Goal: Information Seeking & Learning: Learn about a topic

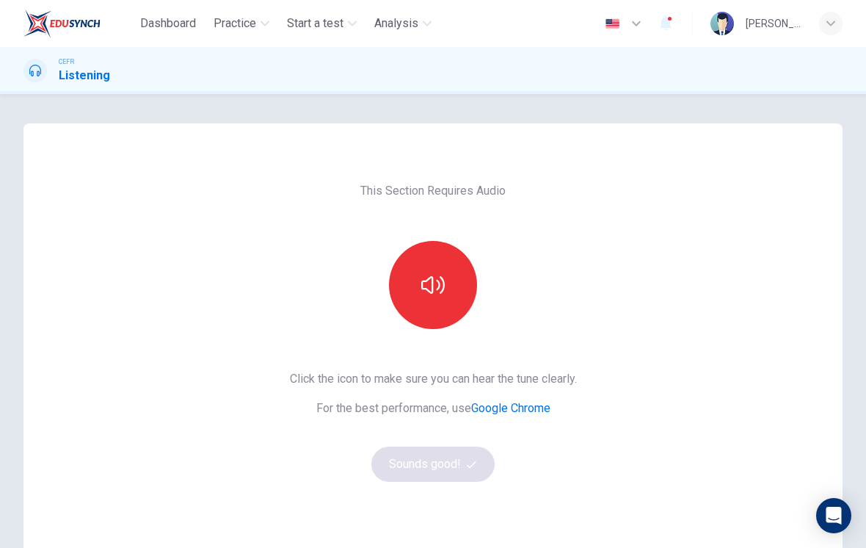
click at [430, 313] on button "button" at bounding box center [433, 285] width 88 height 88
click at [416, 463] on button "Sounds good!" at bounding box center [432, 463] width 123 height 35
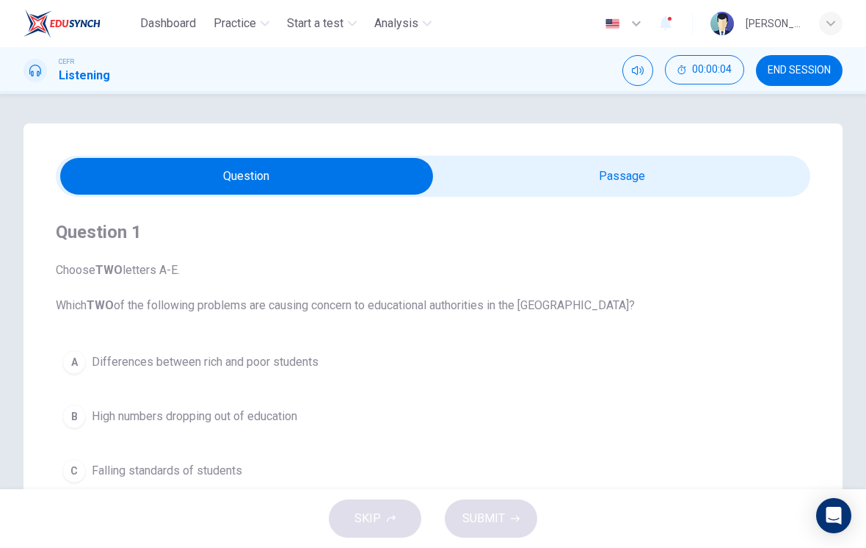
click at [673, 183] on input "checkbox" at bounding box center [247, 176] width 1132 height 37
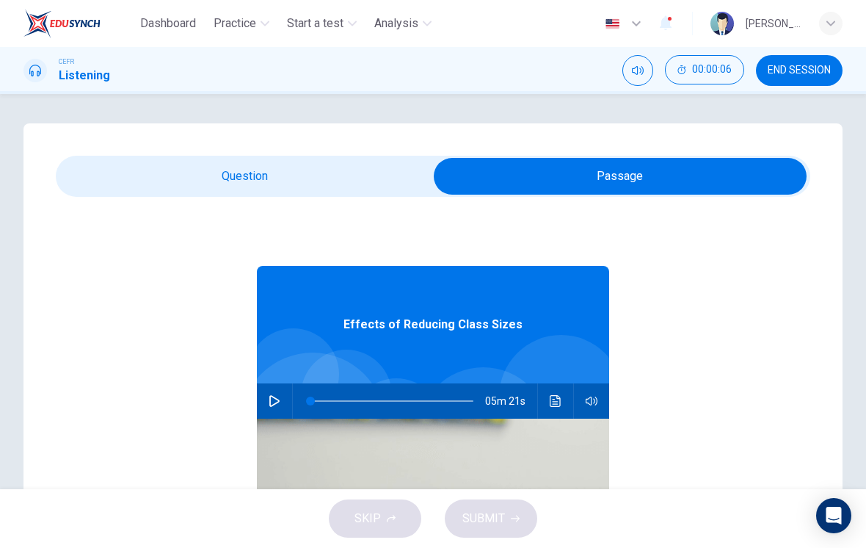
click at [308, 189] on input "checkbox" at bounding box center [620, 176] width 1132 height 37
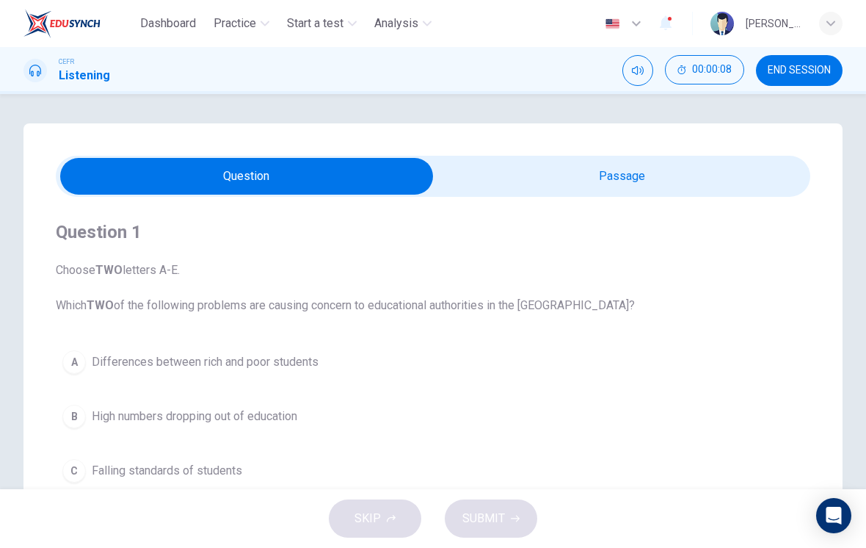
click at [645, 170] on input "checkbox" at bounding box center [247, 176] width 1132 height 37
checkbox input "true"
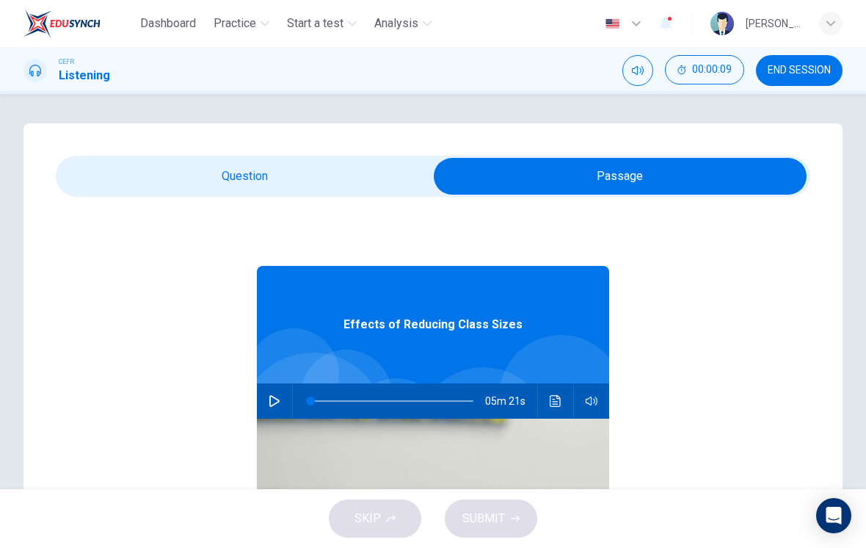
click at [286, 399] on button "button" at bounding box center [274, 400] width 23 height 35
click at [438, 405] on span at bounding box center [436, 400] width 9 height 9
type input "99"
click at [341, 162] on input "checkbox" at bounding box center [620, 176] width 1132 height 37
checkbox input "false"
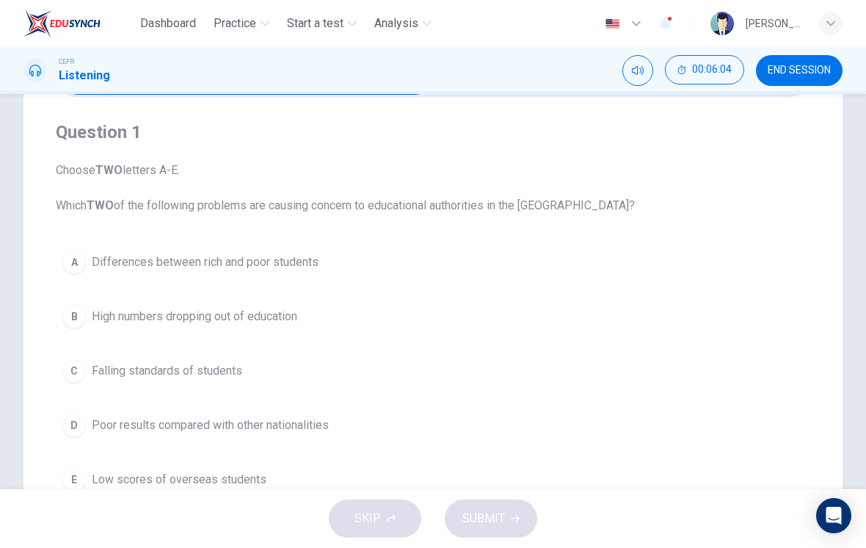
scroll to position [112, 0]
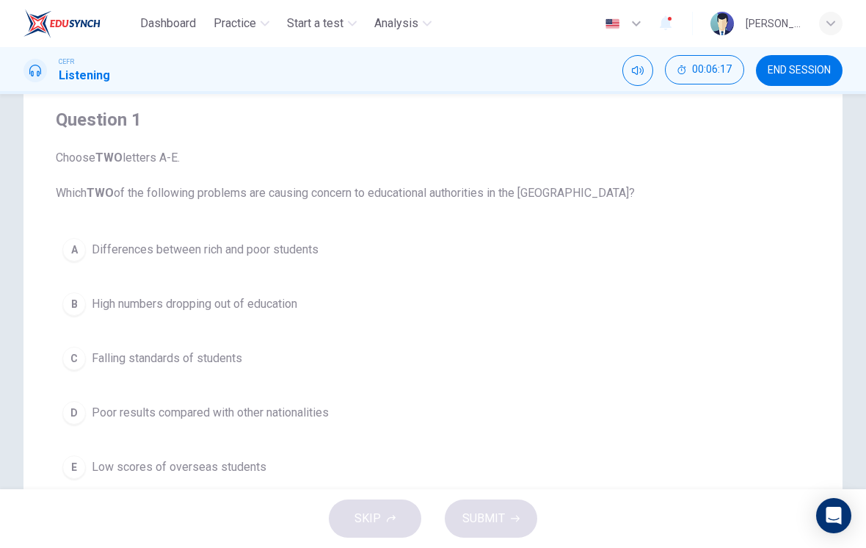
click at [87, 424] on button "D Poor results compared with other nationalities" at bounding box center [433, 412] width 755 height 37
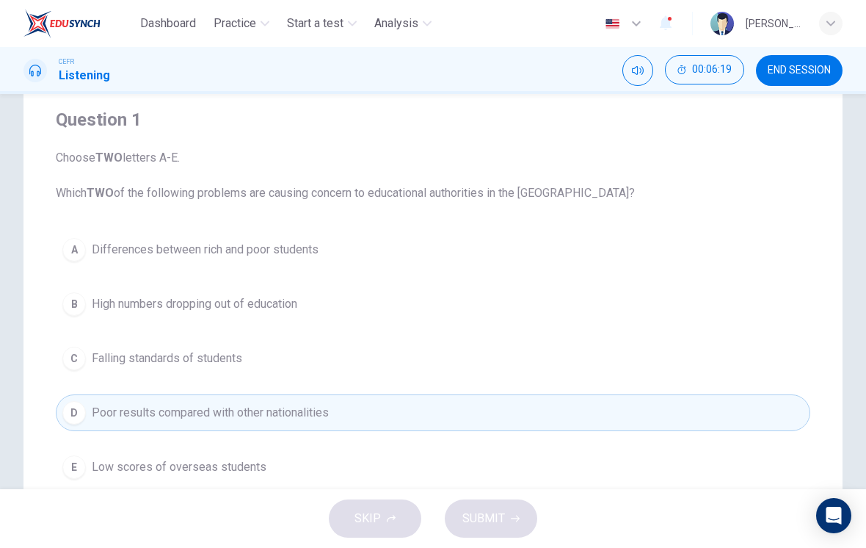
click at [78, 247] on div "A" at bounding box center [73, 249] width 23 height 23
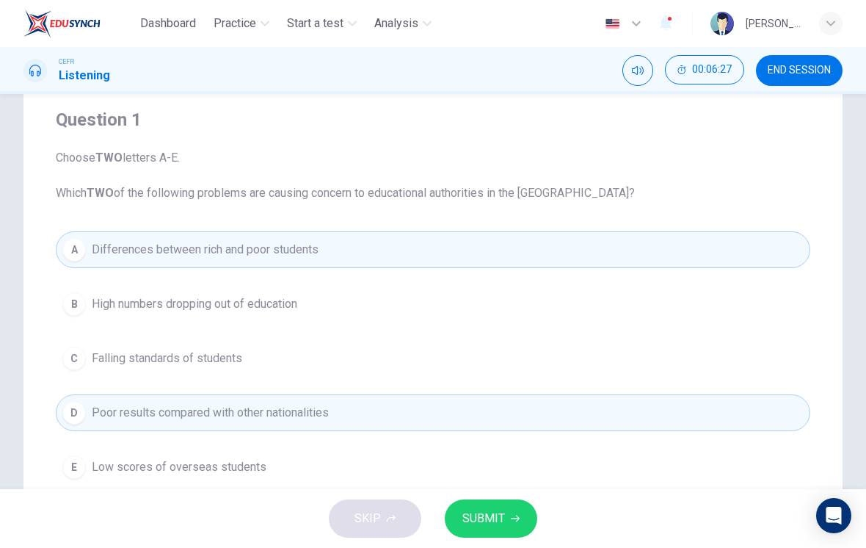
click at [496, 526] on span "SUBMIT" at bounding box center [484, 518] width 43 height 21
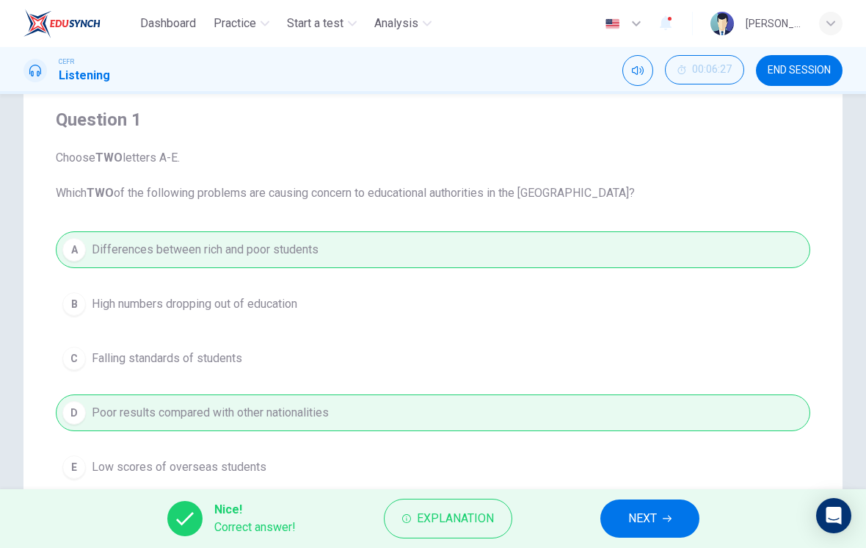
click at [661, 519] on button "NEXT" at bounding box center [650, 518] width 99 height 38
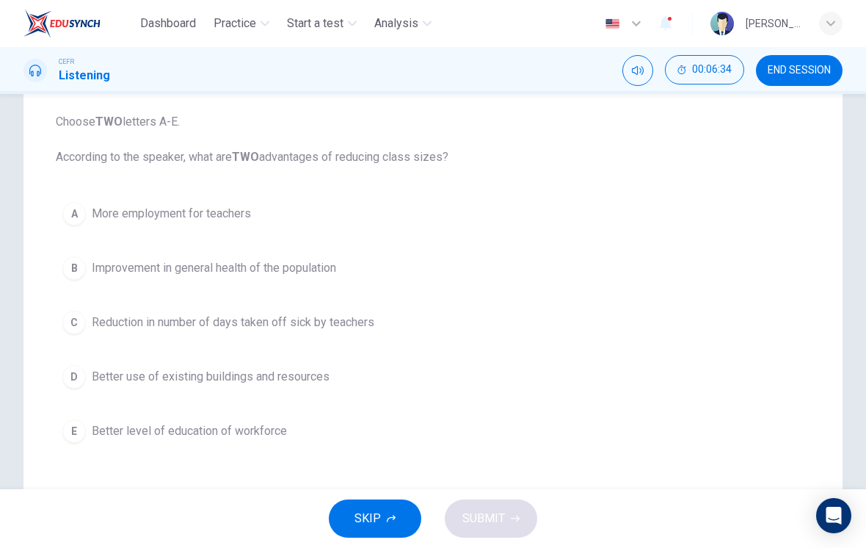
scroll to position [149, 0]
click at [385, 276] on button "B Improvement in general health of the population" at bounding box center [433, 267] width 755 height 37
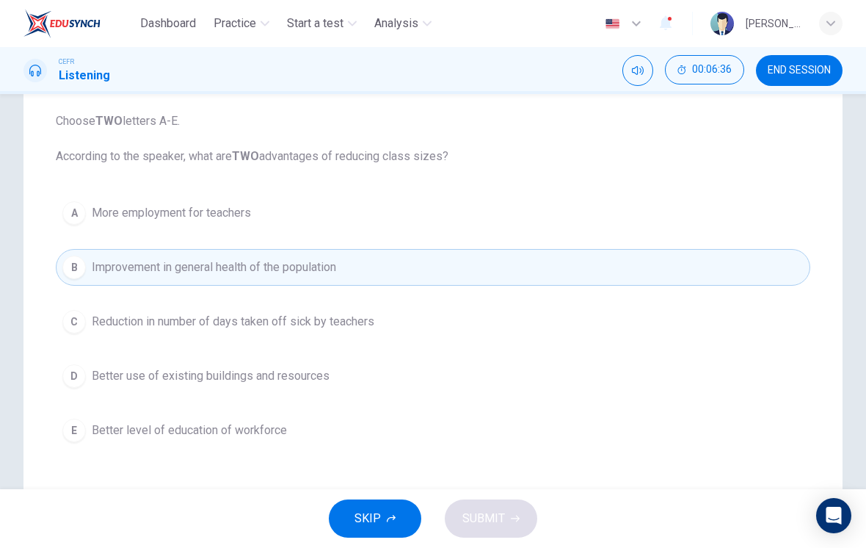
click at [428, 321] on button "C Reduction in number of days taken off sick by teachers" at bounding box center [433, 321] width 755 height 37
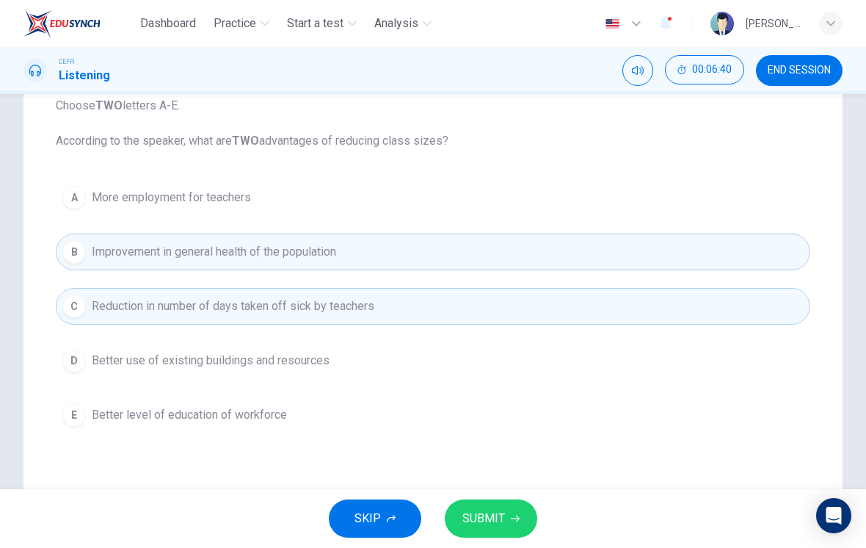
scroll to position [164, 0]
click at [489, 507] on button "SUBMIT" at bounding box center [491, 518] width 93 height 38
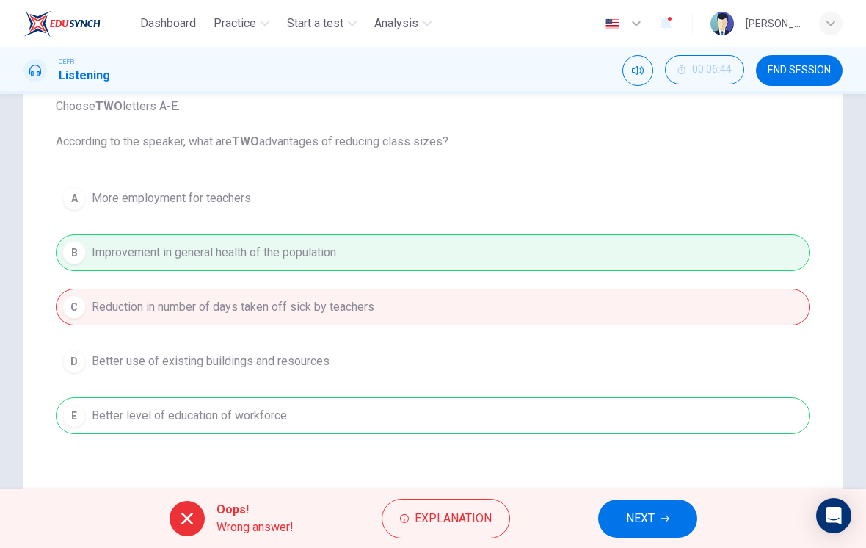
click at [442, 515] on span "Explanation" at bounding box center [453, 518] width 77 height 21
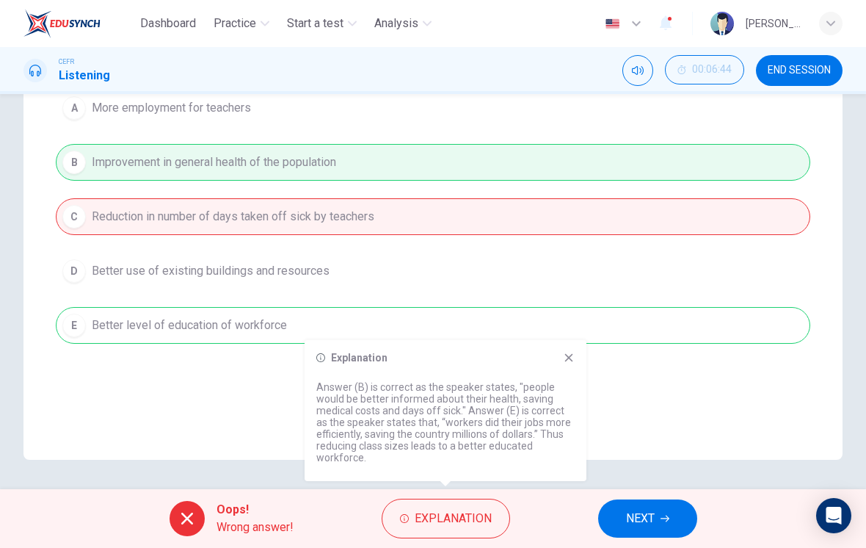
scroll to position [254, 0]
click at [567, 348] on div "Explanation Answer (B) is correct as the speaker states, "people would be bette…" at bounding box center [446, 410] width 282 height 141
click at [573, 360] on icon at bounding box center [569, 358] width 12 height 12
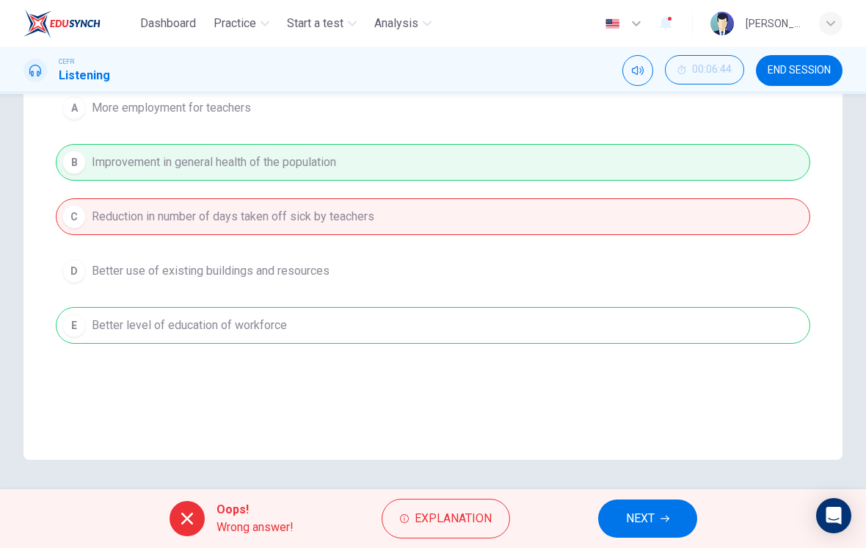
click at [649, 514] on span "NEXT" at bounding box center [640, 518] width 29 height 21
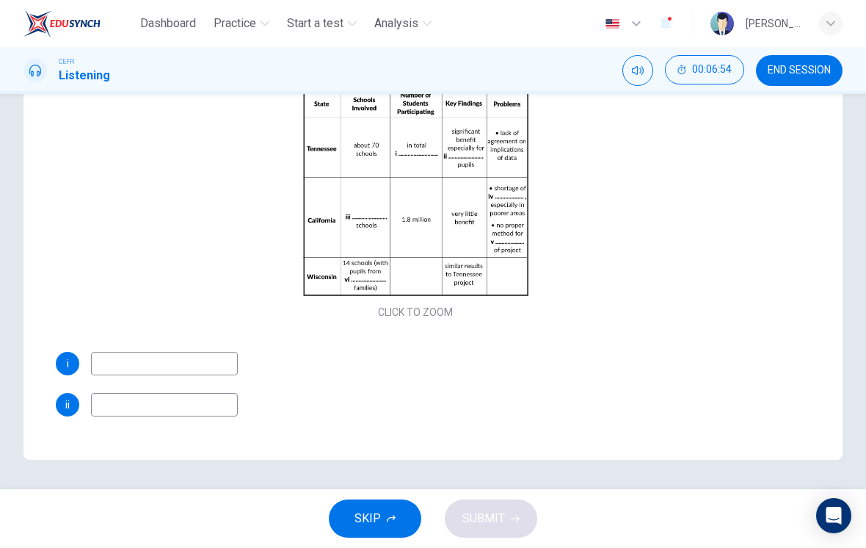
scroll to position [18, 0]
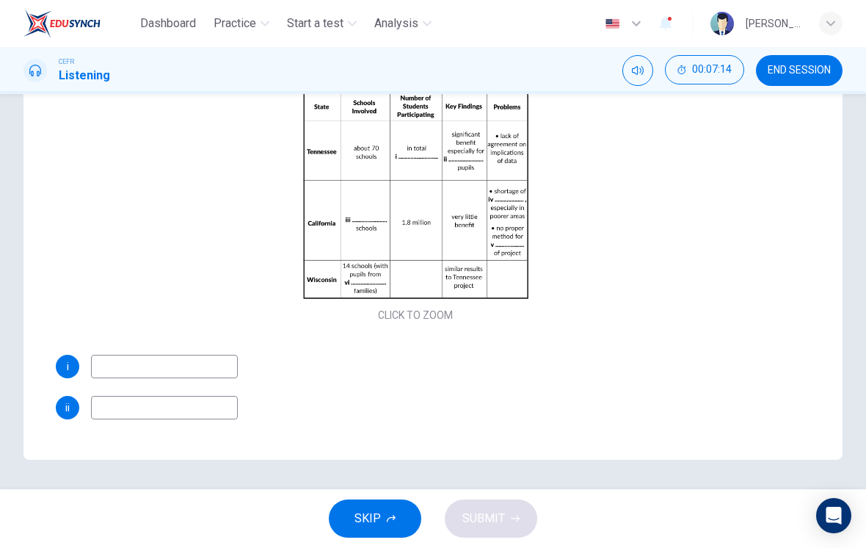
click at [173, 356] on input at bounding box center [164, 366] width 147 height 23
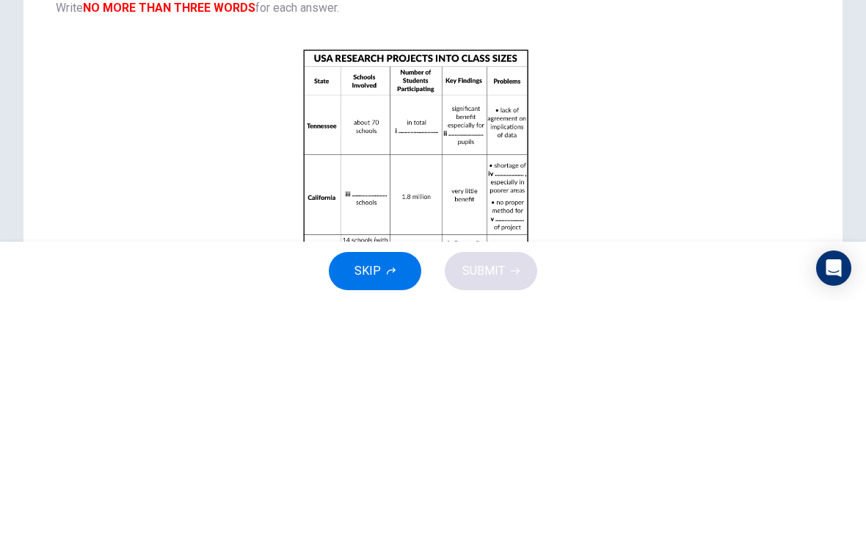
scroll to position [0, 0]
type input "1200"
click at [450, 403] on button "Click to Zoom" at bounding box center [416, 420] width 128 height 35
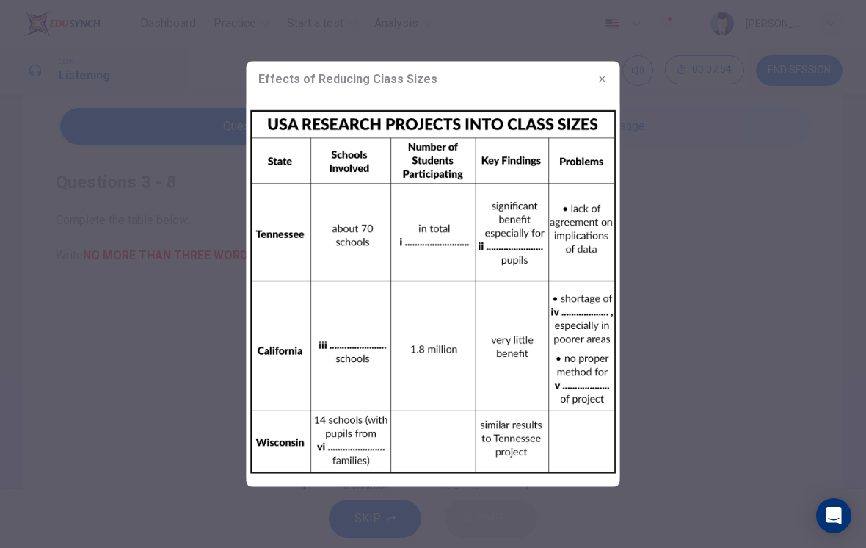
click at [601, 86] on button "button" at bounding box center [602, 79] width 23 height 23
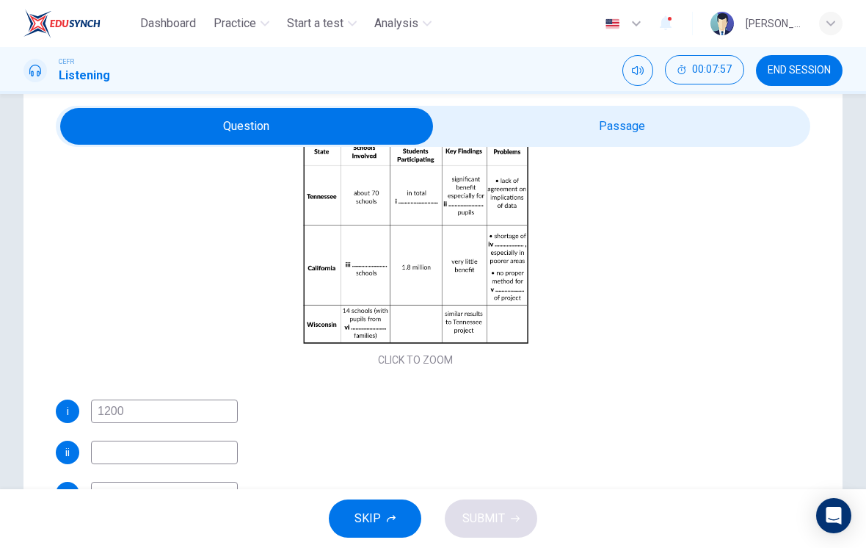
scroll to position [175, 0]
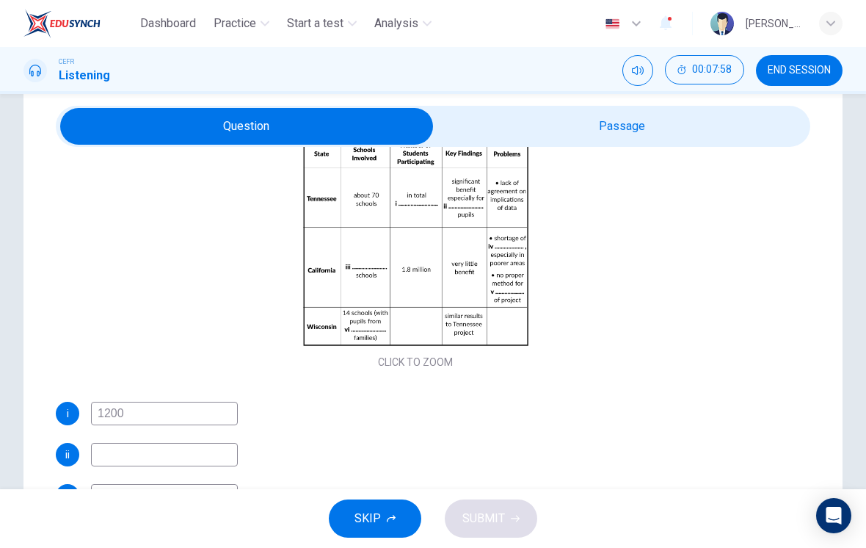
click at [192, 457] on input at bounding box center [164, 454] width 147 height 23
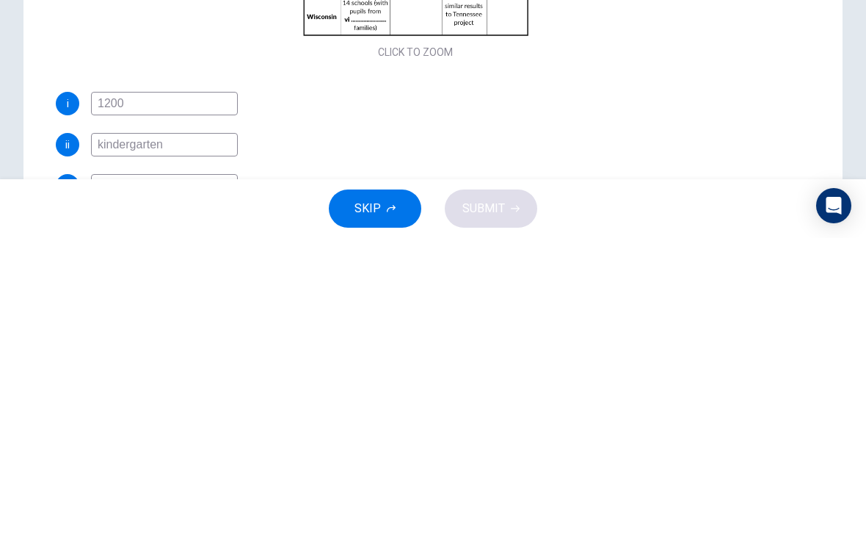
type input "kindergarten"
click at [632, 402] on div "i 1200 ii kindergarten iii iv v vi" at bounding box center [416, 516] width 720 height 229
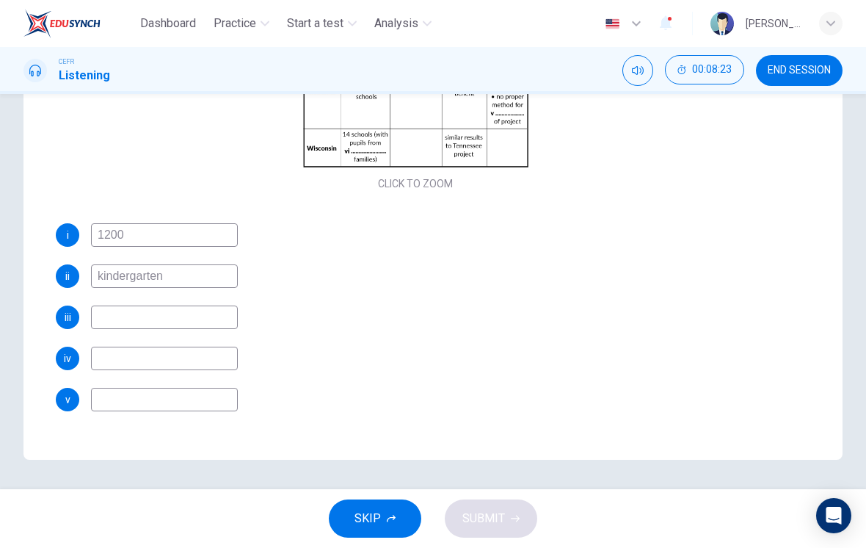
scroll to position [153, 0]
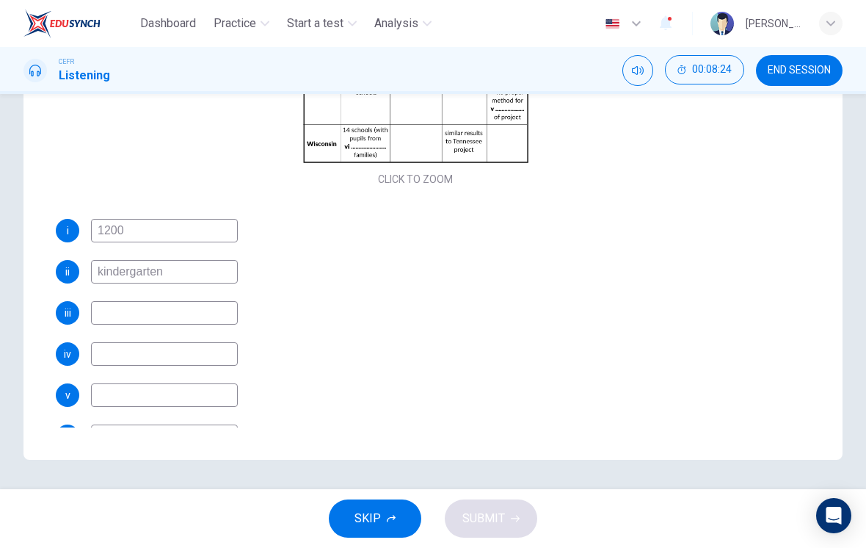
click at [215, 400] on input at bounding box center [164, 394] width 147 height 23
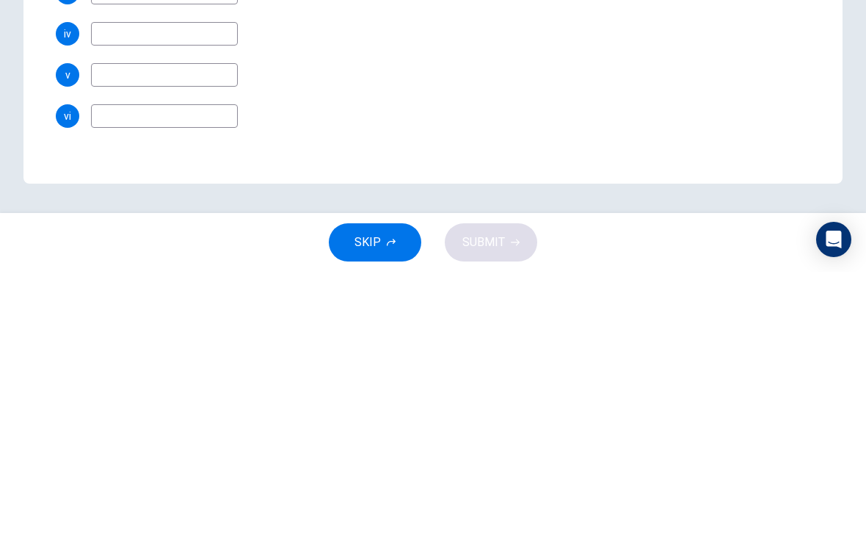
scroll to position [197, 0]
click at [184, 380] on input at bounding box center [164, 391] width 147 height 23
type input "poor"
click at [543, 380] on div "vi poor" at bounding box center [416, 391] width 720 height 23
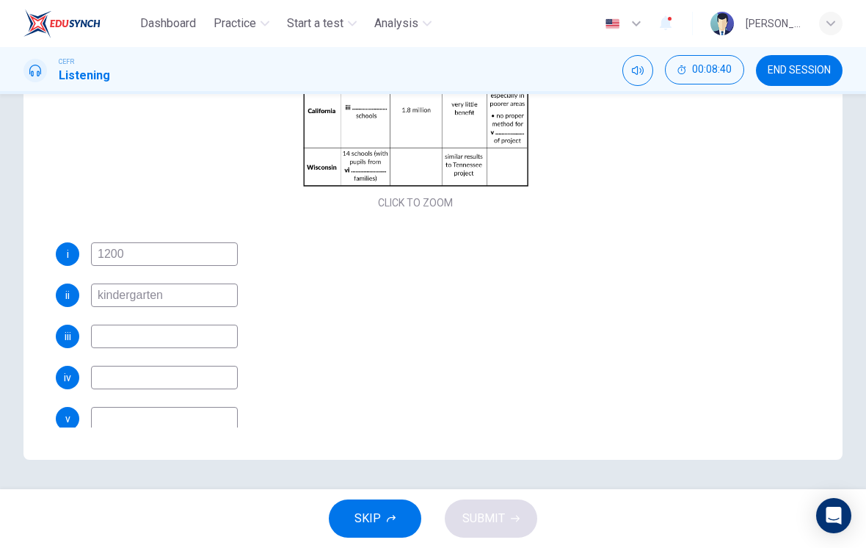
scroll to position [171, 0]
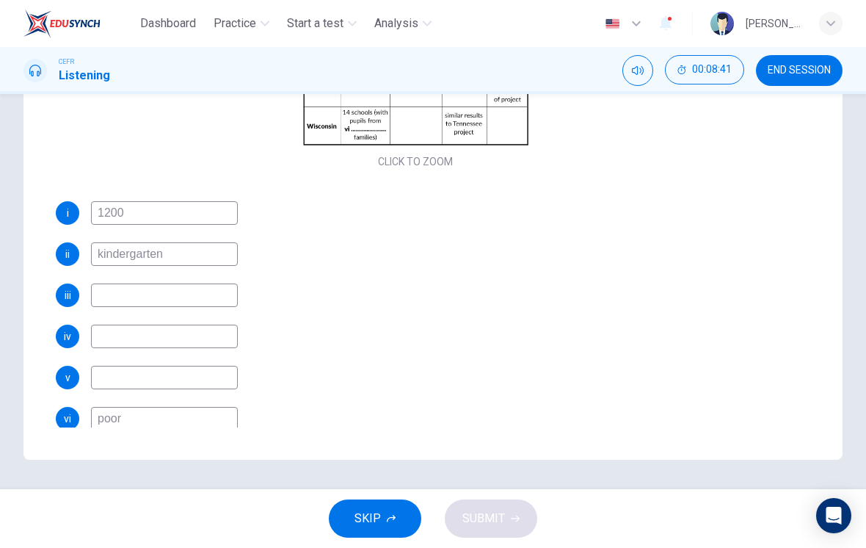
click at [201, 396] on div "i 1200 ii kindergarten iii iv v vi poor" at bounding box center [416, 315] width 720 height 229
click at [209, 380] on input at bounding box center [164, 377] width 147 height 23
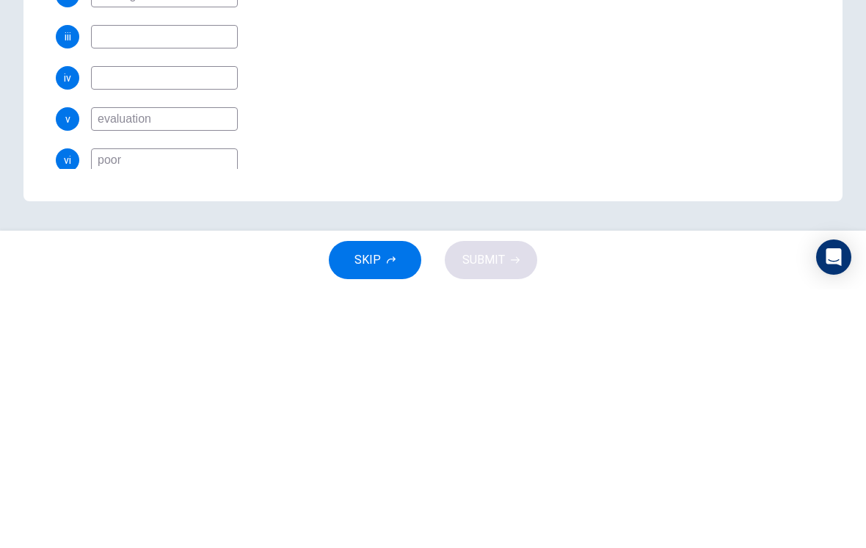
type input "evaluation"
click at [570, 366] on div "v evaluation" at bounding box center [416, 377] width 720 height 23
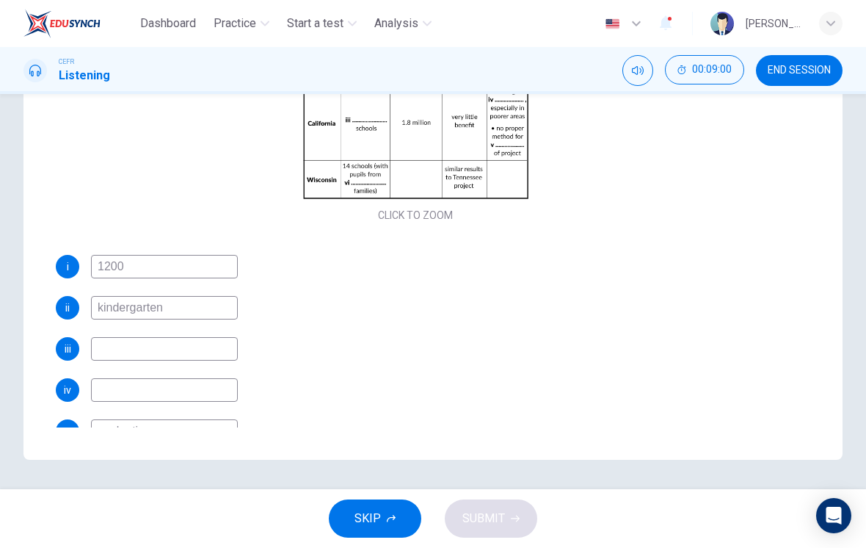
scroll to position [170, 0]
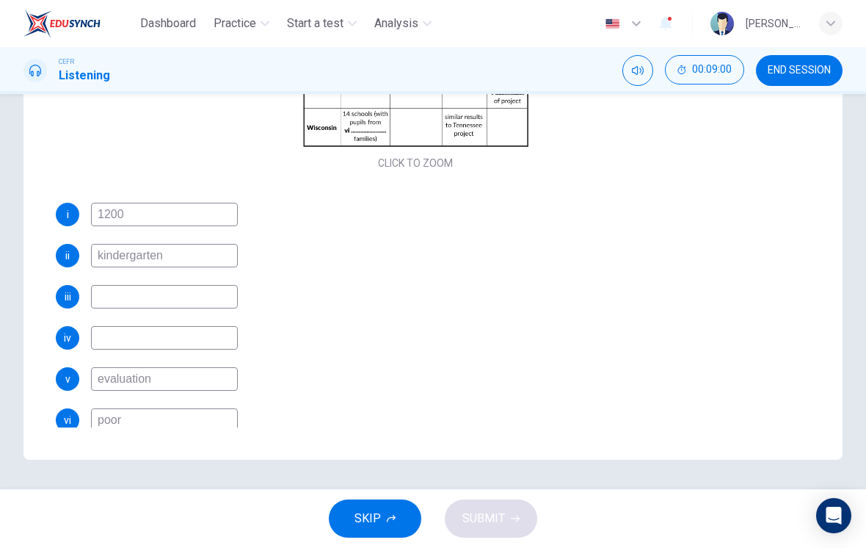
click at [180, 347] on input at bounding box center [164, 337] width 147 height 23
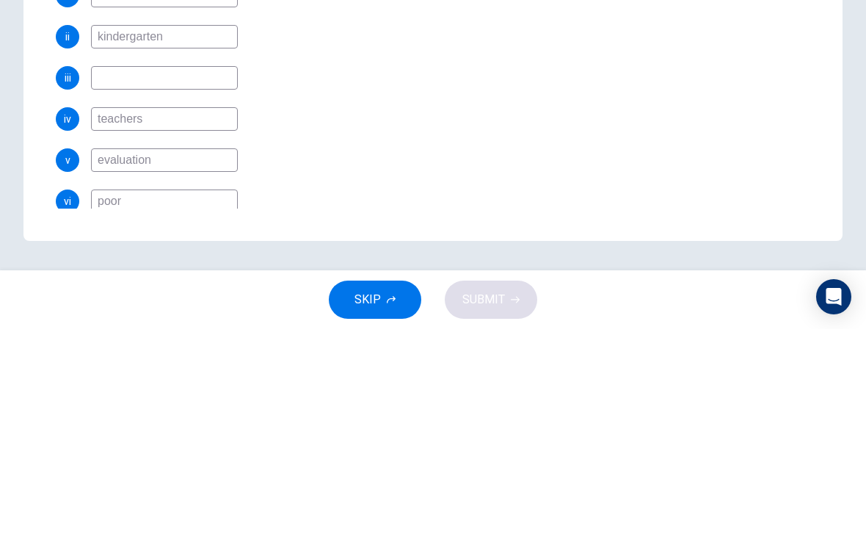
type input "teachers"
click at [462, 367] on div "v evaluation" at bounding box center [416, 378] width 720 height 23
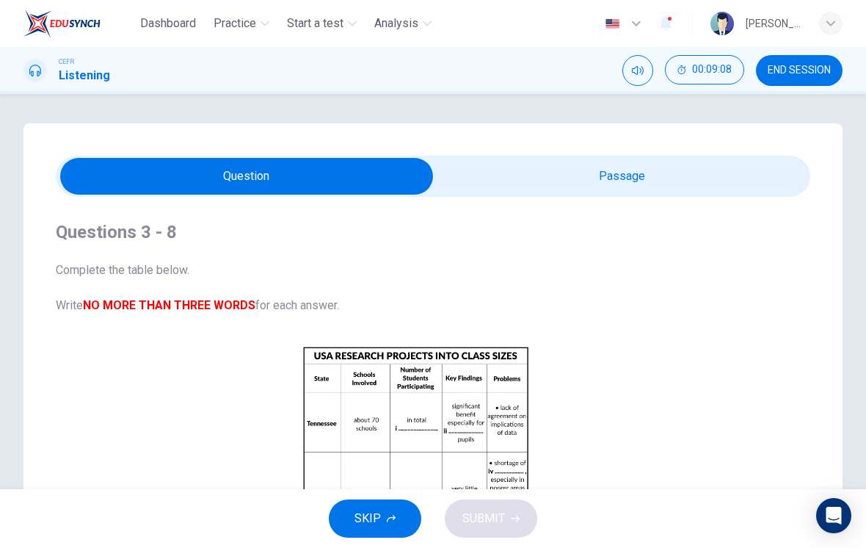
scroll to position [0, 0]
click at [660, 179] on input "checkbox" at bounding box center [247, 176] width 1132 height 37
checkbox input "true"
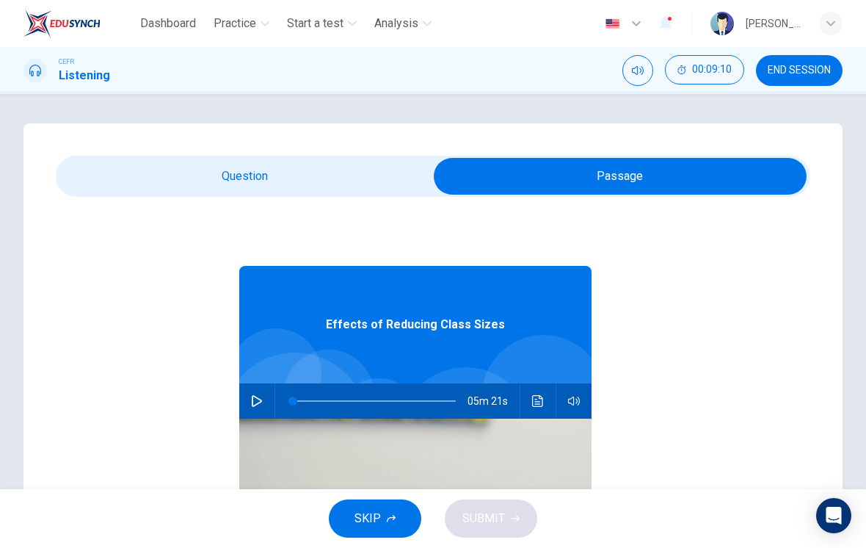
click at [297, 405] on span at bounding box center [293, 400] width 9 height 9
click at [250, 404] on button "button" at bounding box center [256, 400] width 23 height 35
type input "63"
click at [330, 167] on input "checkbox" at bounding box center [620, 176] width 1132 height 37
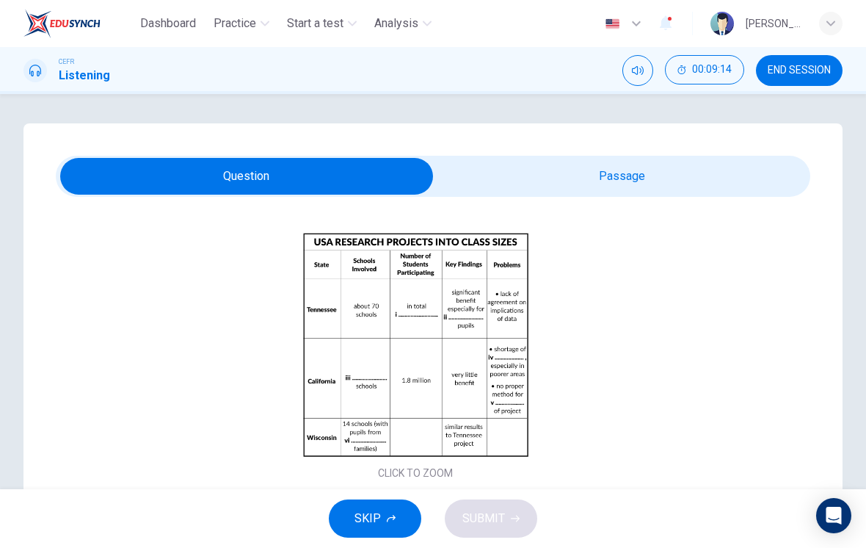
scroll to position [124, 0]
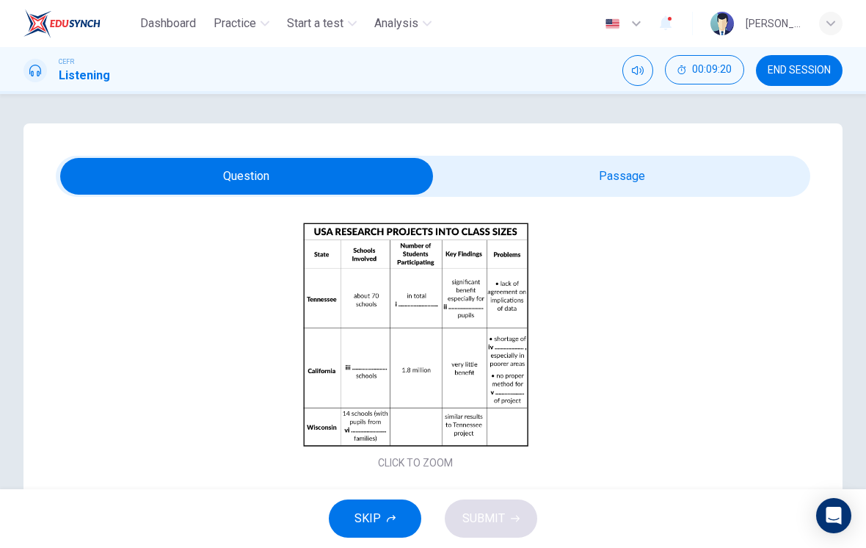
click at [624, 194] on input "checkbox" at bounding box center [247, 176] width 1132 height 37
checkbox input "true"
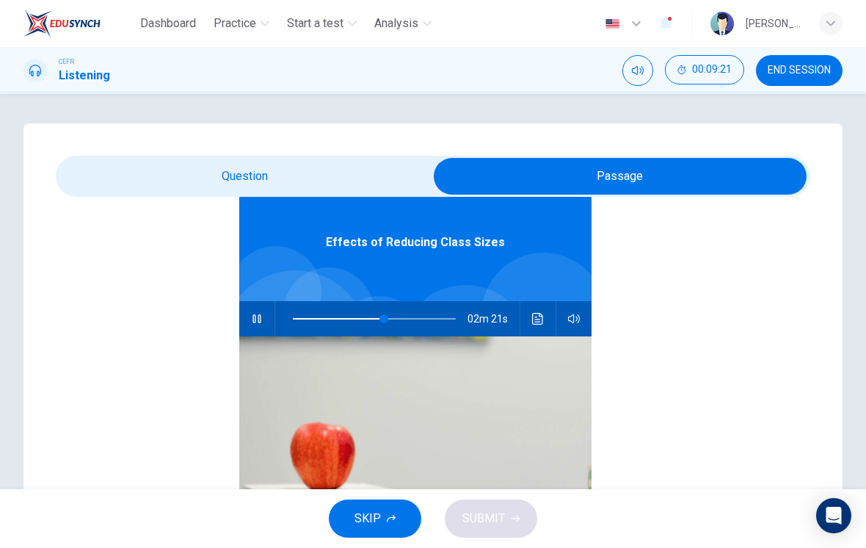
click at [385, 314] on span at bounding box center [384, 318] width 9 height 9
type input "57"
click at [347, 176] on input "checkbox" at bounding box center [620, 176] width 1132 height 37
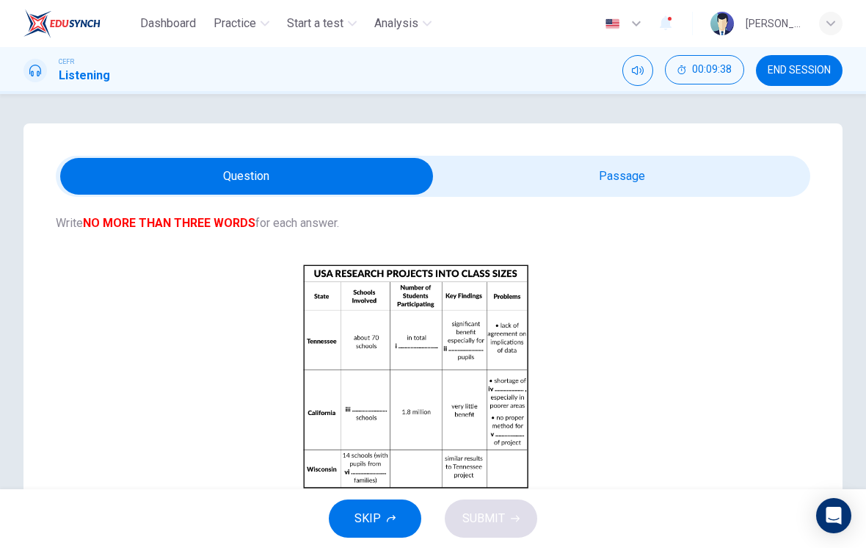
click at [645, 181] on input "checkbox" at bounding box center [247, 176] width 1132 height 37
checkbox input "true"
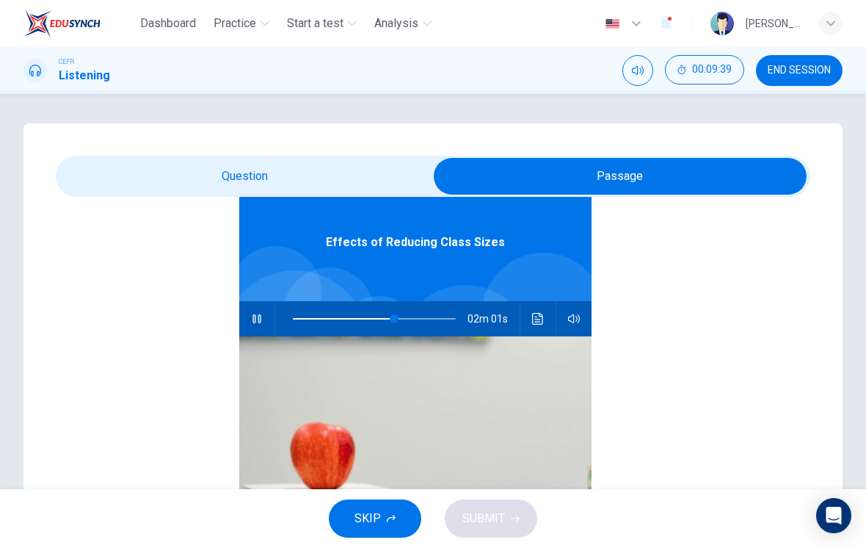
click at [260, 312] on button "button" at bounding box center [256, 318] width 23 height 35
click at [261, 315] on icon "button" at bounding box center [257, 319] width 12 height 12
type input "62"
click at [338, 178] on input "checkbox" at bounding box center [620, 176] width 1132 height 37
checkbox input "false"
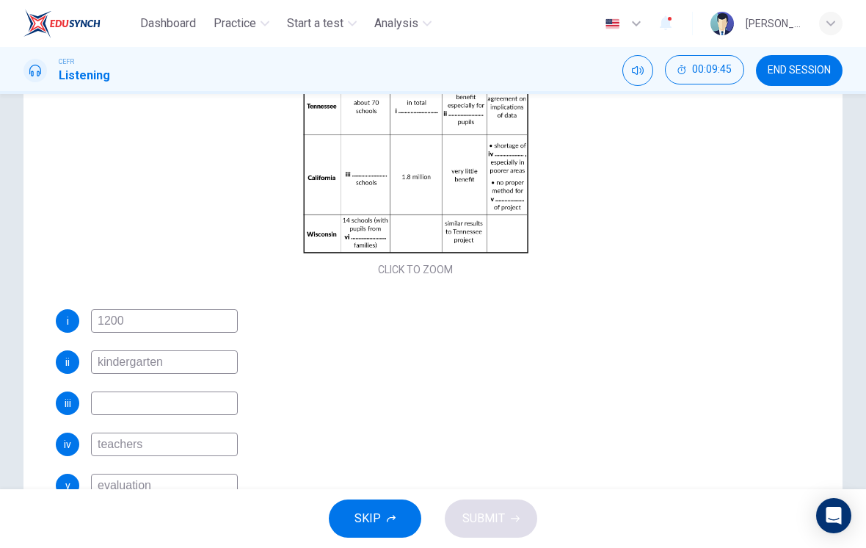
scroll to position [236, 0]
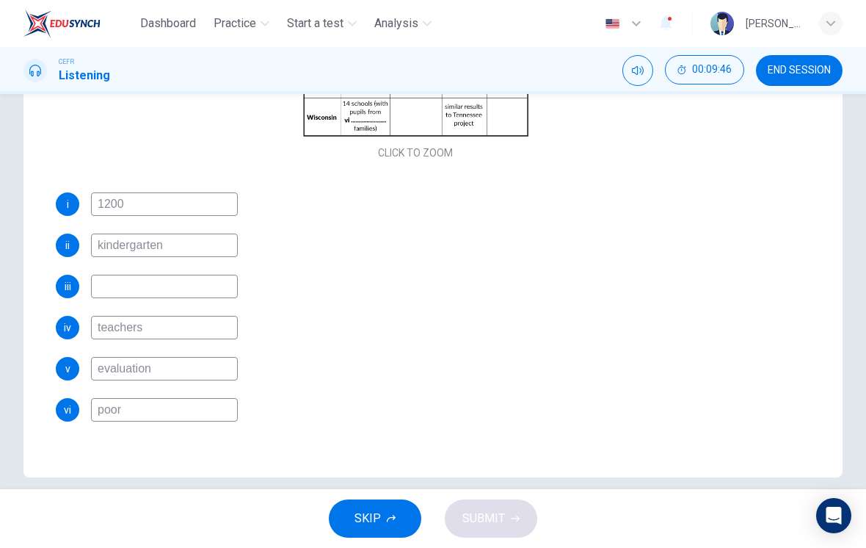
click at [190, 247] on input "kindergarten" at bounding box center [164, 244] width 147 height 23
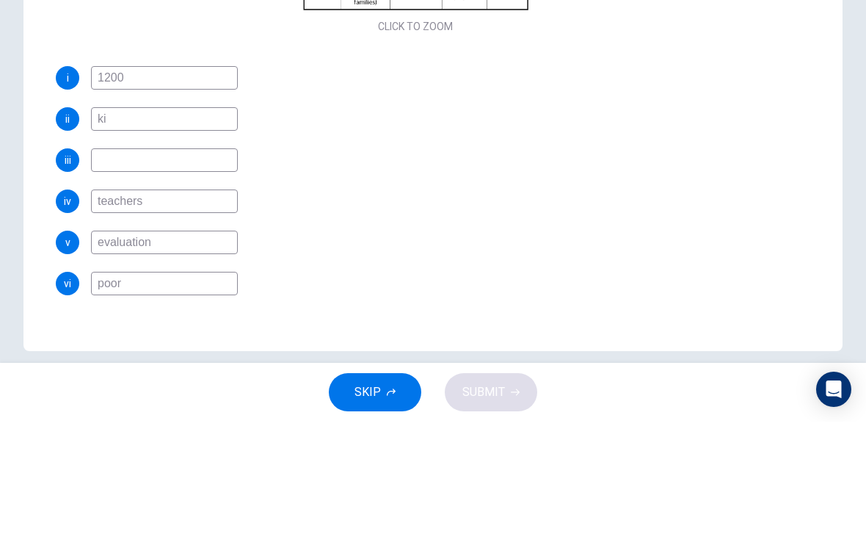
type input "k"
type input "minority"
click at [534, 275] on div "iii" at bounding box center [416, 286] width 720 height 23
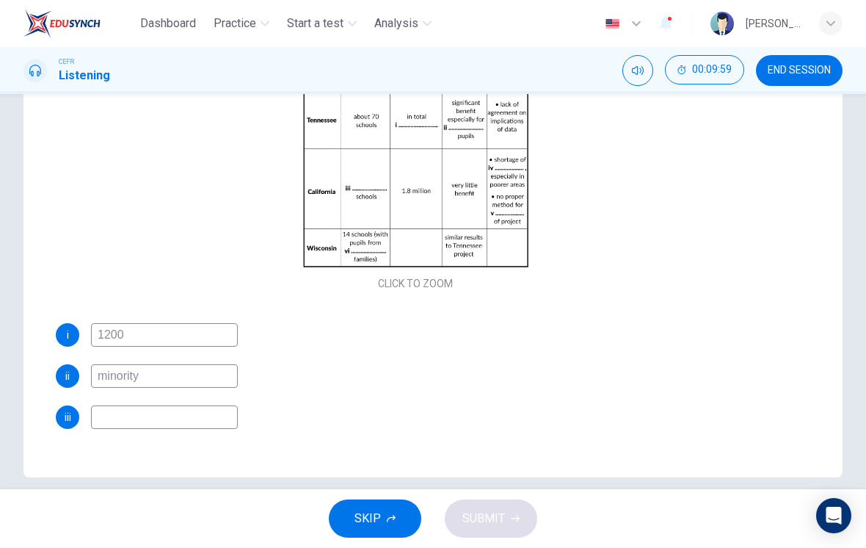
scroll to position [68, 0]
click at [183, 412] on input at bounding box center [164, 416] width 147 height 23
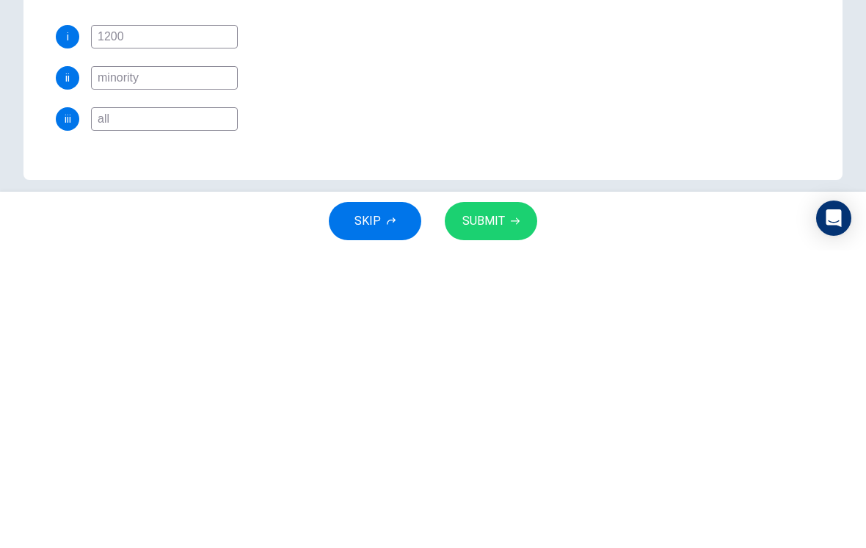
type input "all"
click at [681, 405] on div "iii all" at bounding box center [416, 416] width 720 height 23
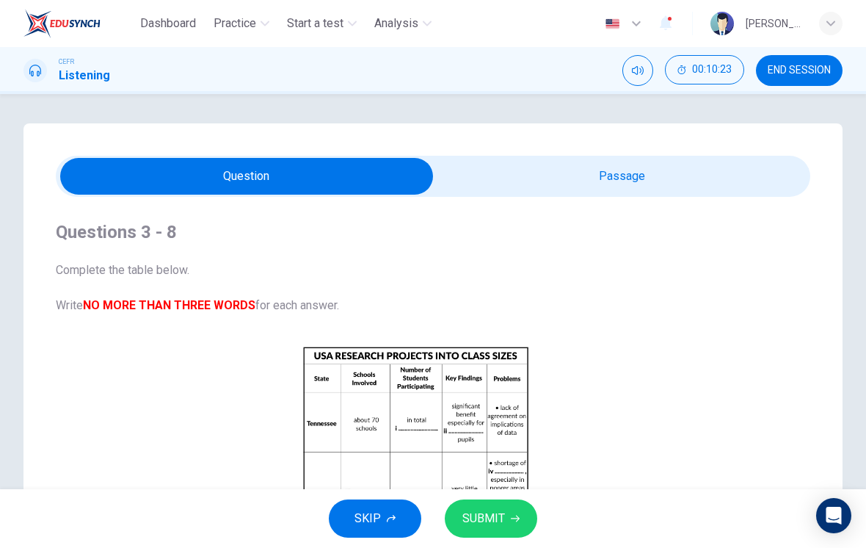
scroll to position [0, 0]
type input "75"
click at [651, 191] on input "checkbox" at bounding box center [247, 176] width 1132 height 37
checkbox input "true"
type input "76"
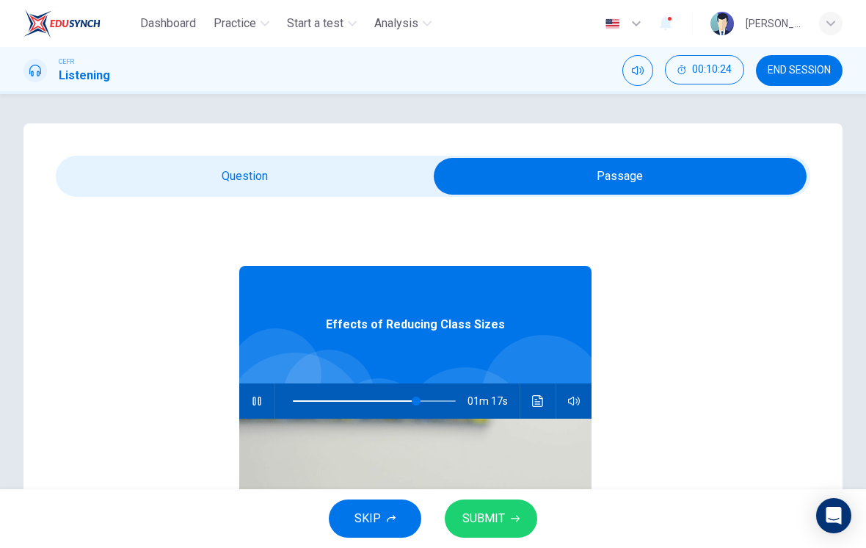
click at [348, 174] on input "checkbox" at bounding box center [620, 176] width 1132 height 37
checkbox input "false"
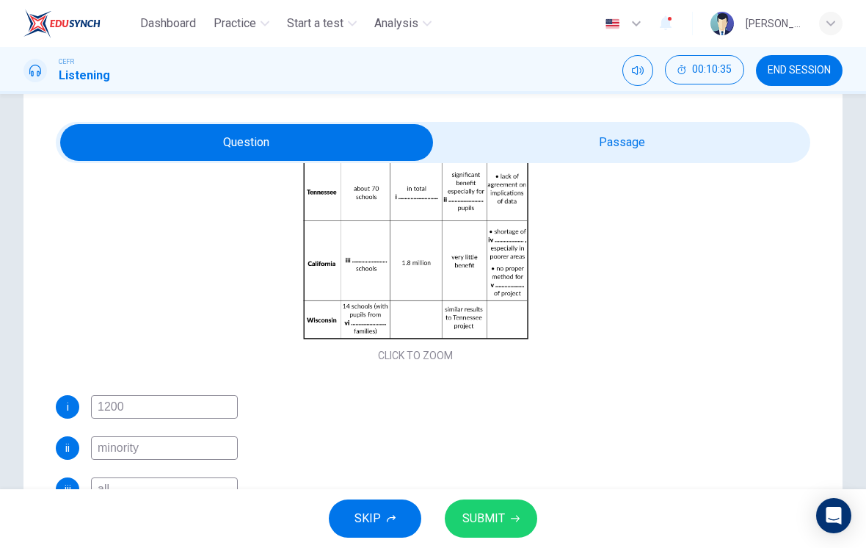
scroll to position [35, 0]
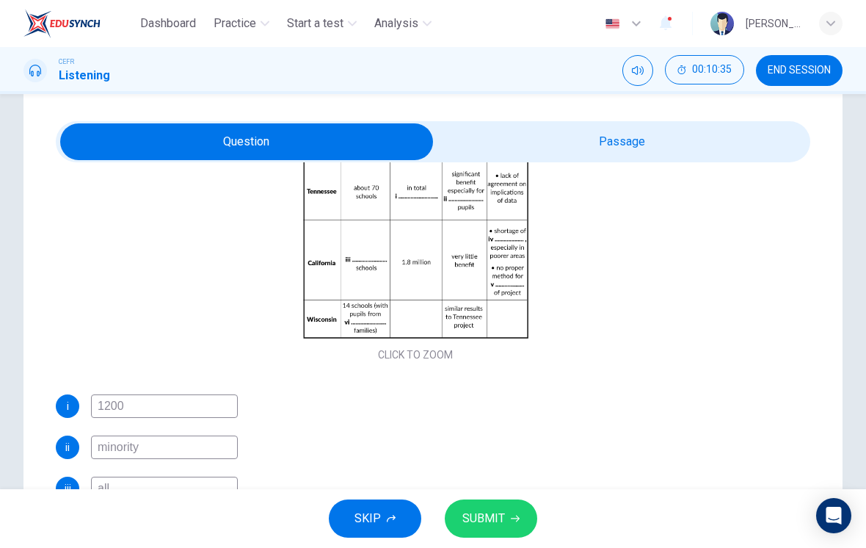
type input "79"
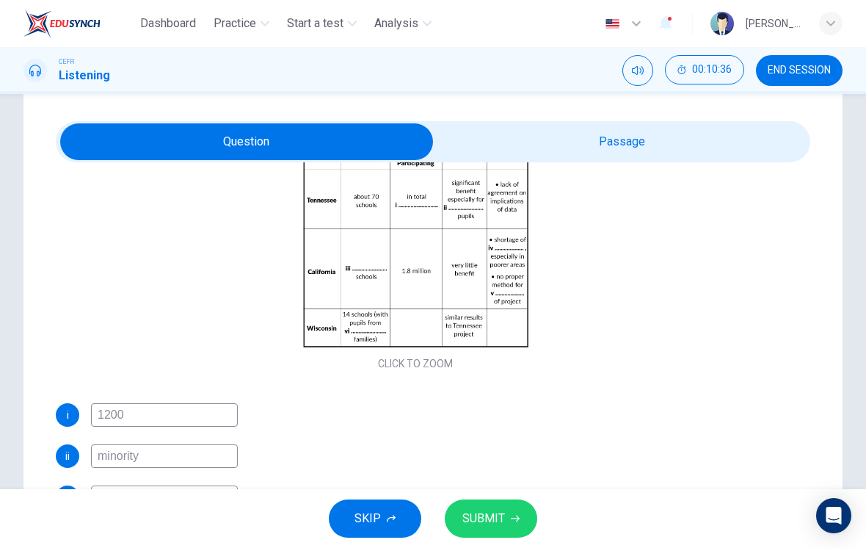
click at [649, 152] on input "checkbox" at bounding box center [247, 141] width 1132 height 37
checkbox input "true"
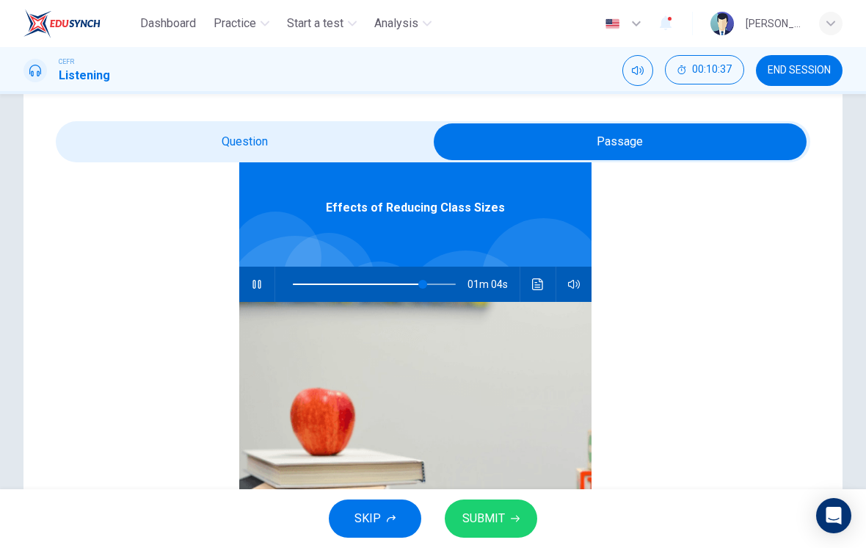
click at [534, 286] on icon "Click to see the audio transcription" at bounding box center [538, 284] width 12 height 12
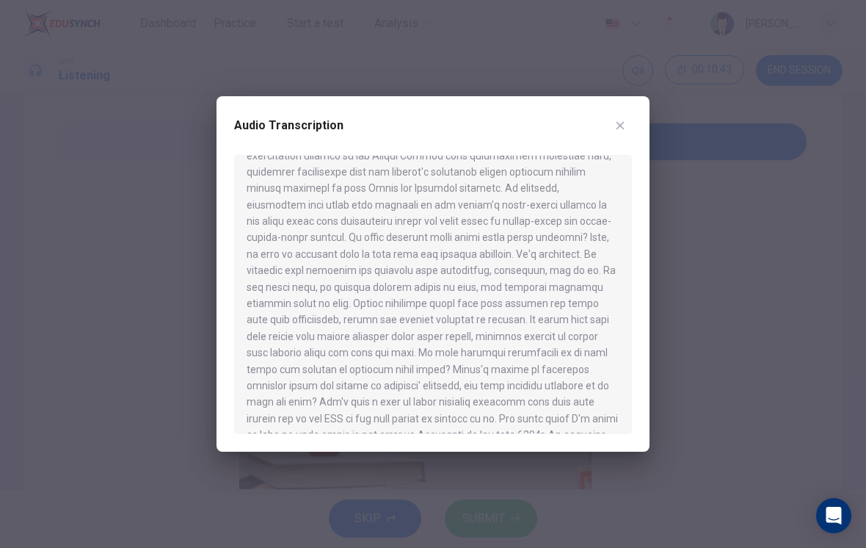
scroll to position [170, 0]
click at [628, 120] on button "button" at bounding box center [620, 125] width 23 height 23
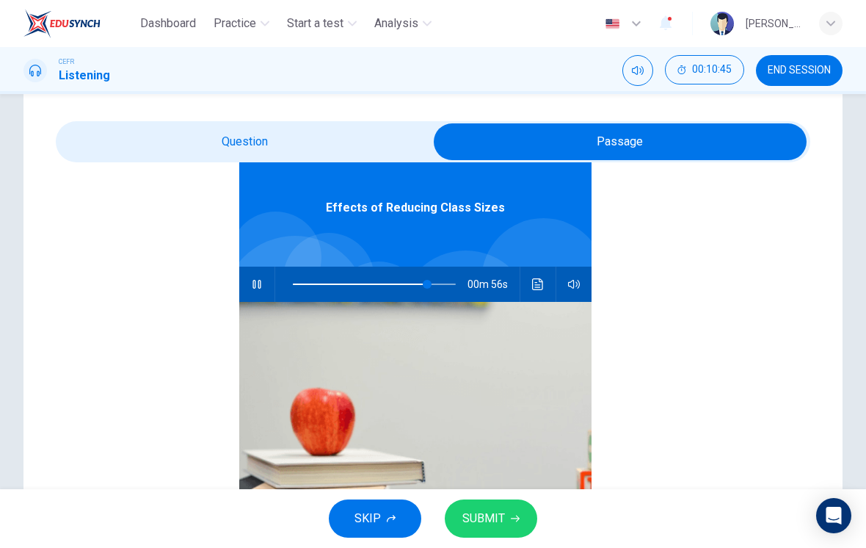
type input "83"
click at [346, 139] on input "checkbox" at bounding box center [620, 141] width 1132 height 37
checkbox input "false"
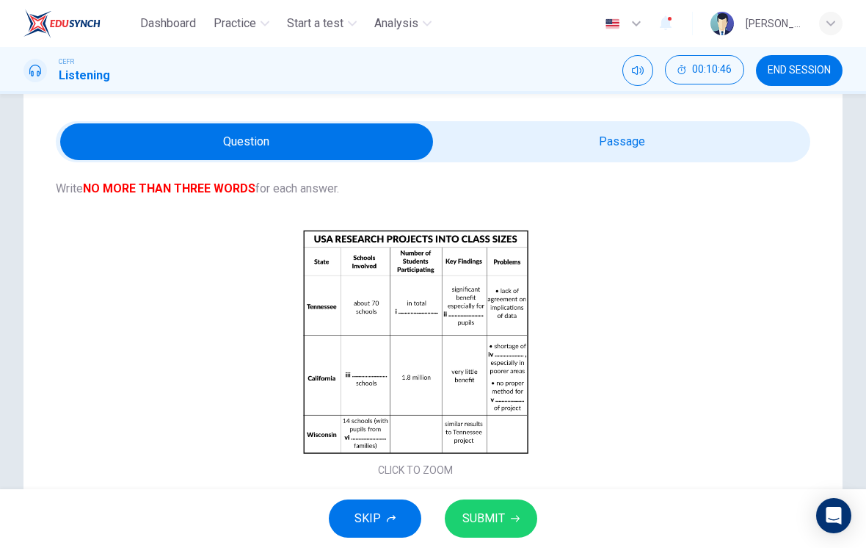
type input "83"
click at [573, 139] on input "checkbox" at bounding box center [247, 141] width 1132 height 37
checkbox input "true"
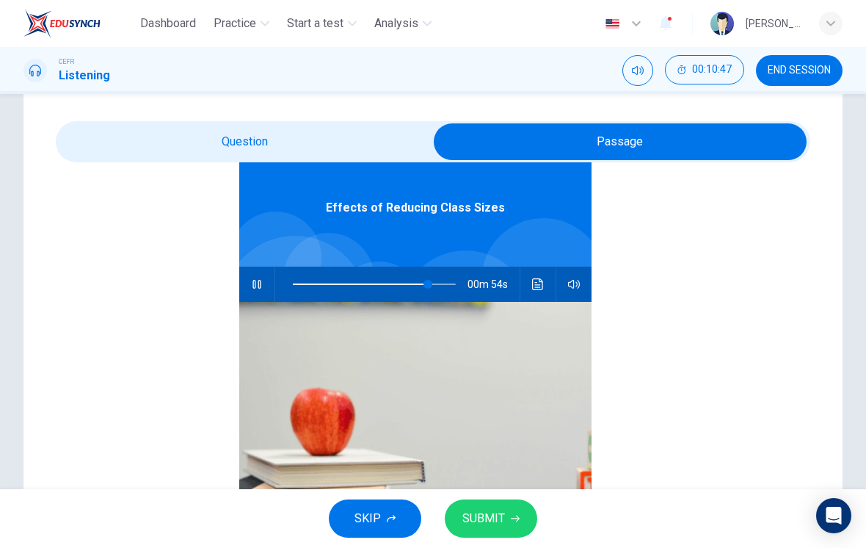
click at [267, 277] on button "button" at bounding box center [256, 284] width 23 height 35
click at [534, 286] on icon "Click to see the audio transcription" at bounding box center [538, 284] width 12 height 12
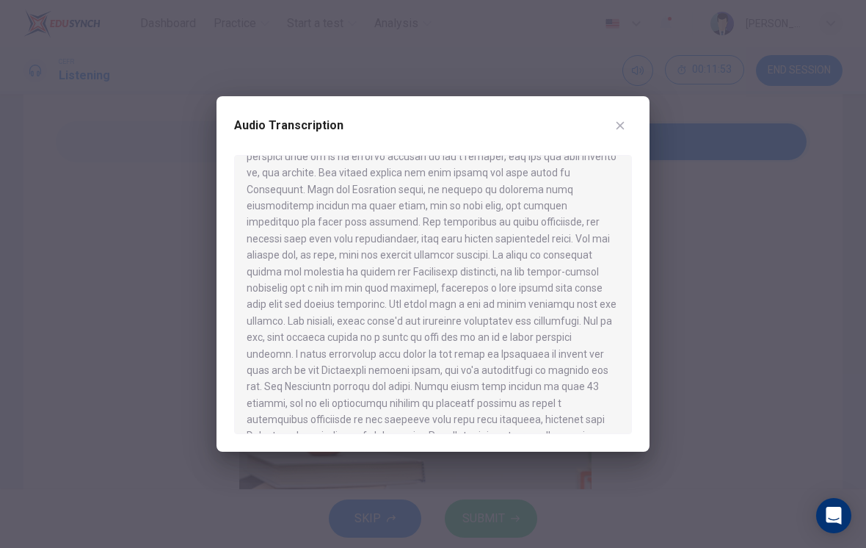
scroll to position [645, 0]
click at [620, 119] on button "button" at bounding box center [620, 125] width 23 height 23
type input "83"
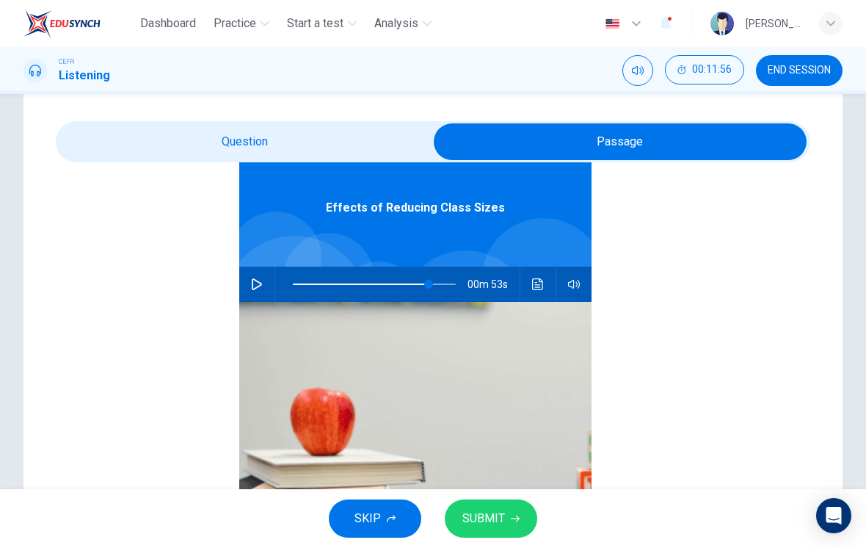
click at [366, 139] on input "checkbox" at bounding box center [620, 141] width 1132 height 37
checkbox input "false"
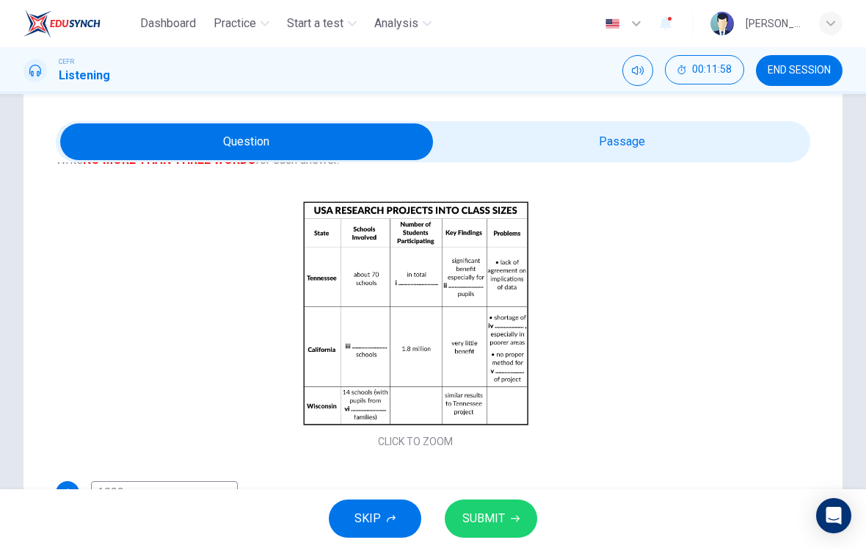
scroll to position [114, 0]
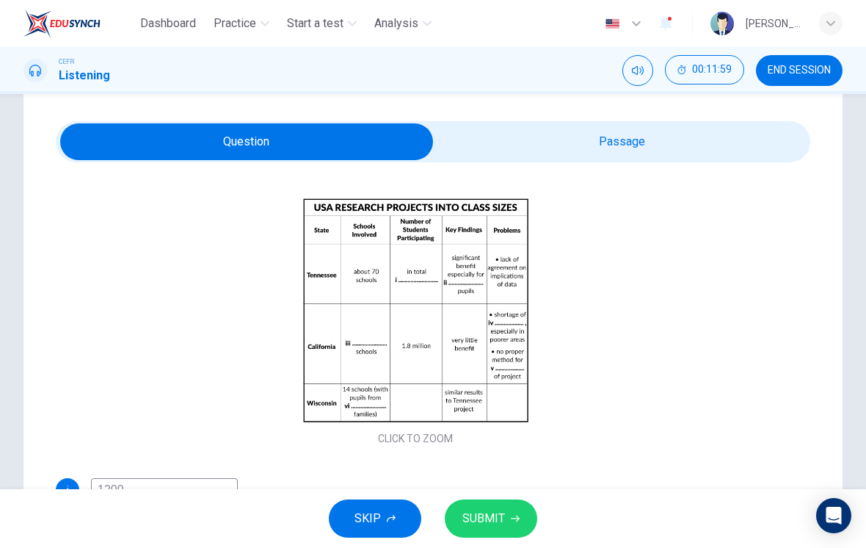
click at [488, 512] on span "SUBMIT" at bounding box center [484, 518] width 43 height 21
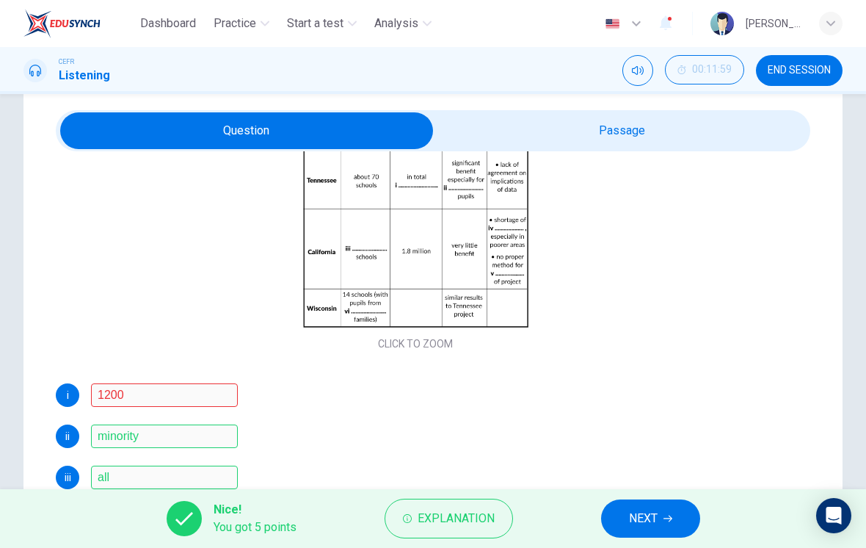
scroll to position [197, 0]
click at [410, 521] on icon "button" at bounding box center [407, 518] width 9 height 9
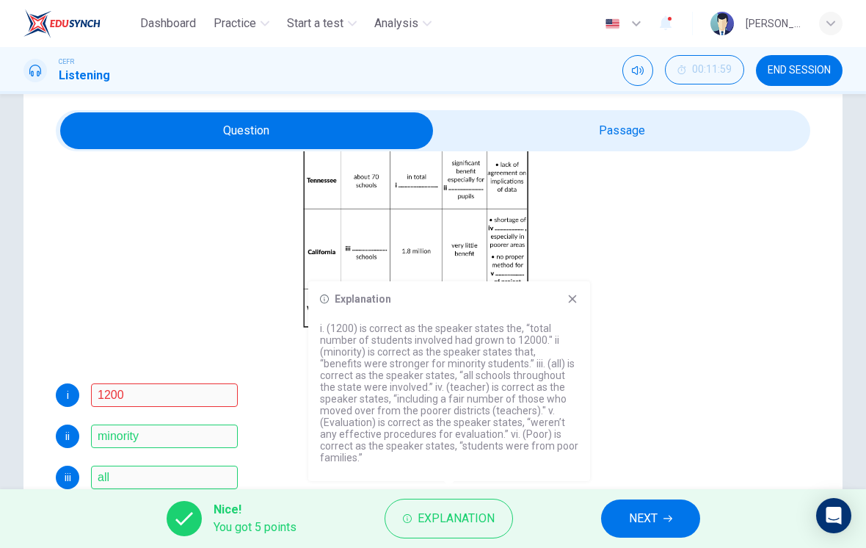
click at [575, 305] on icon at bounding box center [573, 299] width 12 height 12
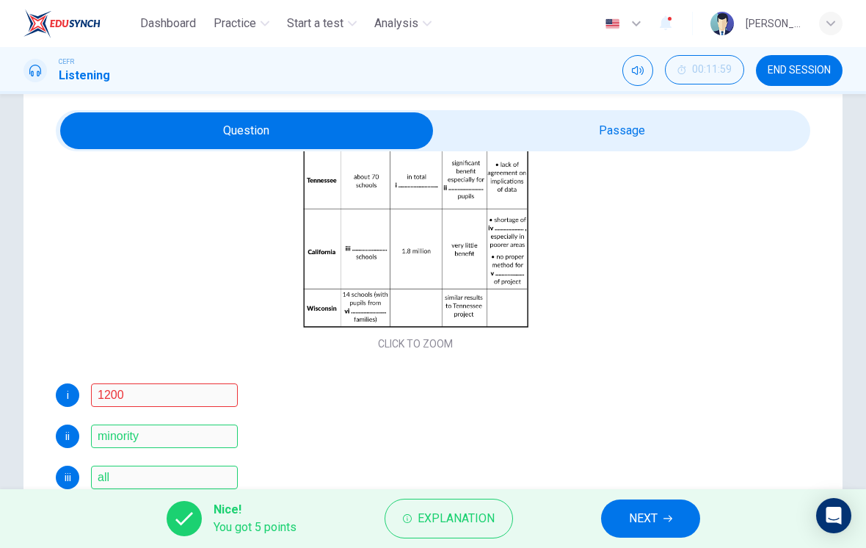
click at [631, 522] on span "NEXT" at bounding box center [643, 518] width 29 height 21
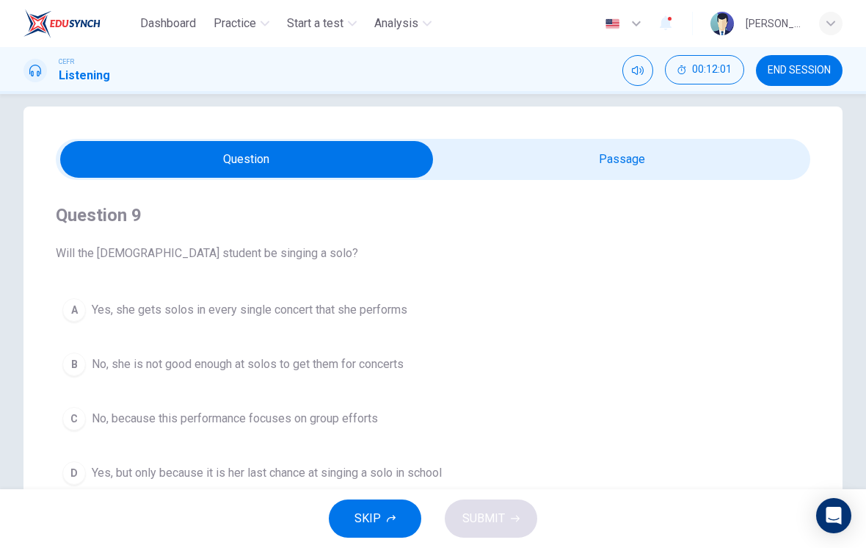
scroll to position [0, 0]
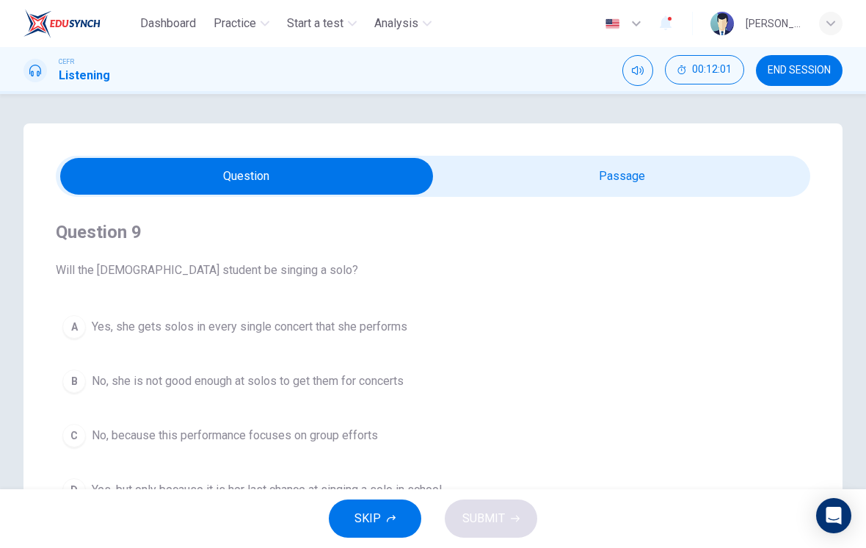
click at [659, 186] on input "checkbox" at bounding box center [247, 176] width 1132 height 37
checkbox input "true"
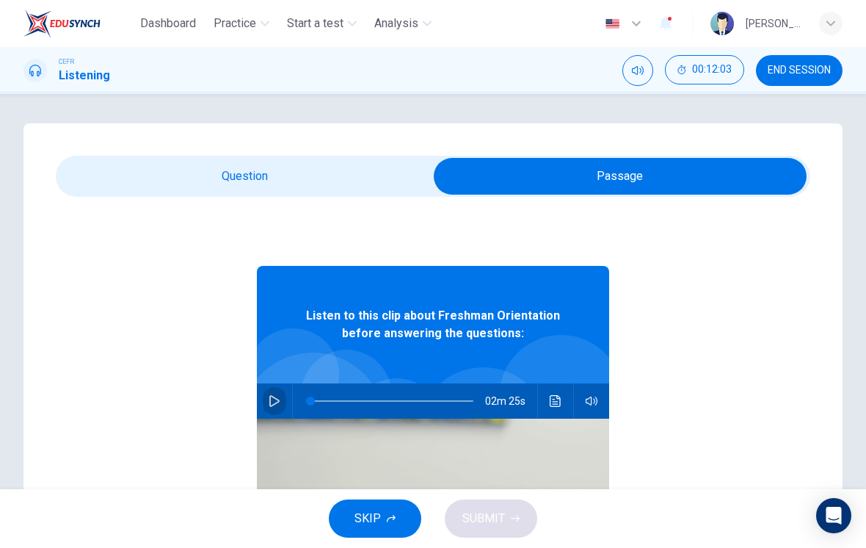
click at [270, 402] on icon "button" at bounding box center [274, 401] width 10 height 12
click at [268, 404] on button "button" at bounding box center [274, 400] width 23 height 35
click at [385, 396] on span at bounding box center [385, 400] width 9 height 9
type input "56"
click at [341, 152] on div "Question 9 Will the [DEMOGRAPHIC_DATA] student be singing a solo? A Yes, she ge…" at bounding box center [432, 418] width 819 height 590
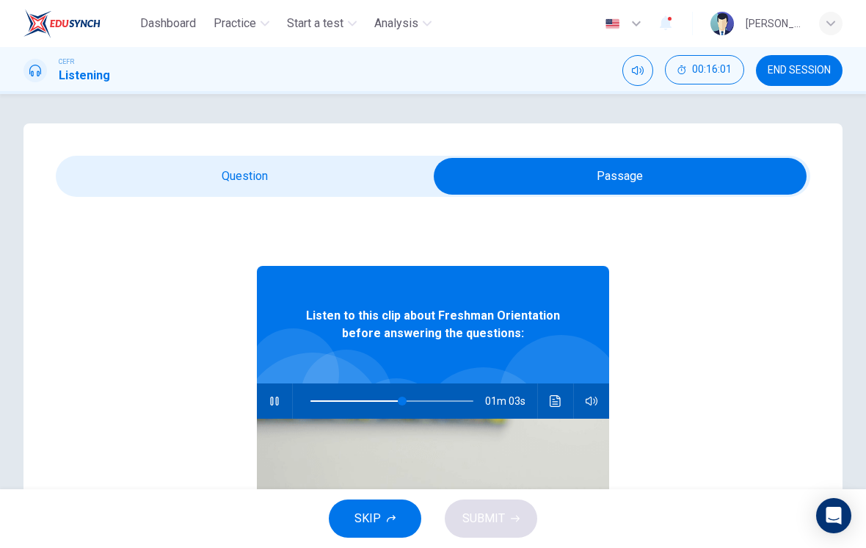
click at [363, 172] on input "checkbox" at bounding box center [620, 176] width 1132 height 37
checkbox input "false"
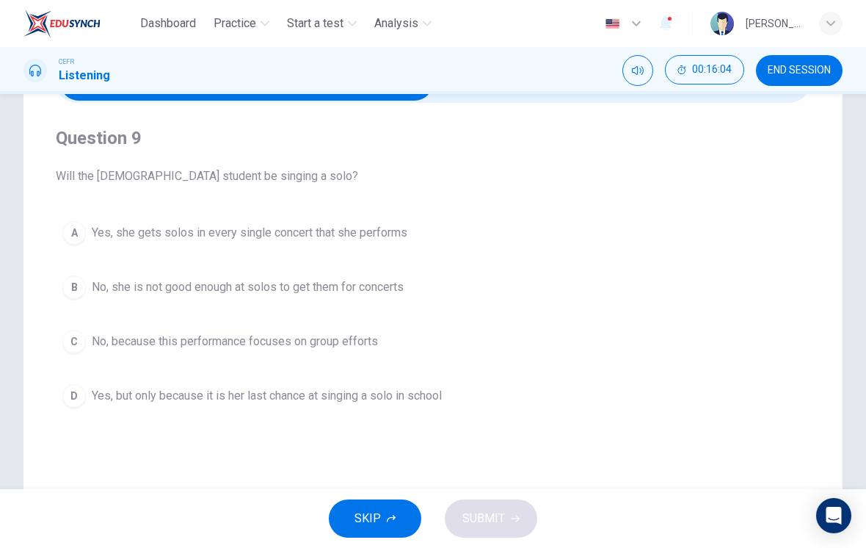
scroll to position [96, 0]
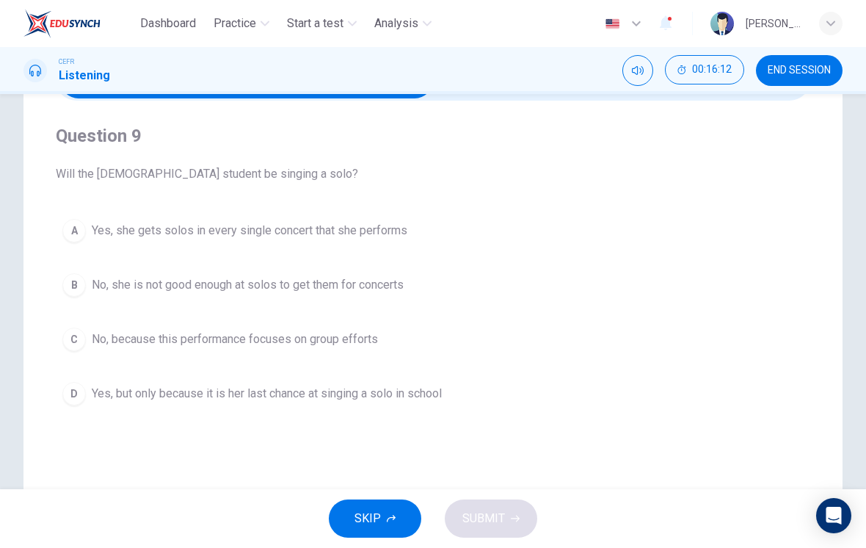
click at [348, 325] on button "C No, because this performance focuses on group efforts" at bounding box center [433, 339] width 755 height 37
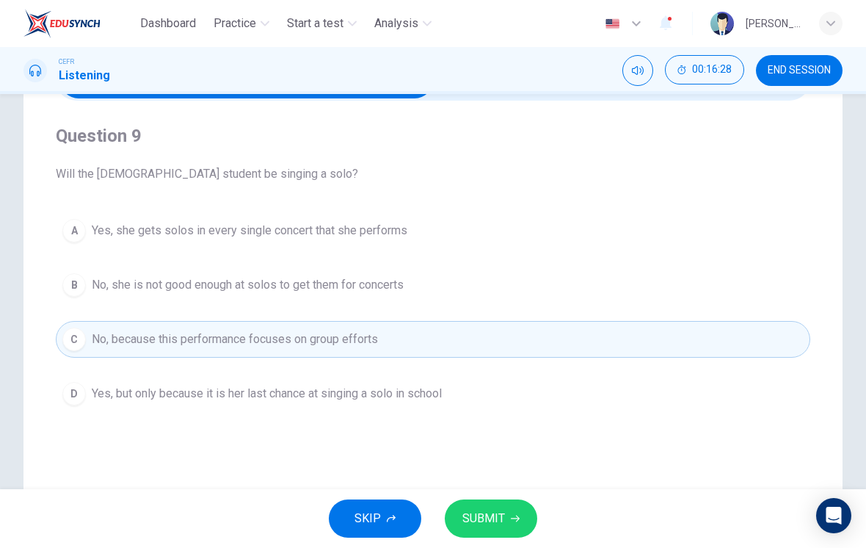
click at [502, 509] on span "SUBMIT" at bounding box center [484, 518] width 43 height 21
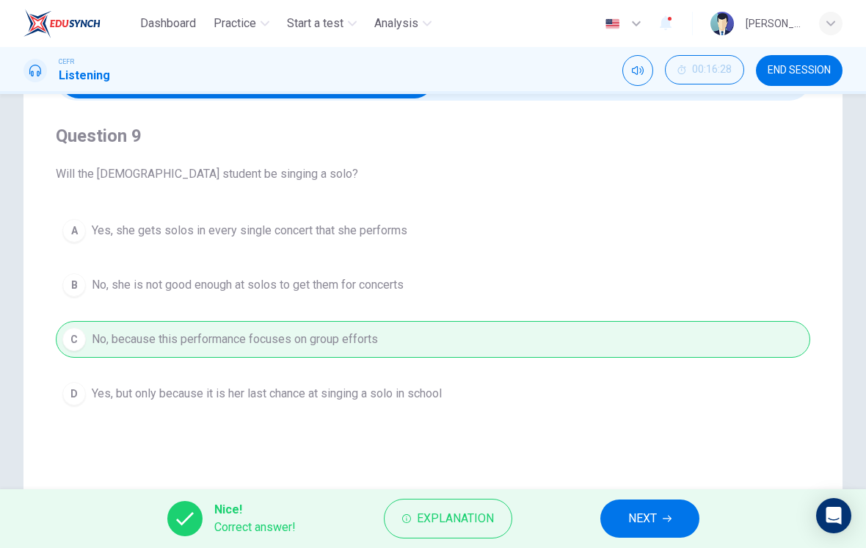
click at [646, 518] on span "NEXT" at bounding box center [642, 518] width 29 height 21
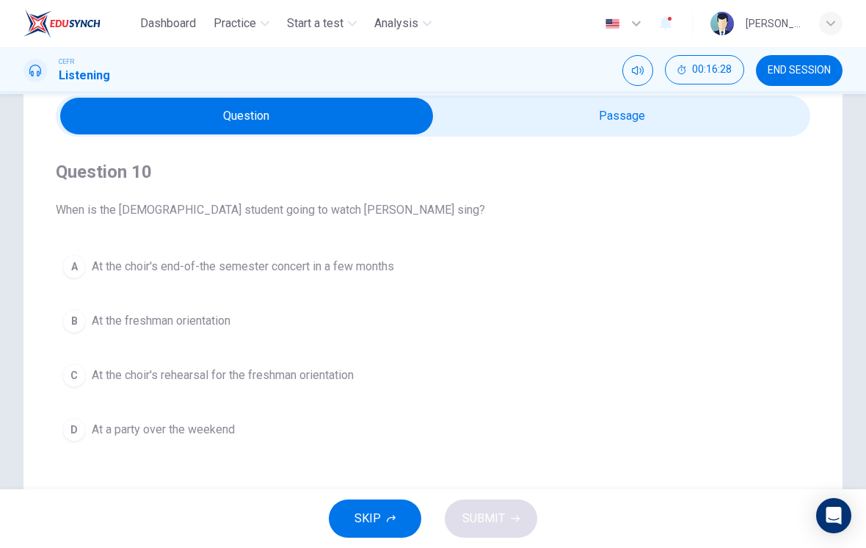
scroll to position [59, 0]
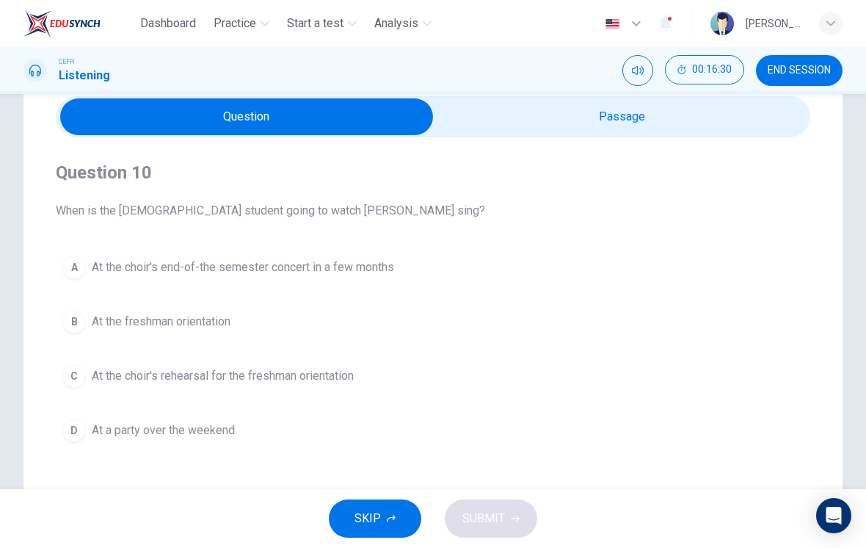
type input "79"
click at [684, 134] on input "checkbox" at bounding box center [247, 116] width 1132 height 37
checkbox input "true"
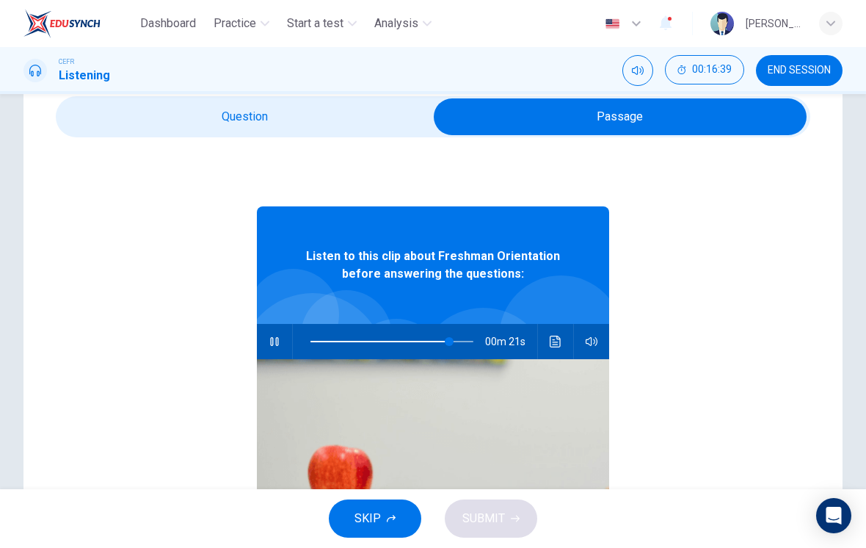
type input "86"
click at [361, 118] on input "checkbox" at bounding box center [620, 116] width 1132 height 37
checkbox input "false"
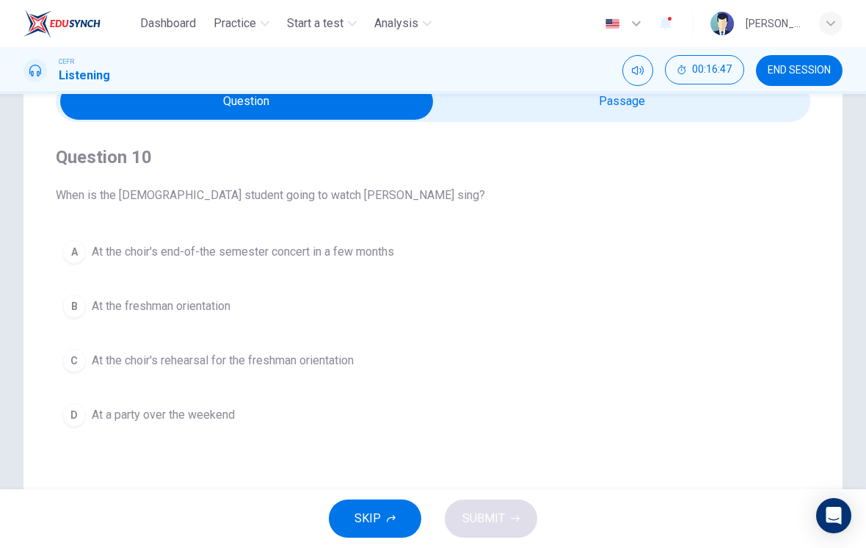
scroll to position [84, 0]
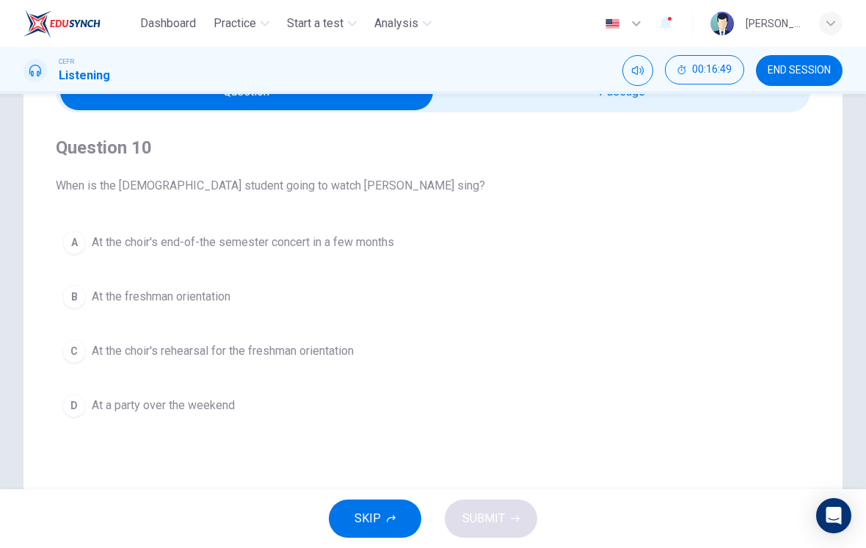
click at [354, 355] on span "At the choir's rehearsal for the freshman orientation" at bounding box center [223, 351] width 262 height 18
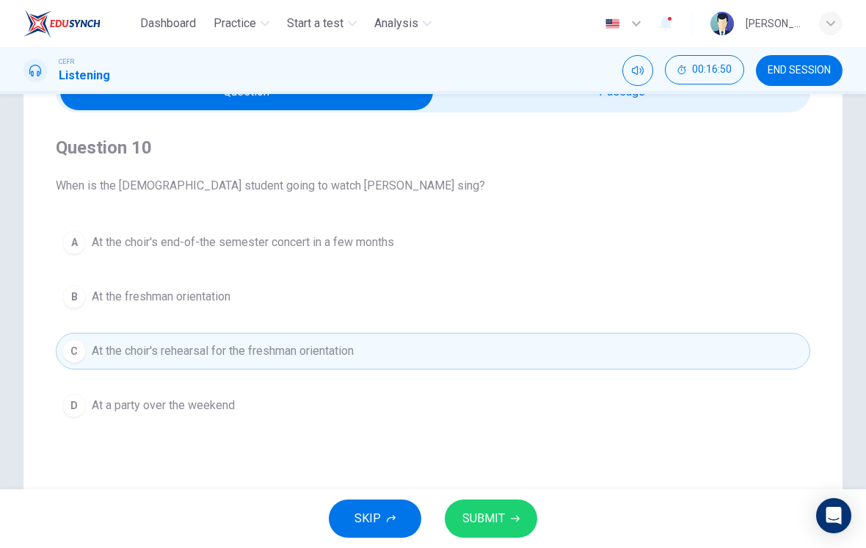
click at [501, 519] on span "SUBMIT" at bounding box center [484, 518] width 43 height 21
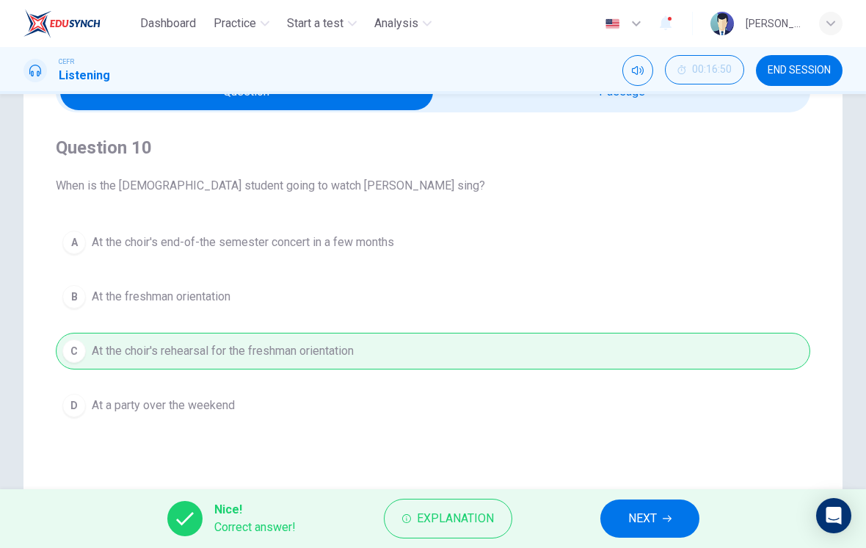
click at [646, 518] on span "NEXT" at bounding box center [642, 518] width 29 height 21
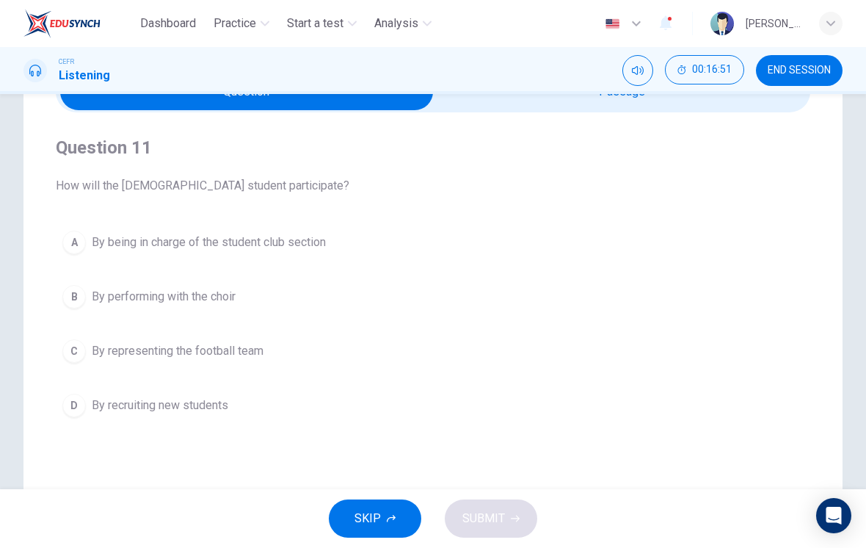
scroll to position [62, 0]
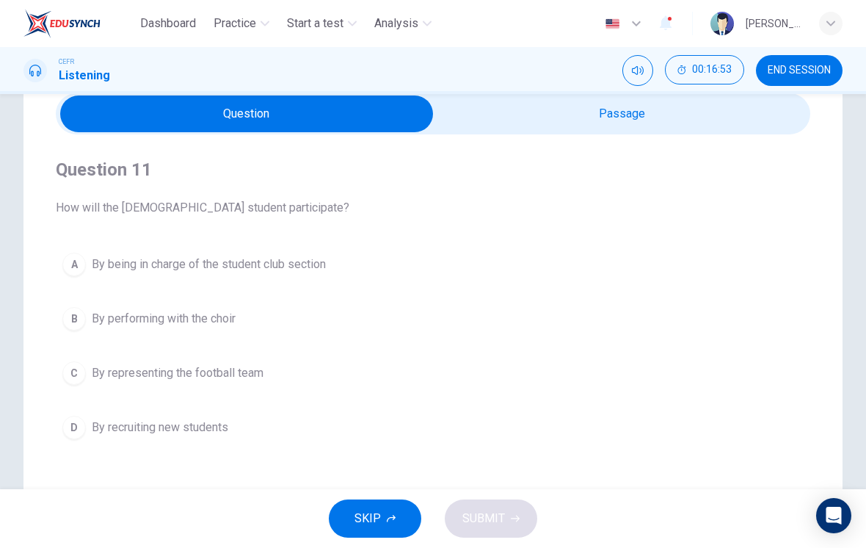
click at [324, 263] on span "By being in charge of the student club section" at bounding box center [209, 264] width 234 height 18
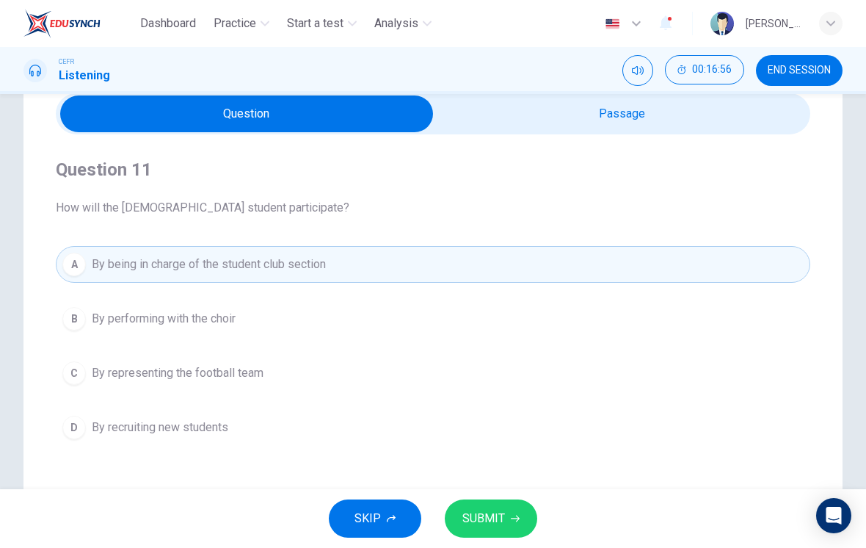
click at [504, 509] on button "SUBMIT" at bounding box center [491, 518] width 93 height 38
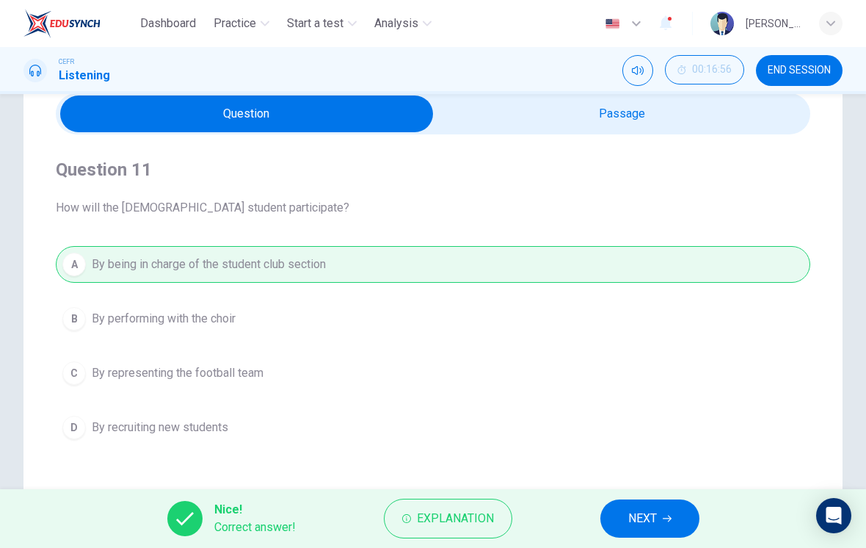
click at [637, 507] on button "NEXT" at bounding box center [650, 518] width 99 height 38
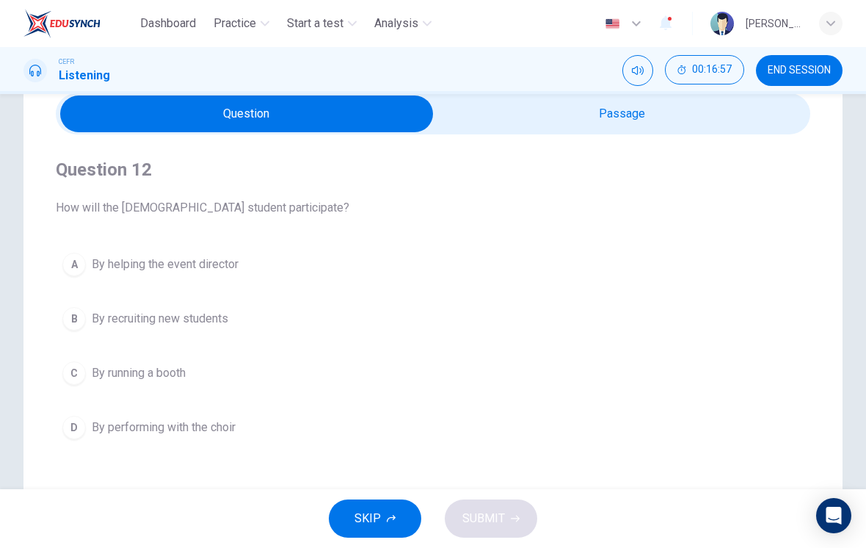
scroll to position [70, 0]
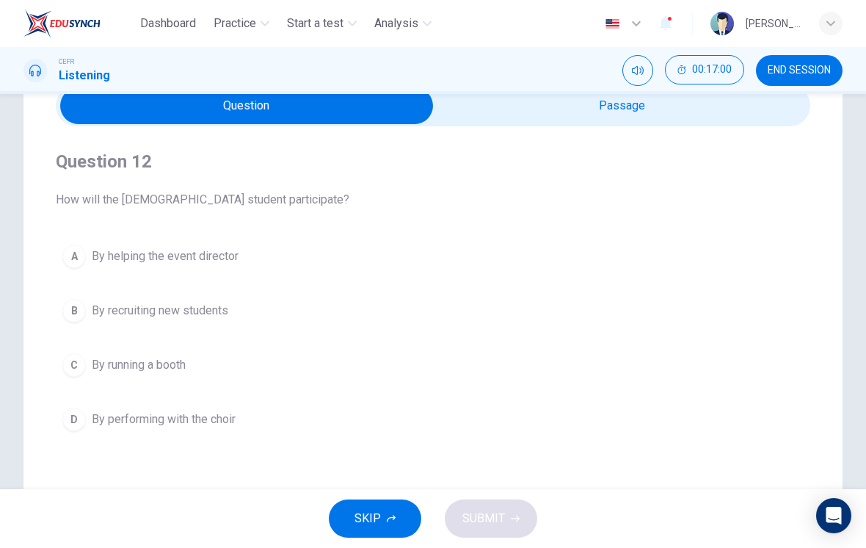
click at [242, 423] on button "D By performing with the choir" at bounding box center [433, 419] width 755 height 37
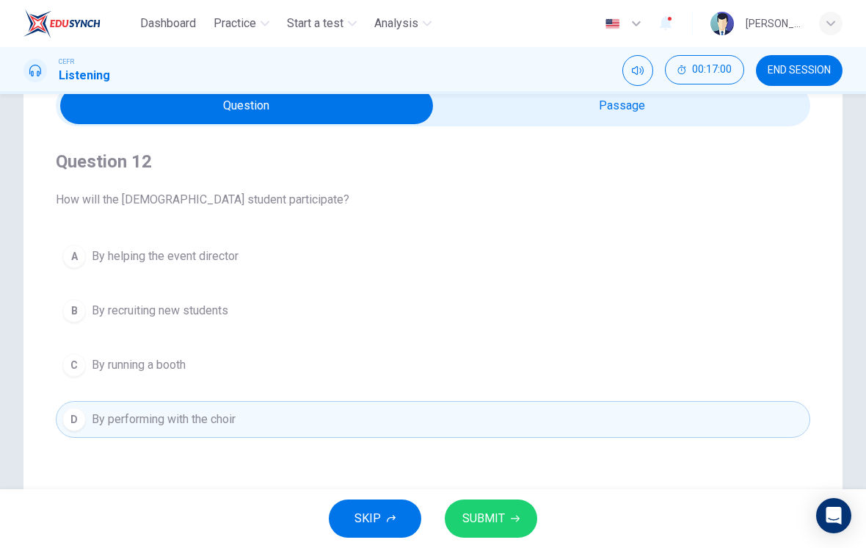
click at [497, 518] on span "SUBMIT" at bounding box center [484, 518] width 43 height 21
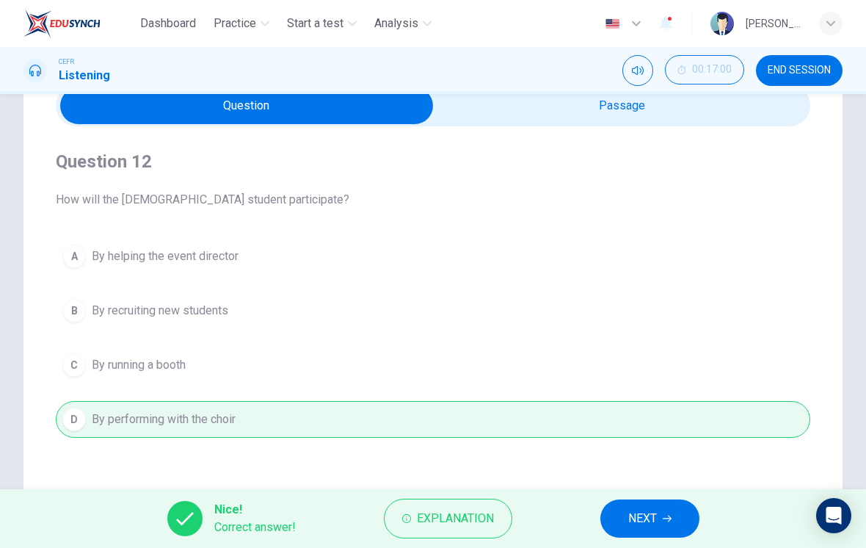
click at [631, 509] on span "NEXT" at bounding box center [642, 518] width 29 height 21
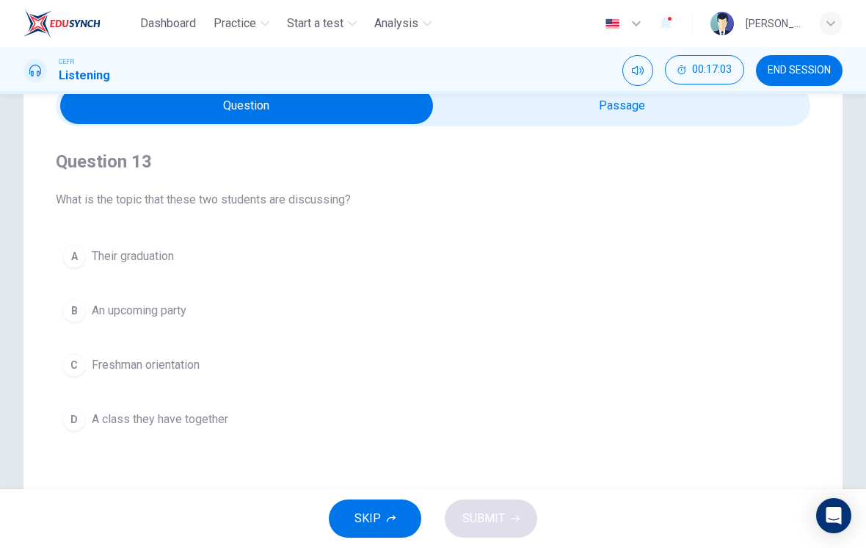
click at [247, 352] on button "C Freshman orientation" at bounding box center [433, 365] width 755 height 37
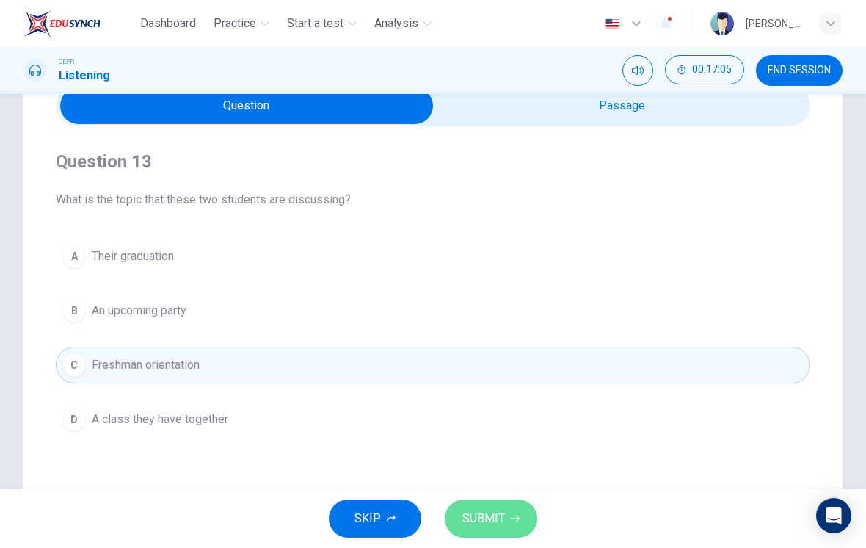
click at [518, 514] on icon "button" at bounding box center [515, 518] width 9 height 9
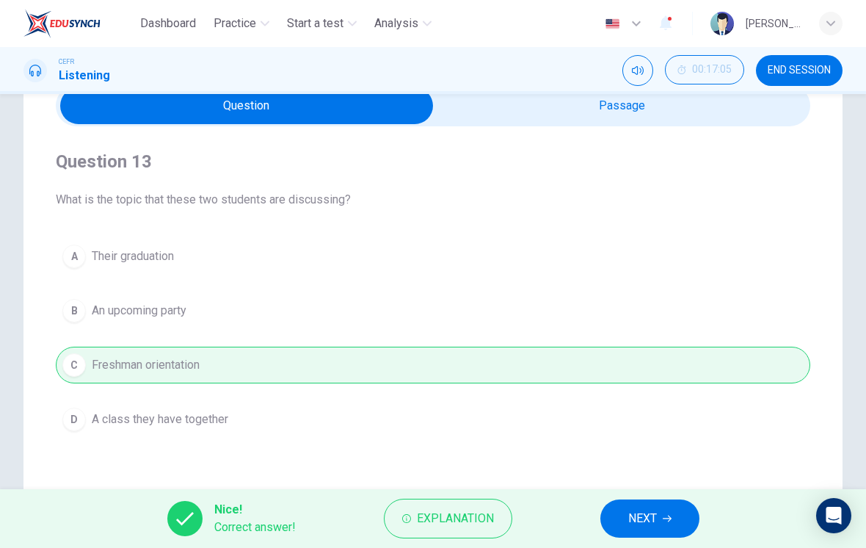
click at [639, 515] on span "NEXT" at bounding box center [642, 518] width 29 height 21
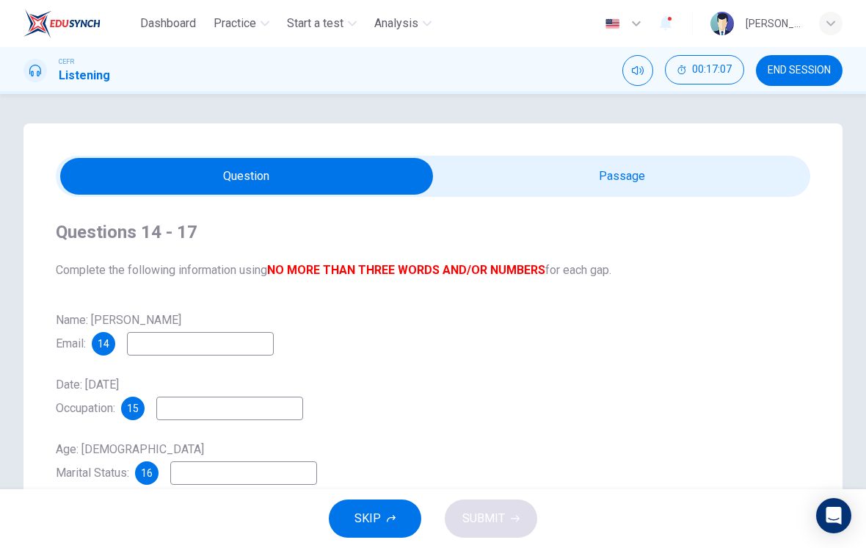
scroll to position [0, 0]
click at [711, 189] on input "checkbox" at bounding box center [247, 176] width 1132 height 37
checkbox input "true"
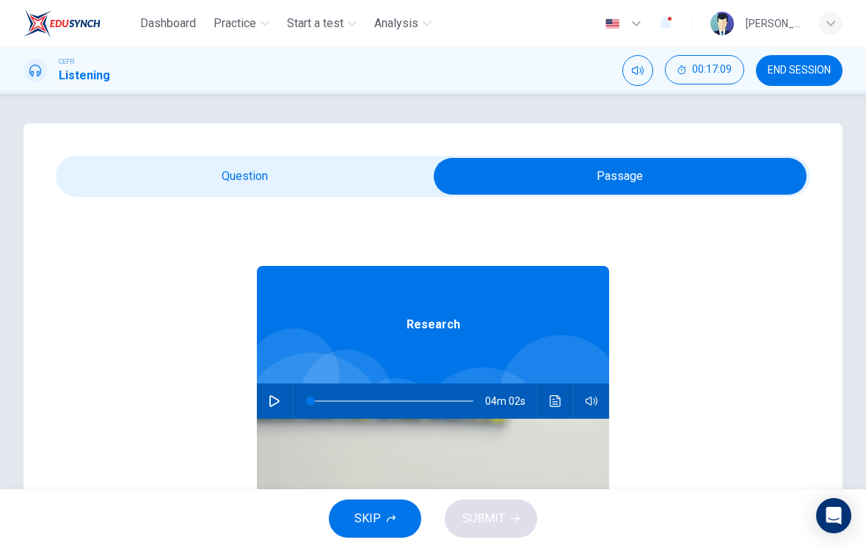
click at [272, 405] on icon "button" at bounding box center [274, 401] width 10 height 12
type input "27"
click at [339, 174] on input "checkbox" at bounding box center [620, 176] width 1132 height 37
checkbox input "false"
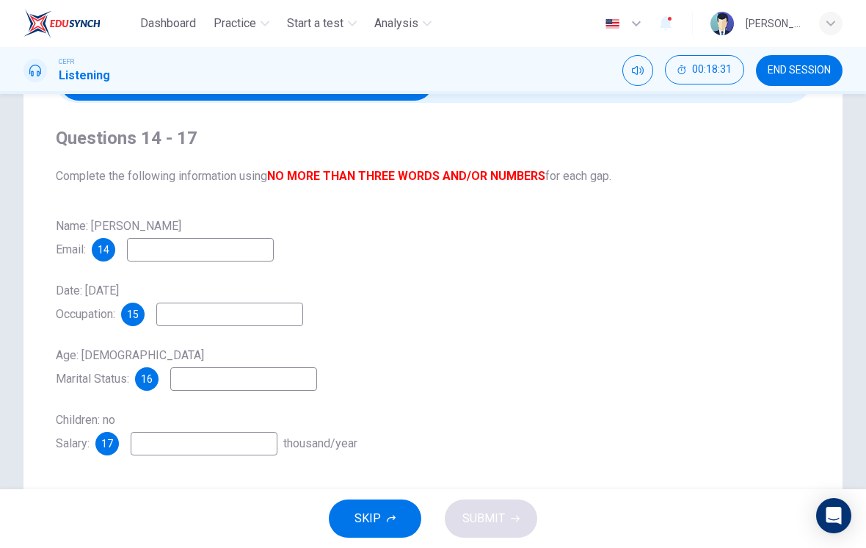
scroll to position [97, 0]
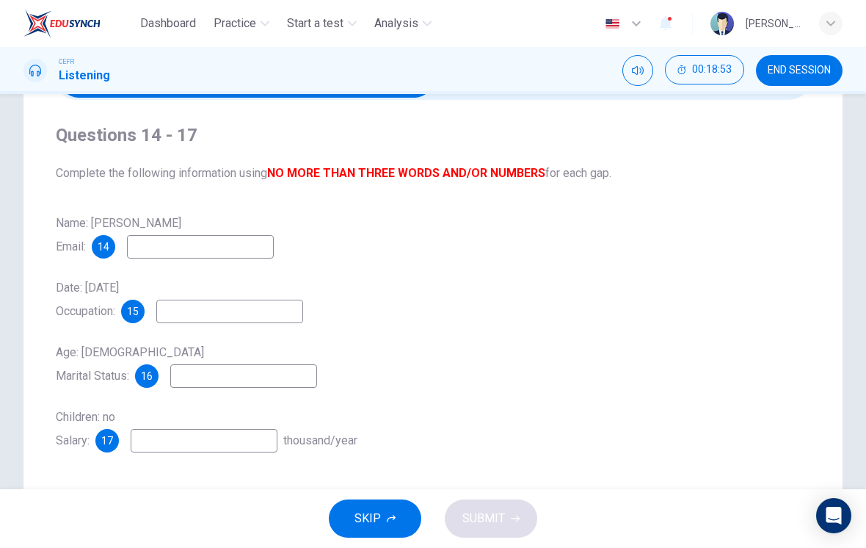
type input "43"
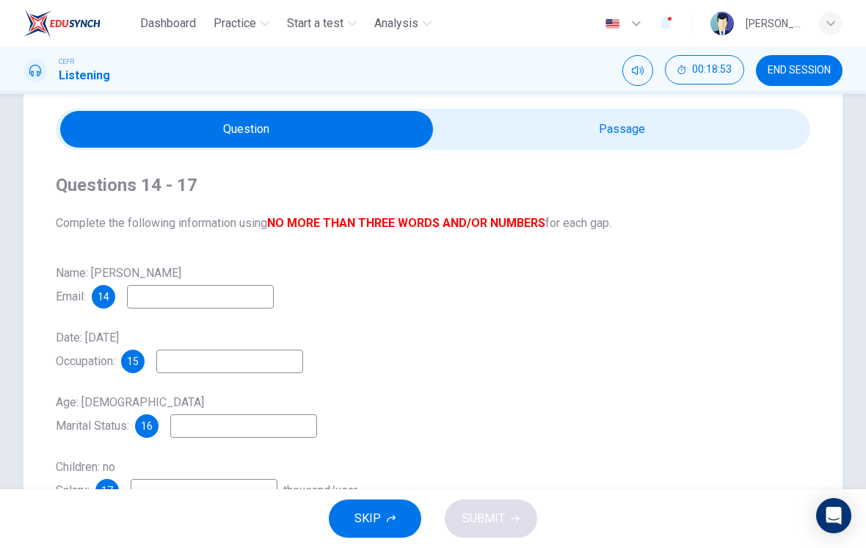
scroll to position [48, 0]
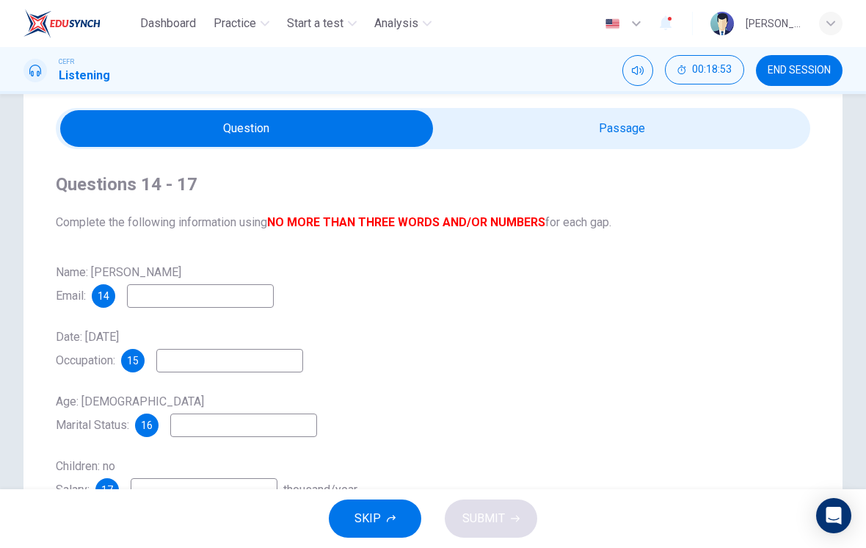
click at [678, 131] on input "checkbox" at bounding box center [247, 128] width 1132 height 37
checkbox input "true"
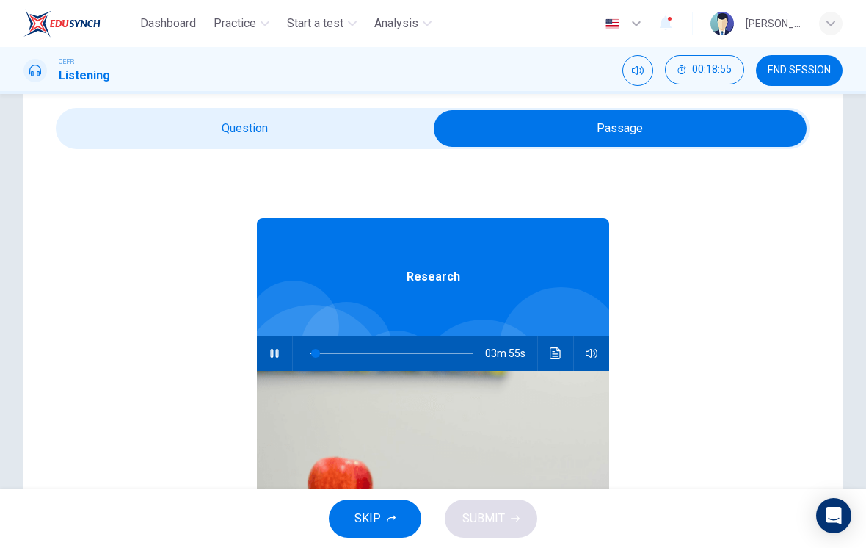
click at [316, 349] on span at bounding box center [315, 353] width 9 height 9
type input "3"
click at [325, 128] on input "checkbox" at bounding box center [620, 128] width 1132 height 37
checkbox input "false"
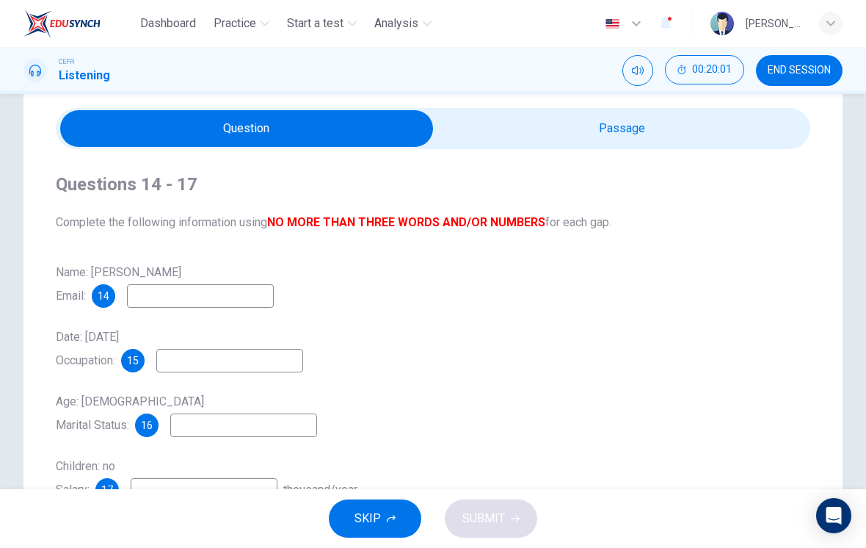
click at [213, 291] on input at bounding box center [200, 295] width 147 height 23
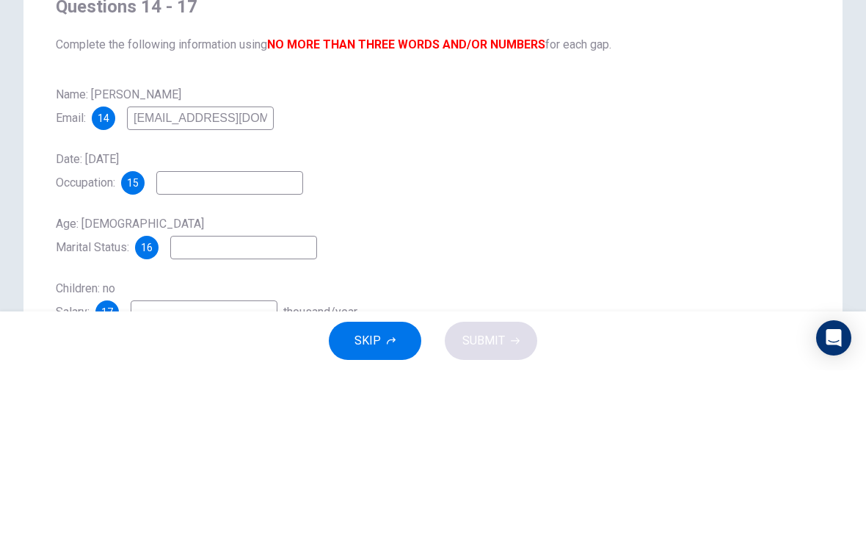
type input "[EMAIL_ADDRESS][DOMAIN_NAME]"
click at [239, 349] on input at bounding box center [229, 360] width 147 height 23
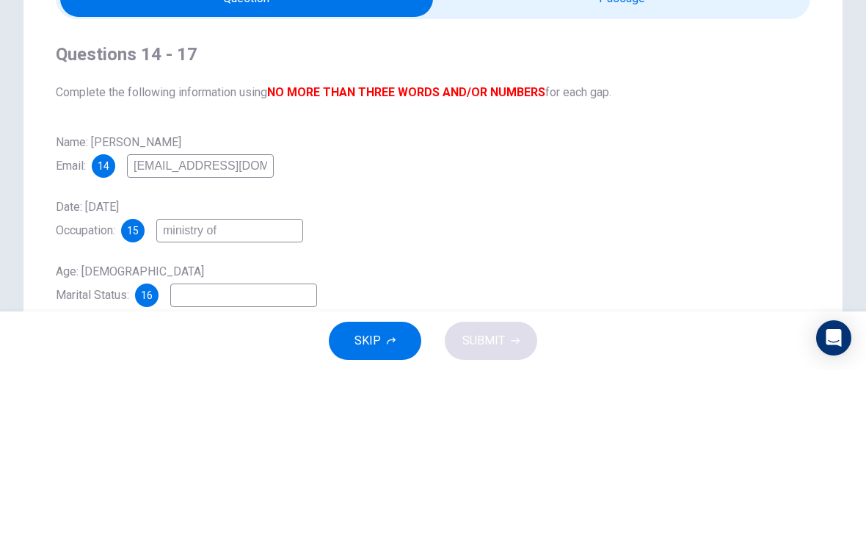
scroll to position [0, 0]
type input "ministry of"
click at [561, 158] on input "checkbox" at bounding box center [247, 176] width 1132 height 37
checkbox input "true"
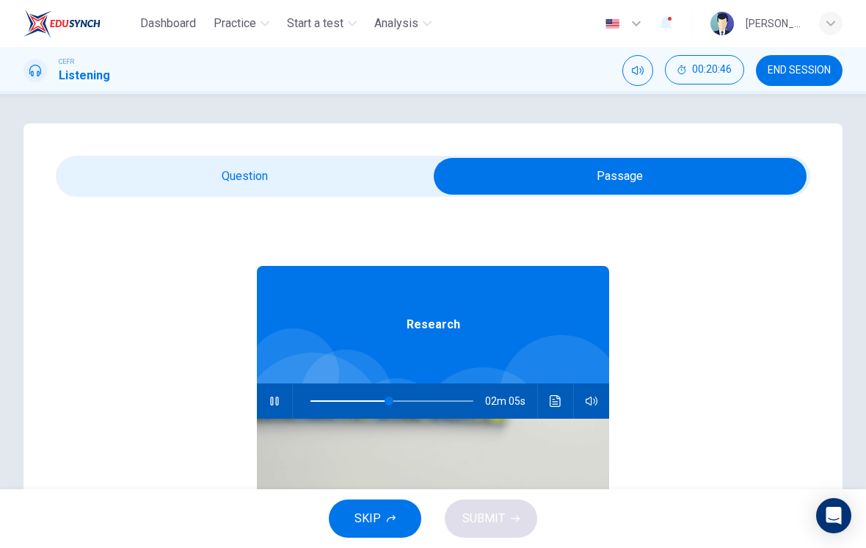
click at [280, 394] on button "button" at bounding box center [274, 400] width 23 height 35
type input "49"
click at [319, 159] on input "checkbox" at bounding box center [620, 176] width 1132 height 37
checkbox input "false"
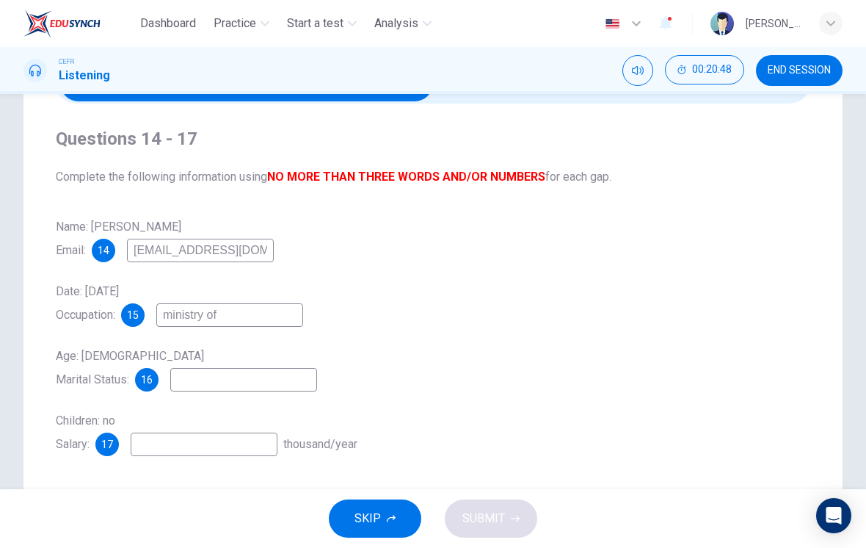
scroll to position [100, 0]
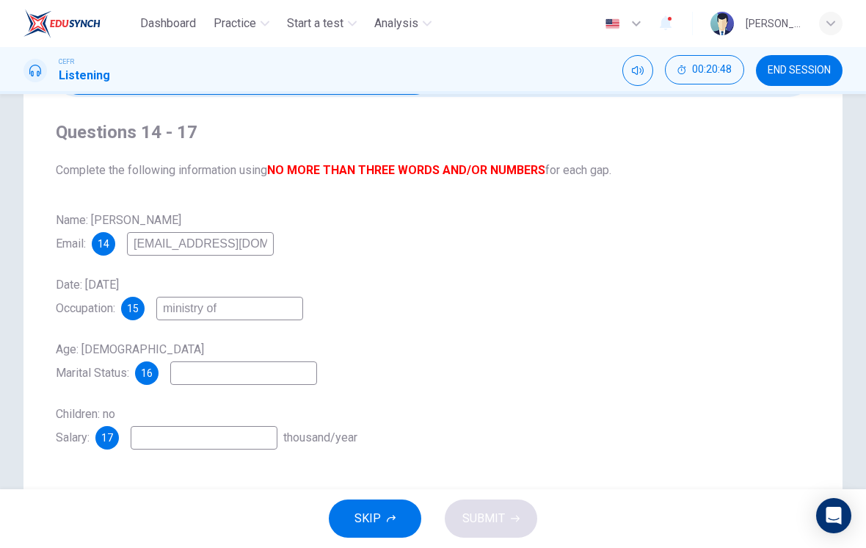
click at [272, 313] on input "ministry of" at bounding box center [229, 308] width 147 height 23
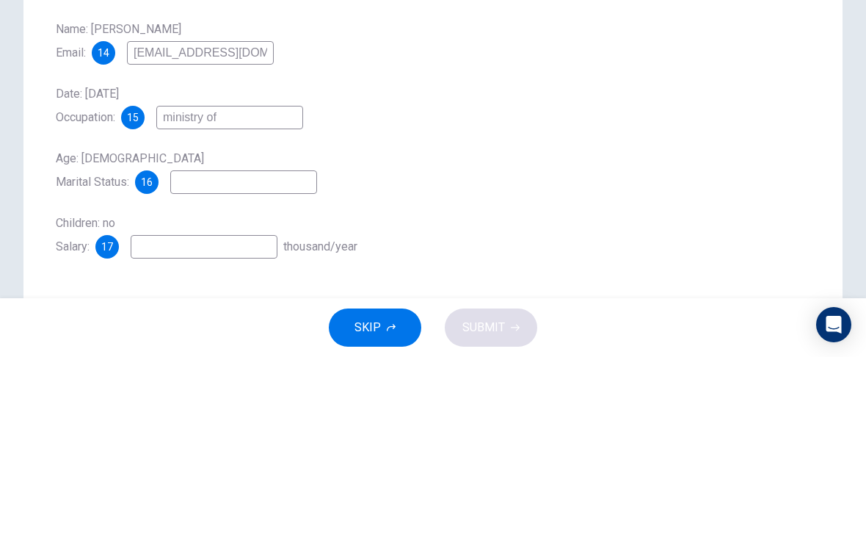
click at [533, 338] on div "Age: [DEMOGRAPHIC_DATA] Marital Status: 16" at bounding box center [433, 361] width 755 height 47
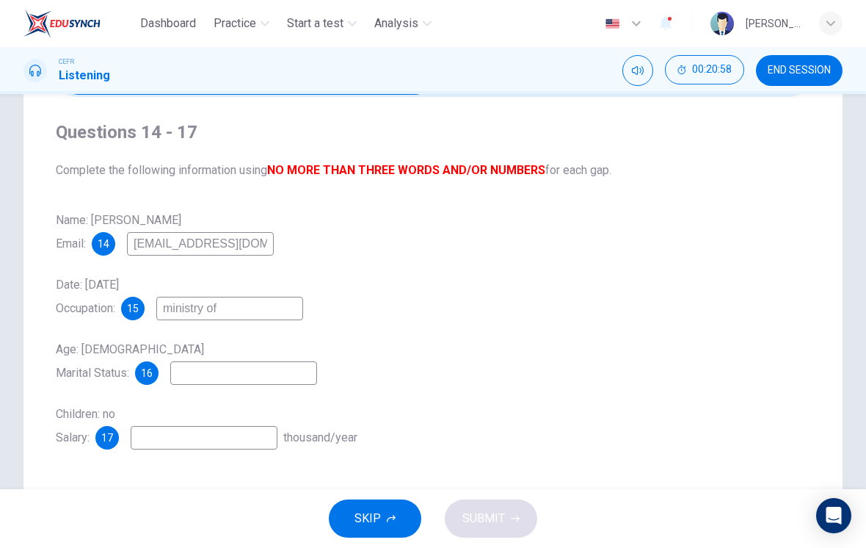
click at [315, 385] on input at bounding box center [243, 372] width 147 height 23
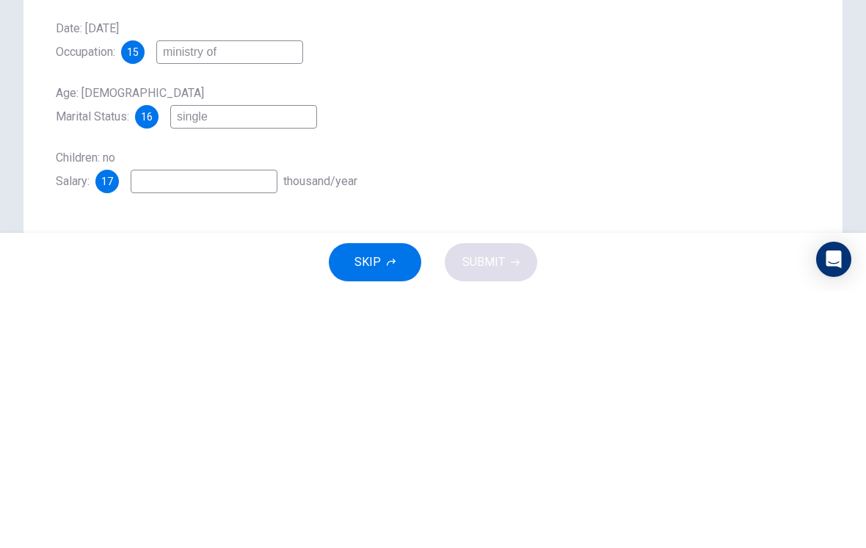
type input "single"
click at [206, 426] on input at bounding box center [204, 437] width 147 height 23
type input "24 to 36"
click at [474, 209] on div "Name: [PERSON_NAME] Email: 14 [EMAIL_ADDRESS][DOMAIN_NAME] Date: [DATE] Occupat…" at bounding box center [433, 329] width 755 height 241
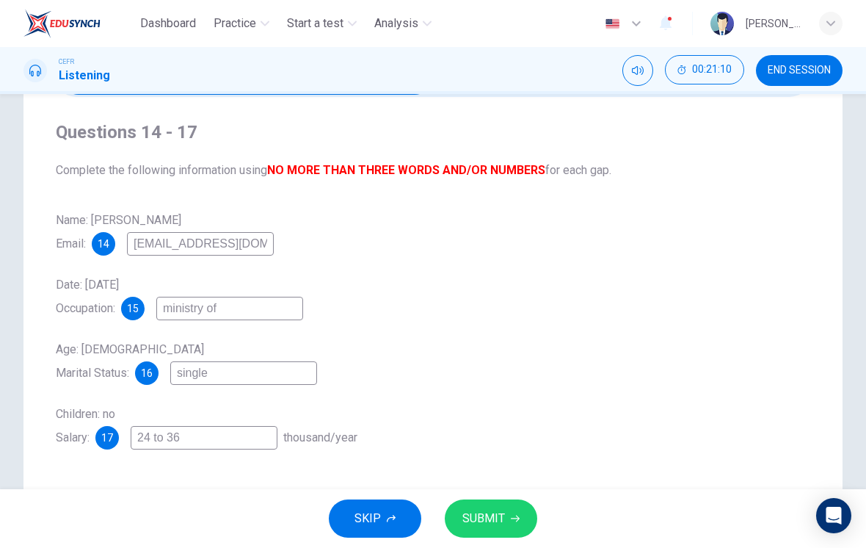
click at [291, 315] on input "ministry of" at bounding box center [229, 308] width 147 height 23
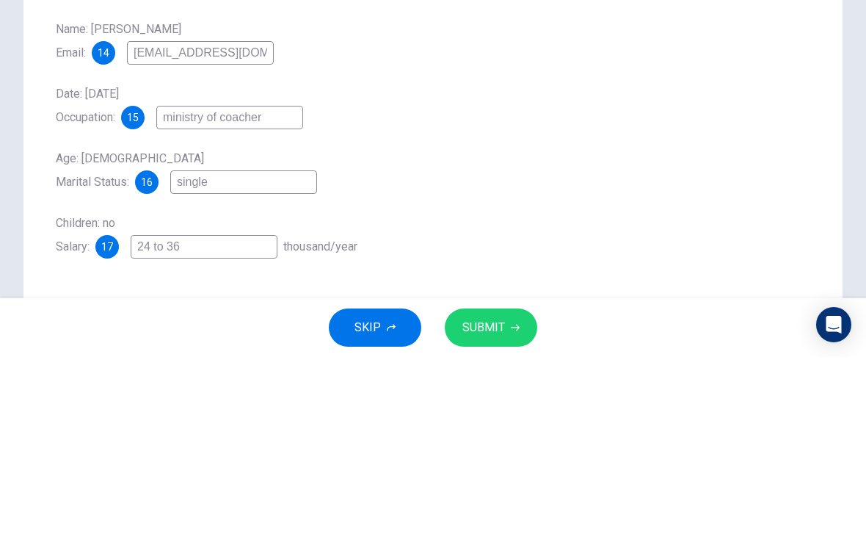
type input "ministry of coacher"
click at [467, 338] on div "Age: [DEMOGRAPHIC_DATA] Marital Status: 16 [DEMOGRAPHIC_DATA]" at bounding box center [433, 361] width 755 height 47
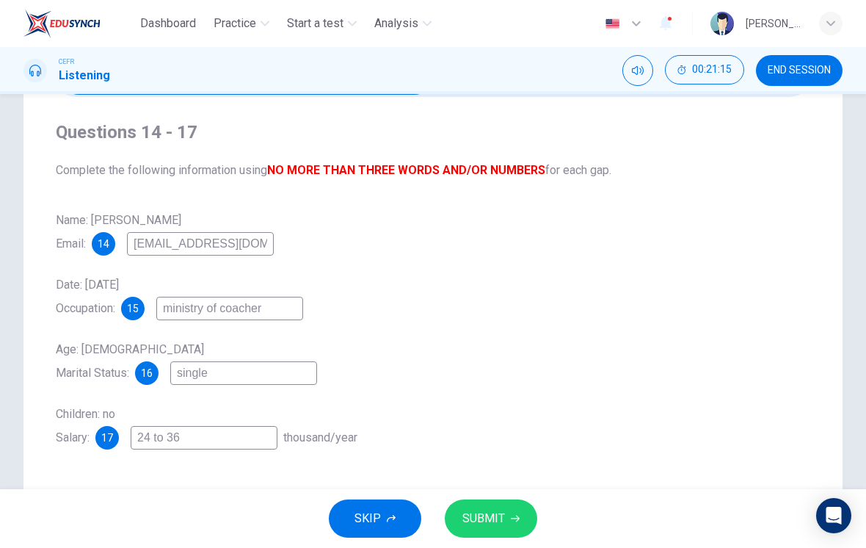
click at [490, 521] on span "SUBMIT" at bounding box center [484, 518] width 43 height 21
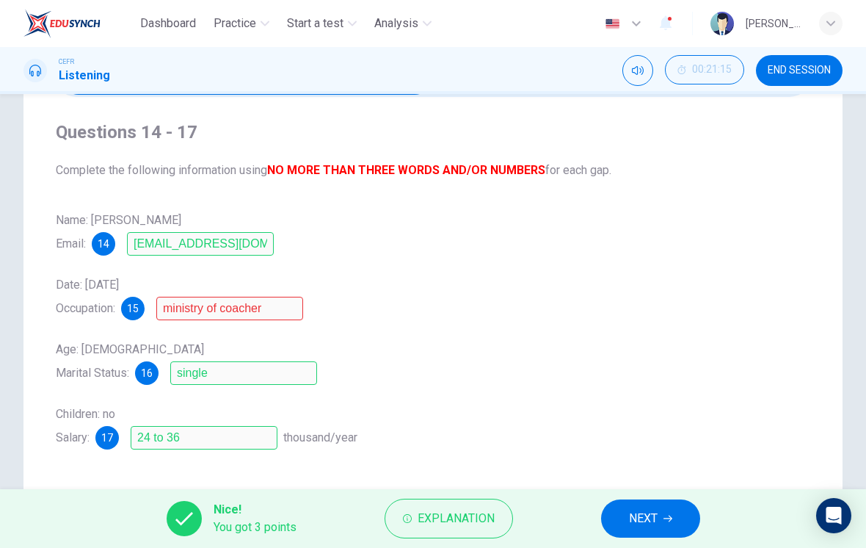
click at [282, 295] on div "Date: [DATE] Occupation: 15 ministry of coacher" at bounding box center [433, 296] width 755 height 47
click at [423, 525] on span "Explanation" at bounding box center [456, 518] width 77 height 21
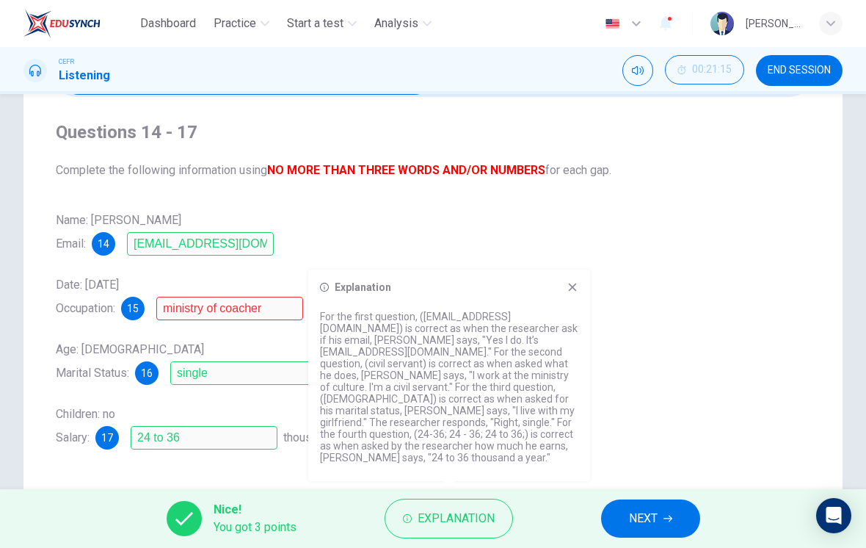
click at [460, 230] on div "Name: [PERSON_NAME] Email: 14 [EMAIL_ADDRESS][DOMAIN_NAME]" at bounding box center [433, 232] width 755 height 47
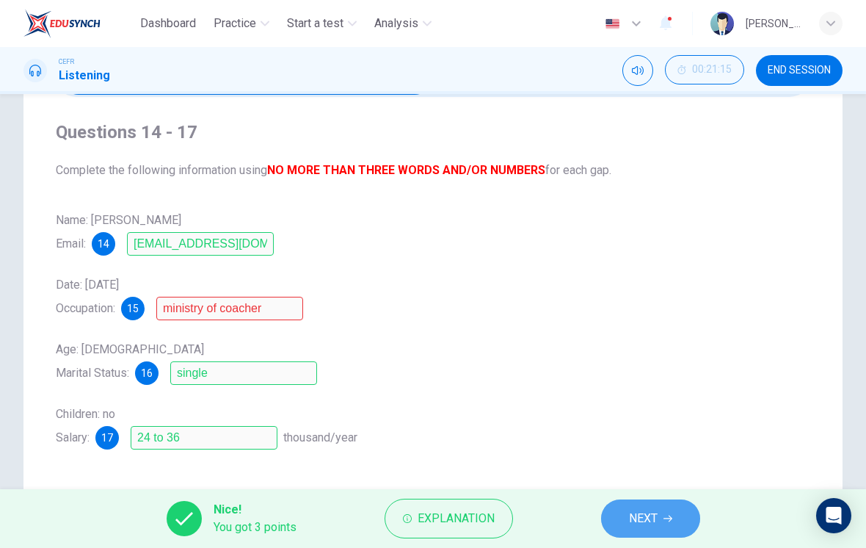
click at [642, 523] on span "NEXT" at bounding box center [643, 518] width 29 height 21
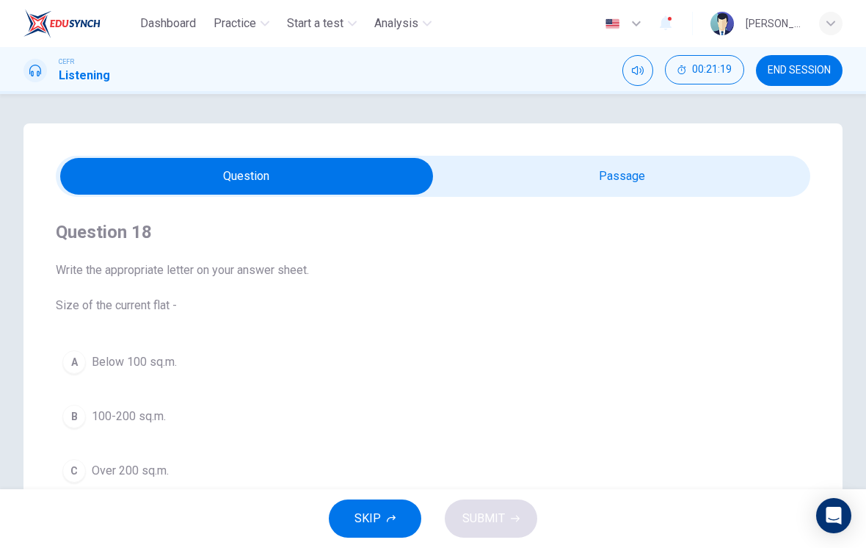
scroll to position [0, 0]
click at [537, 184] on input "checkbox" at bounding box center [247, 176] width 1132 height 37
checkbox input "true"
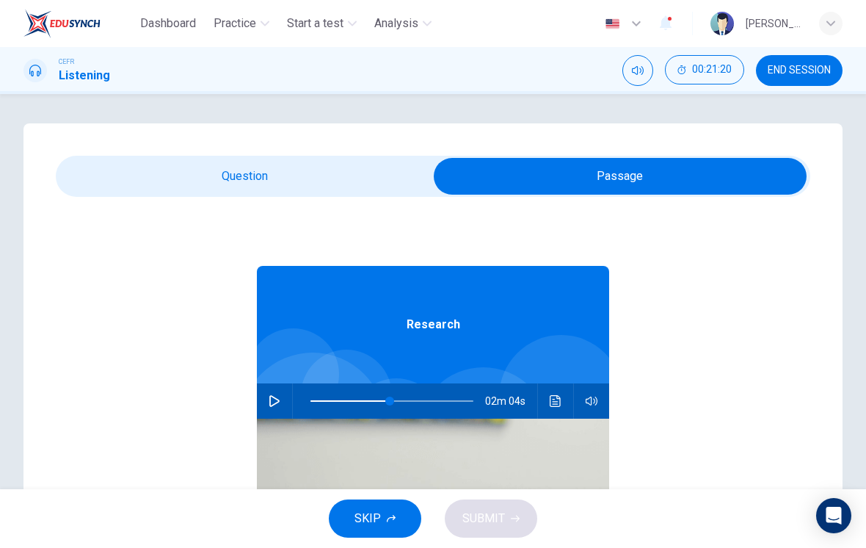
type input "35"
click at [367, 405] on span at bounding box center [367, 400] width 9 height 9
click at [333, 192] on input "checkbox" at bounding box center [620, 176] width 1132 height 37
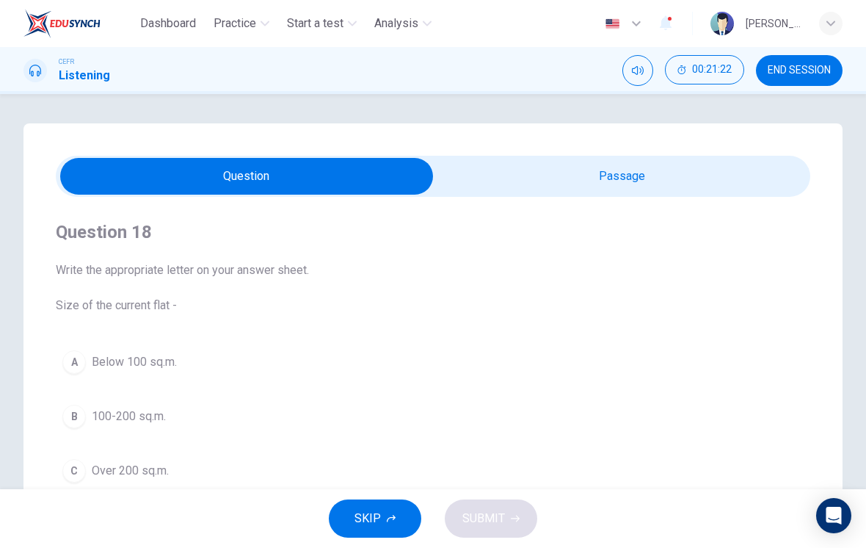
click at [547, 174] on input "checkbox" at bounding box center [247, 176] width 1132 height 37
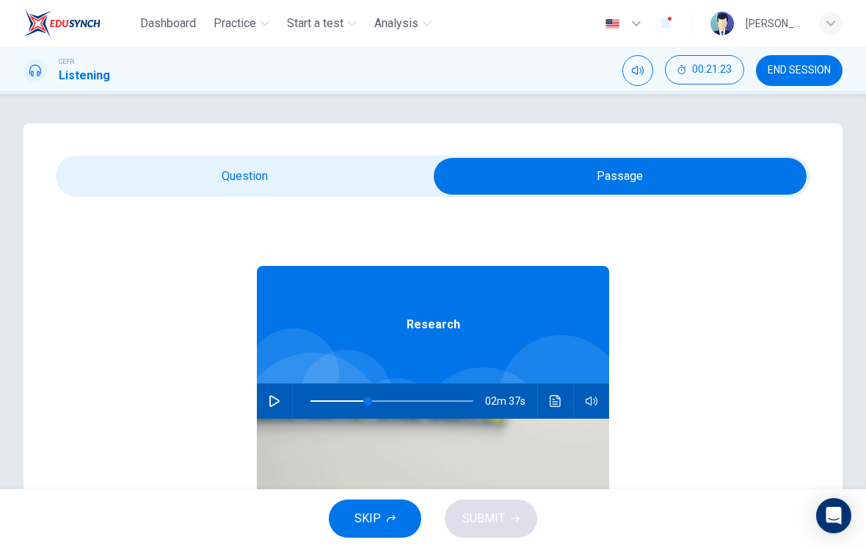
click at [275, 403] on icon "button" at bounding box center [275, 401] width 12 height 12
click at [341, 190] on input "checkbox" at bounding box center [620, 176] width 1132 height 37
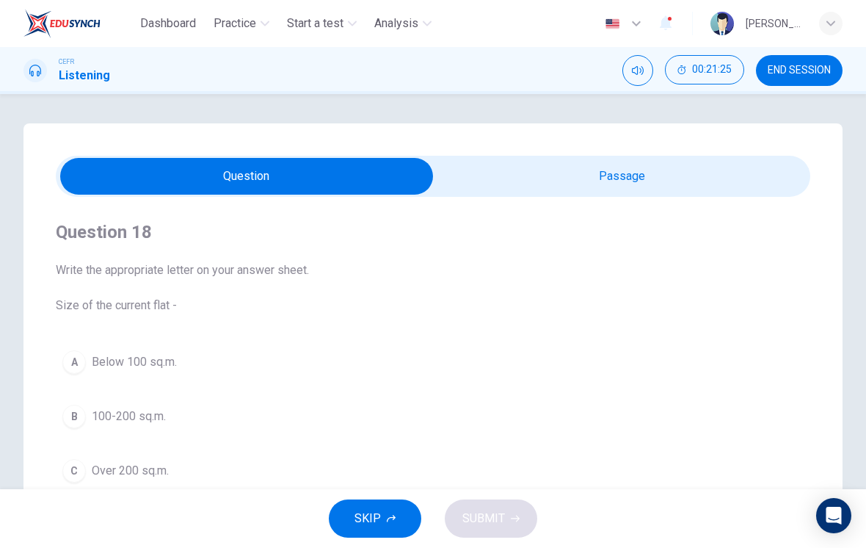
click at [531, 173] on input "checkbox" at bounding box center [247, 176] width 1132 height 37
checkbox input "true"
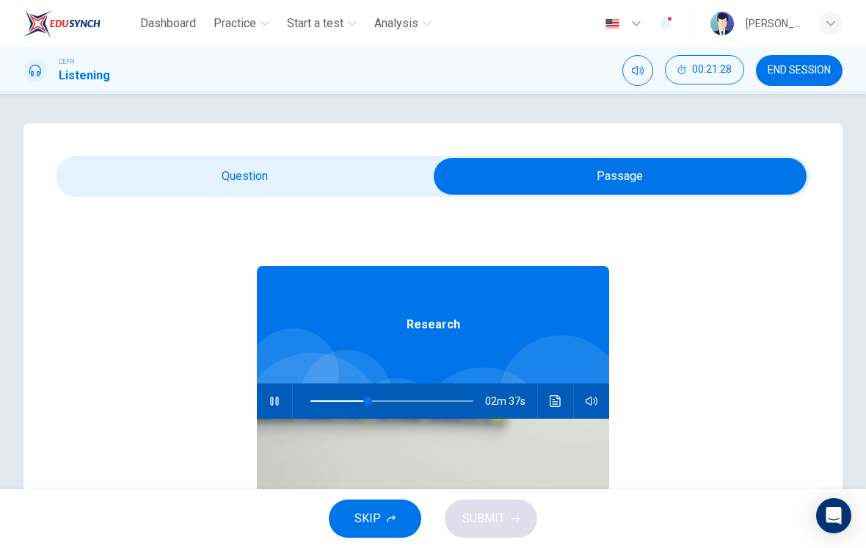
type input "35"
click at [336, 192] on input "checkbox" at bounding box center [620, 176] width 1132 height 37
checkbox input "false"
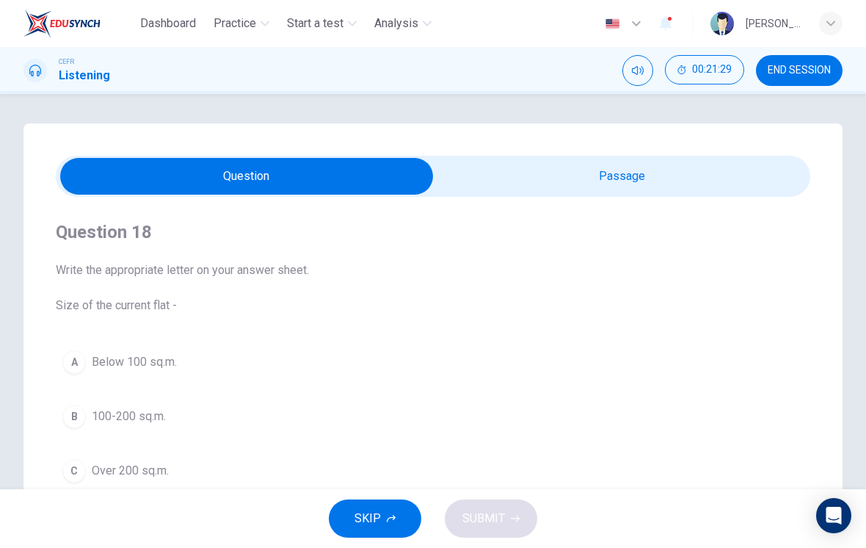
type input "36"
click at [564, 172] on input "checkbox" at bounding box center [247, 176] width 1132 height 37
checkbox input "true"
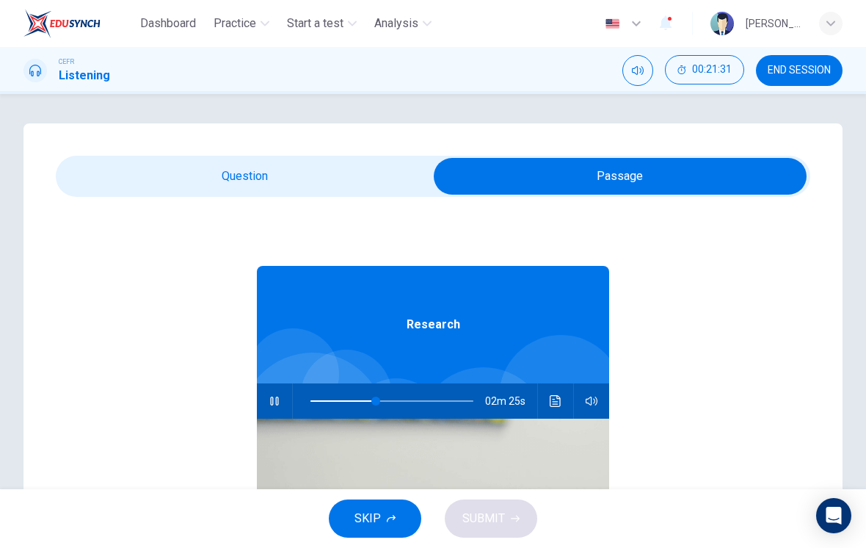
click at [377, 397] on span at bounding box center [375, 400] width 9 height 9
type input "41"
click at [369, 183] on input "checkbox" at bounding box center [620, 176] width 1132 height 37
checkbox input "false"
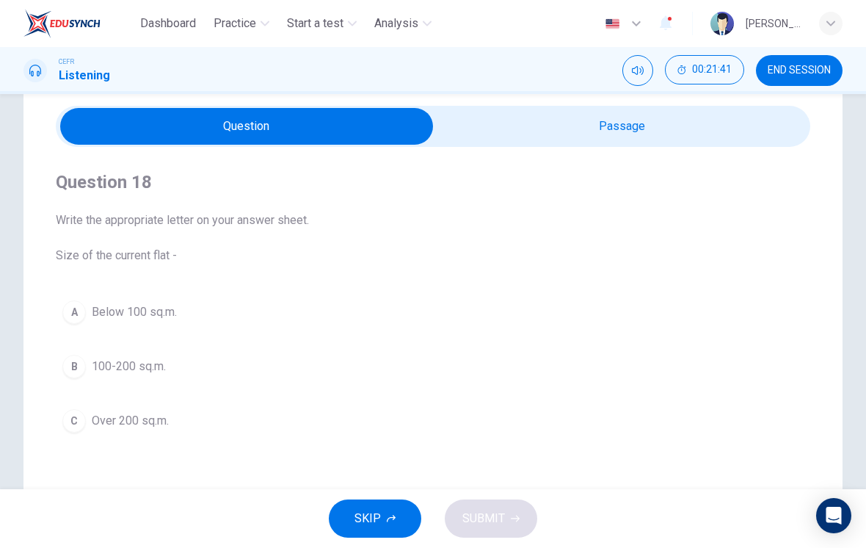
scroll to position [76, 0]
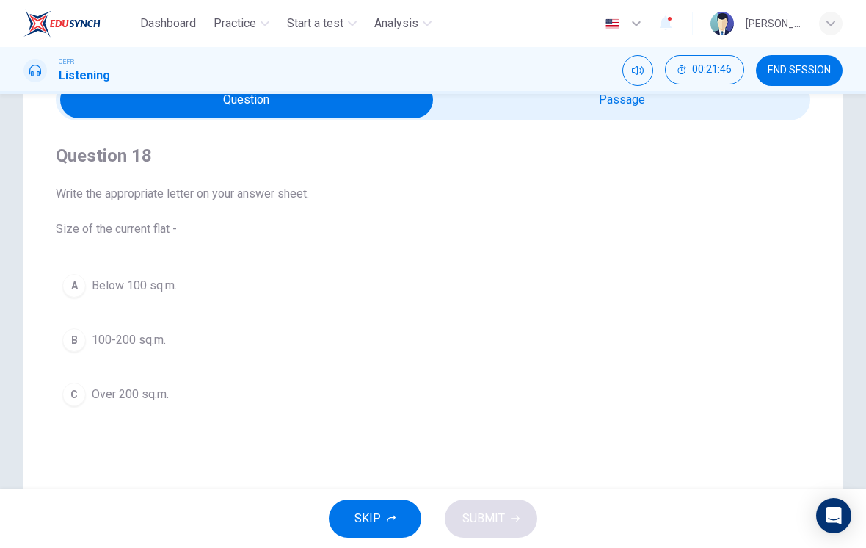
click at [151, 302] on button "A Below 100 sq.m." at bounding box center [433, 285] width 755 height 37
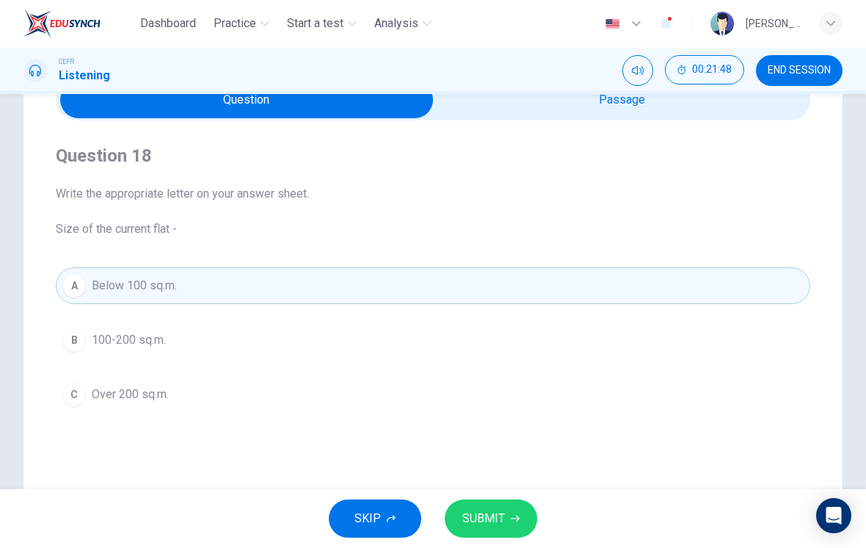
click at [498, 510] on span "SUBMIT" at bounding box center [484, 518] width 43 height 21
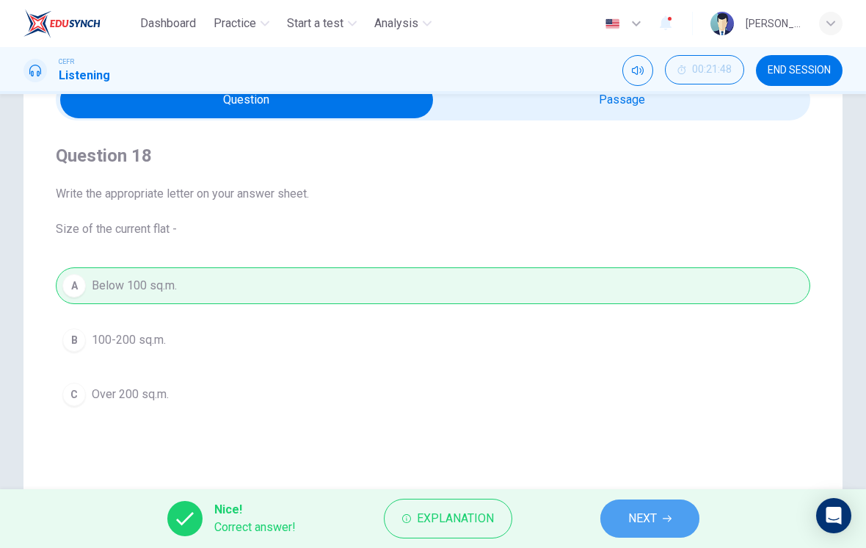
click at [630, 504] on button "NEXT" at bounding box center [650, 518] width 99 height 38
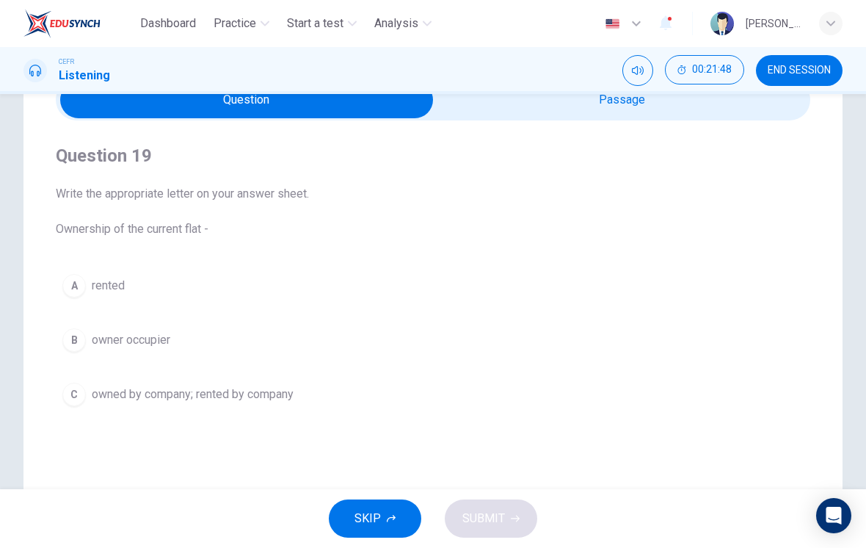
scroll to position [54, 0]
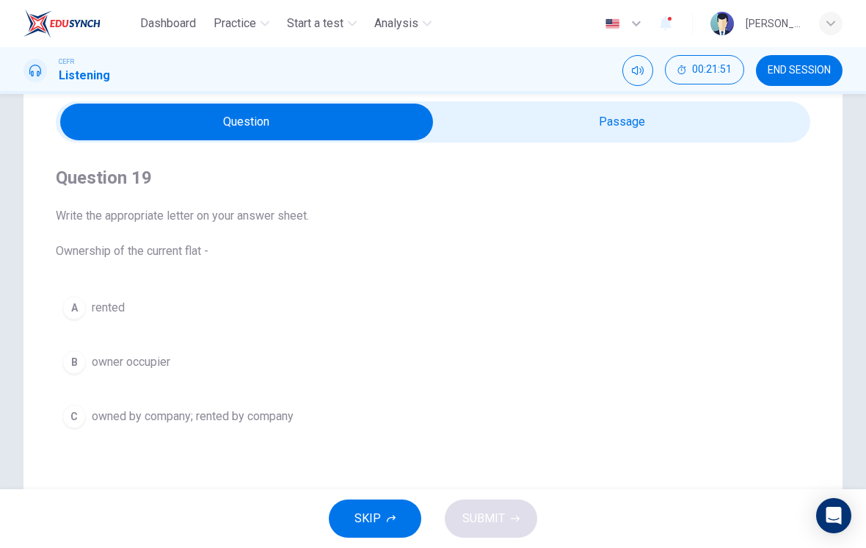
type input "50"
click at [644, 117] on input "checkbox" at bounding box center [247, 122] width 1132 height 37
checkbox input "true"
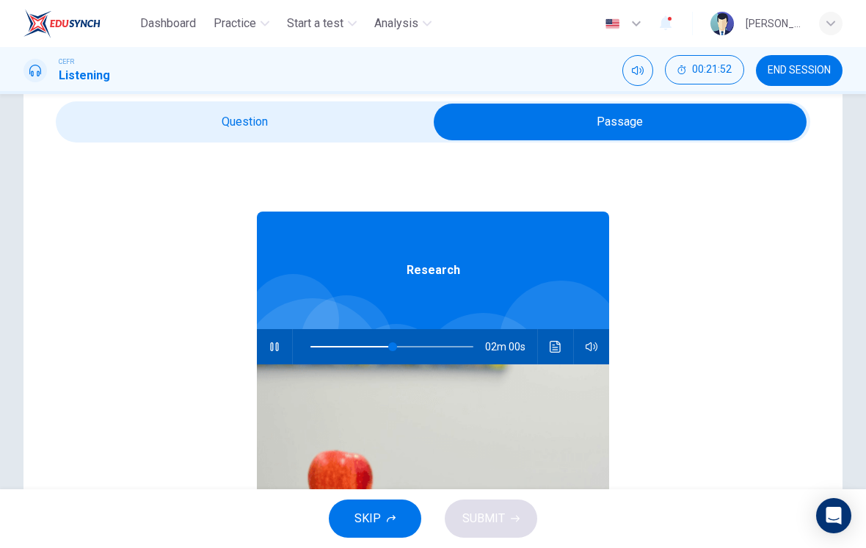
click at [274, 347] on icon "button" at bounding box center [275, 347] width 12 height 12
click at [387, 343] on span at bounding box center [385, 346] width 9 height 9
click at [273, 350] on icon "button" at bounding box center [274, 347] width 10 height 12
click at [378, 344] on span at bounding box center [377, 346] width 9 height 9
type input "100"
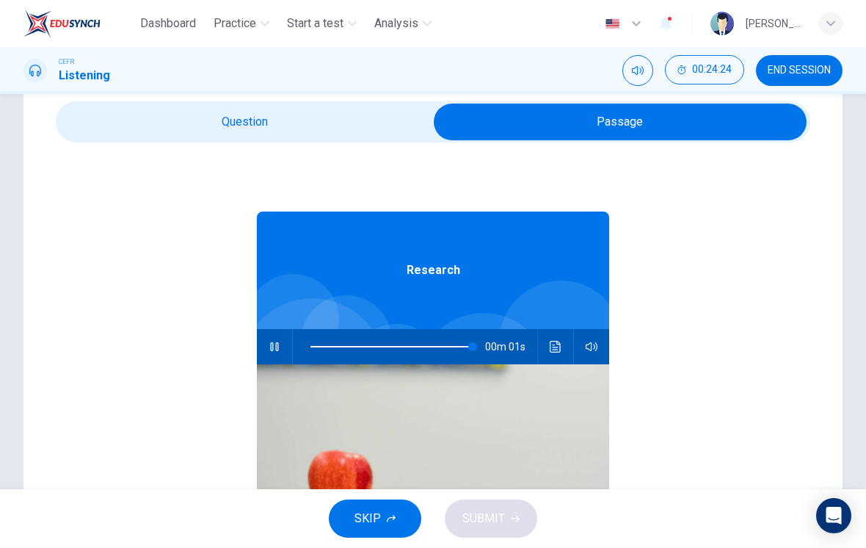
click at [365, 124] on input "checkbox" at bounding box center [620, 122] width 1132 height 37
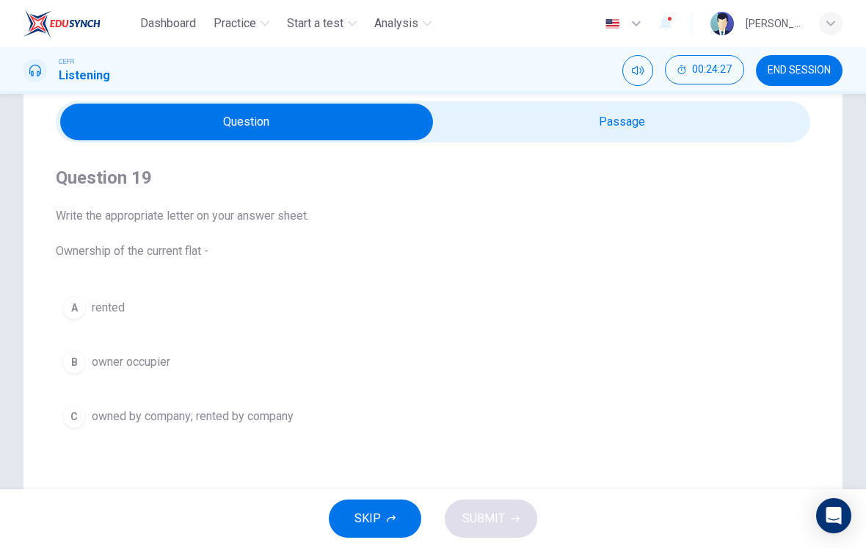
scroll to position [69, 0]
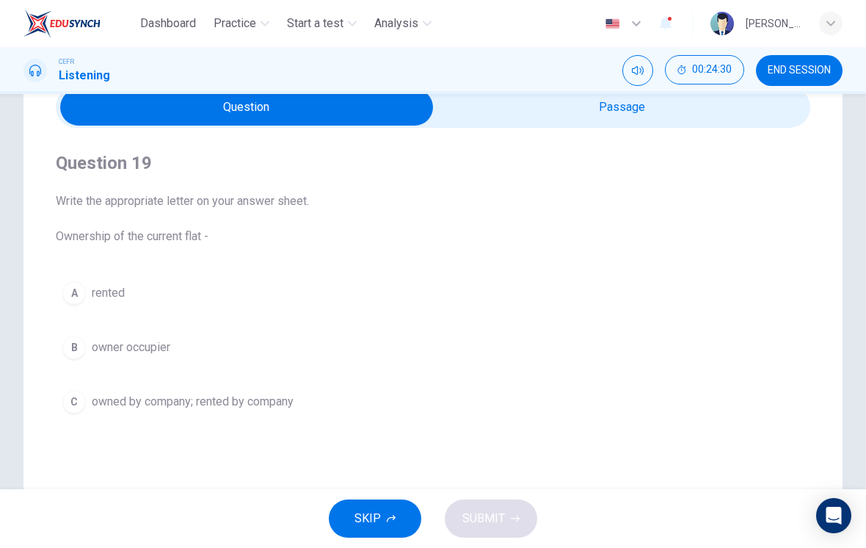
click at [390, 353] on button "B owner occupier" at bounding box center [433, 347] width 755 height 37
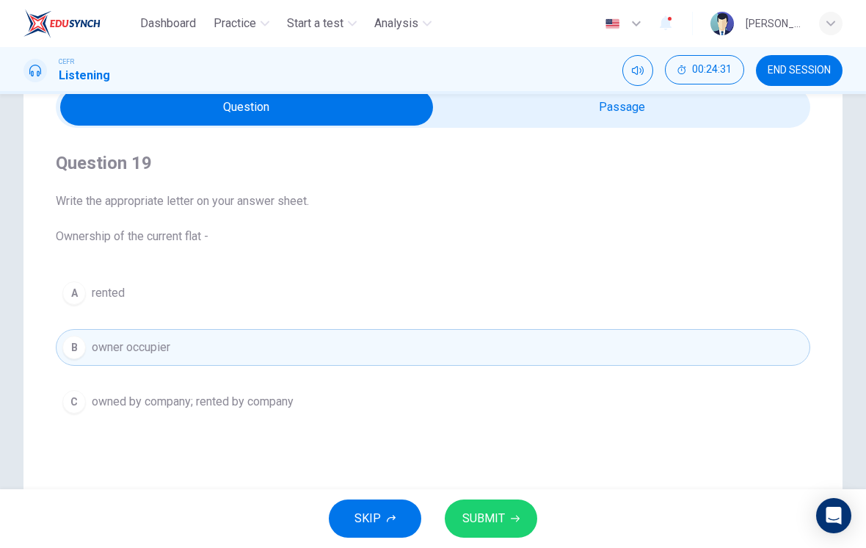
click at [491, 515] on span "SUBMIT" at bounding box center [484, 518] width 43 height 21
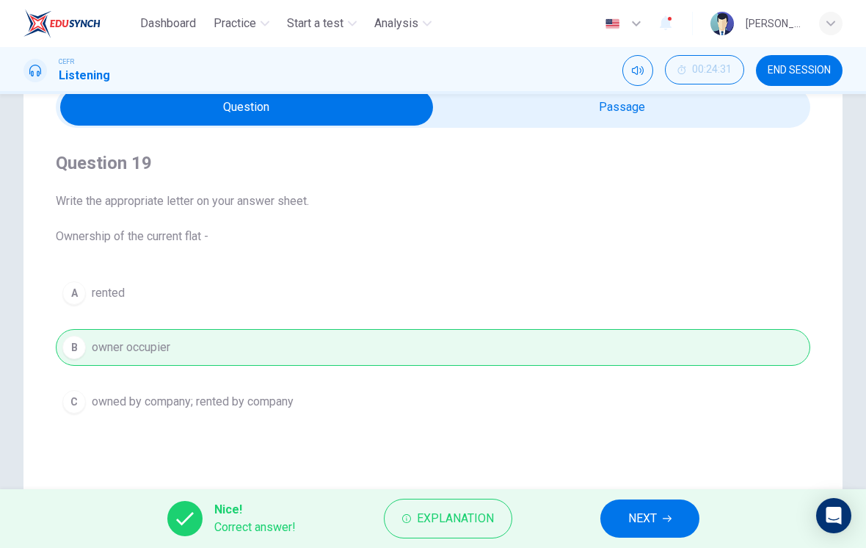
click at [632, 514] on span "NEXT" at bounding box center [642, 518] width 29 height 21
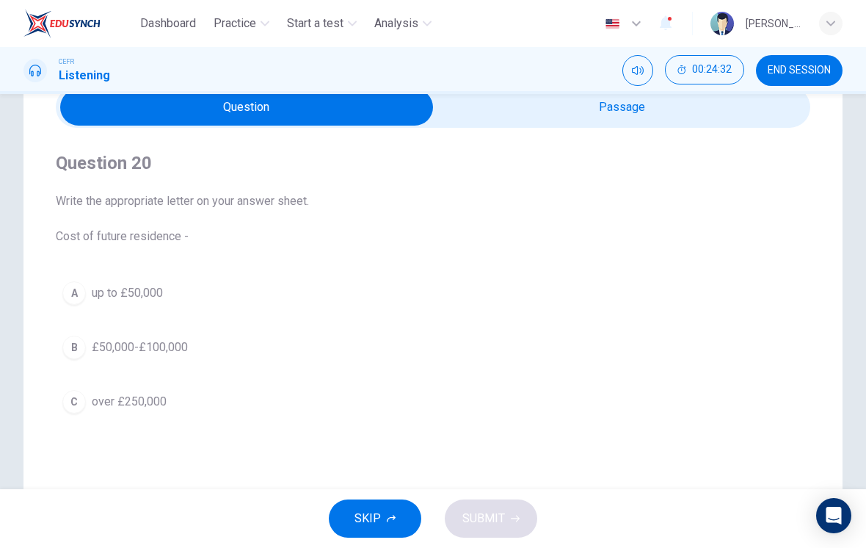
scroll to position [85, 0]
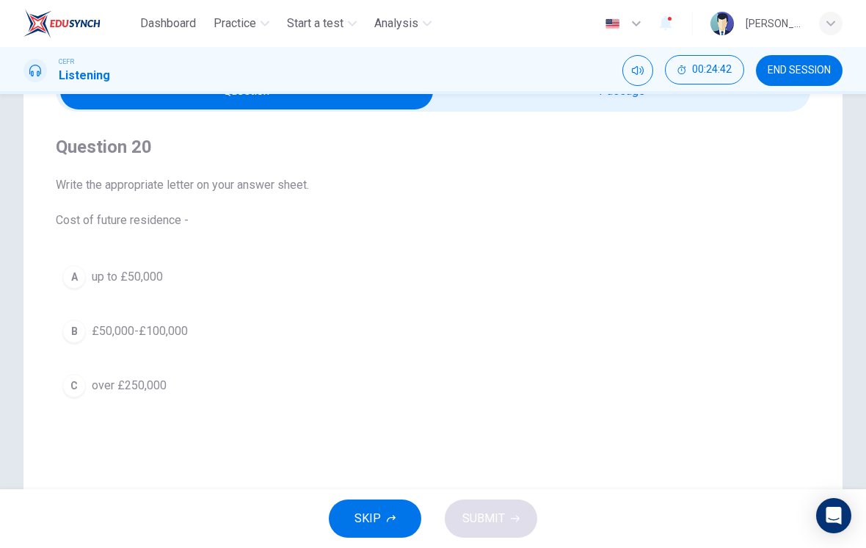
click at [149, 394] on button "C over £250,000" at bounding box center [433, 385] width 755 height 37
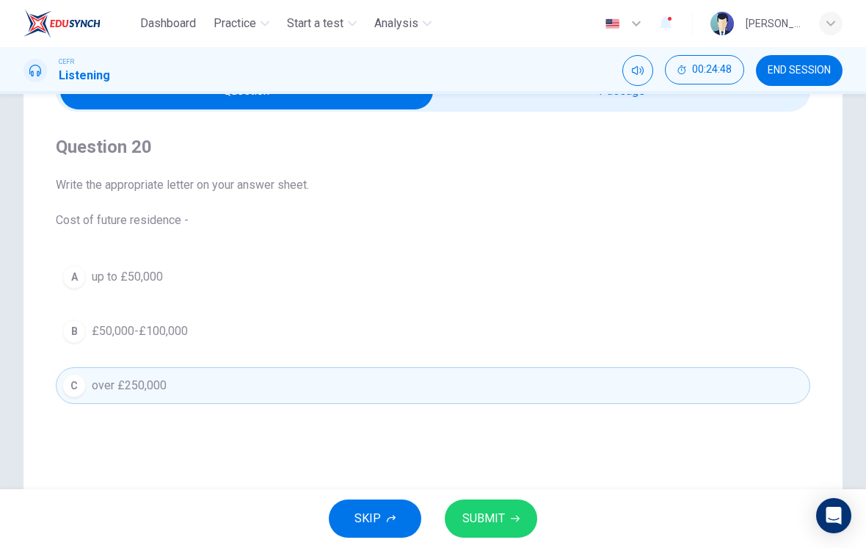
click at [507, 515] on button "SUBMIT" at bounding box center [491, 518] width 93 height 38
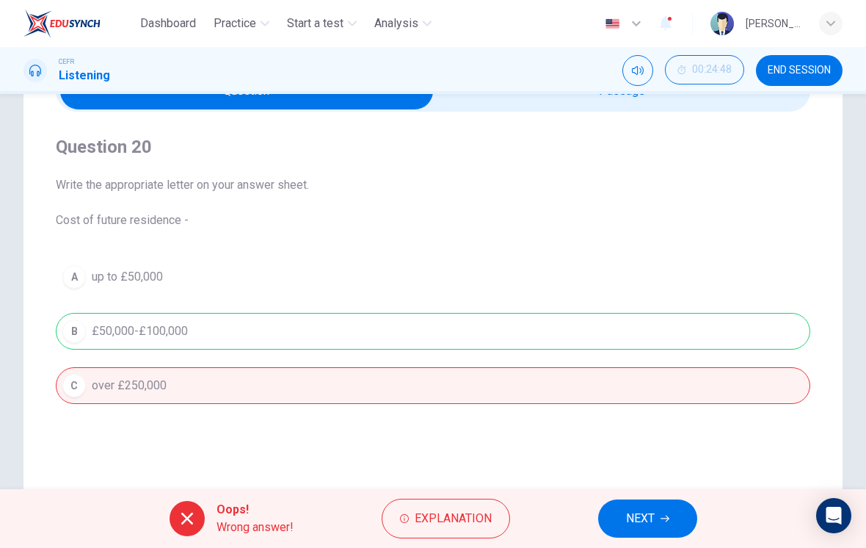
click at [428, 517] on span "Explanation" at bounding box center [453, 518] width 77 height 21
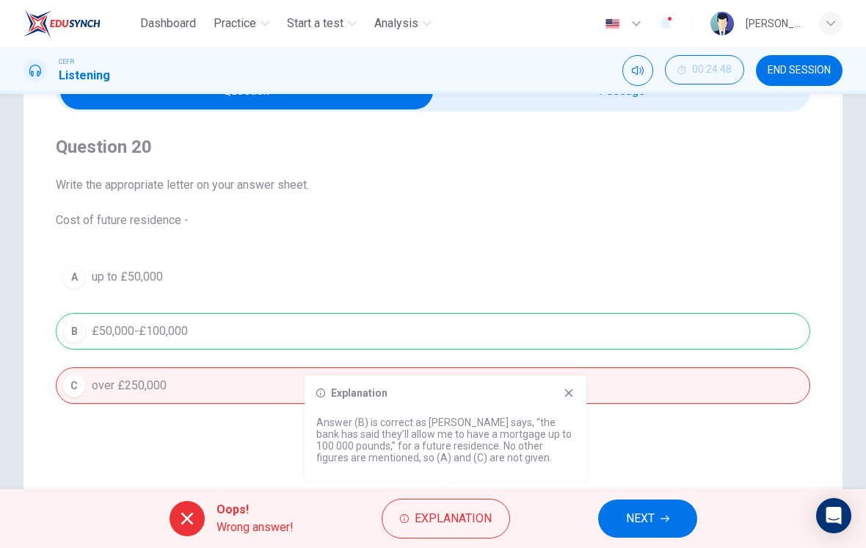
scroll to position [71, 0]
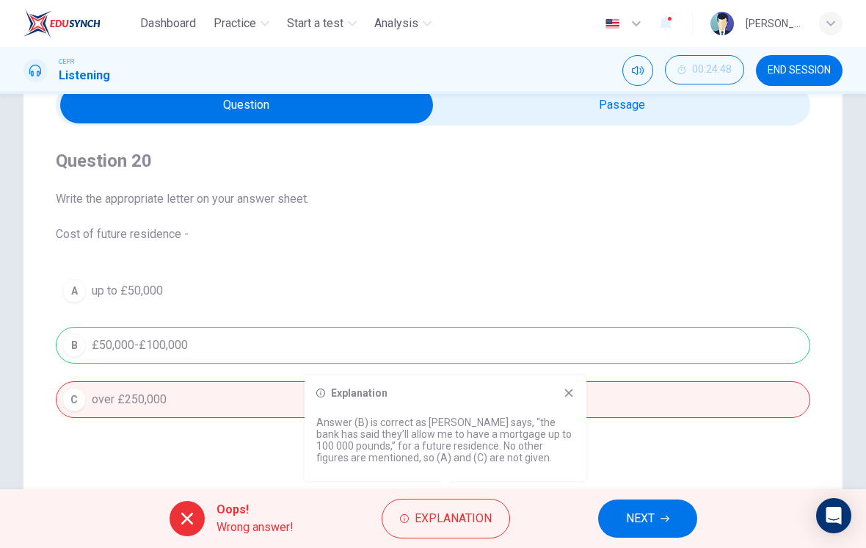
click at [697, 114] on input "checkbox" at bounding box center [247, 105] width 1132 height 37
checkbox input "true"
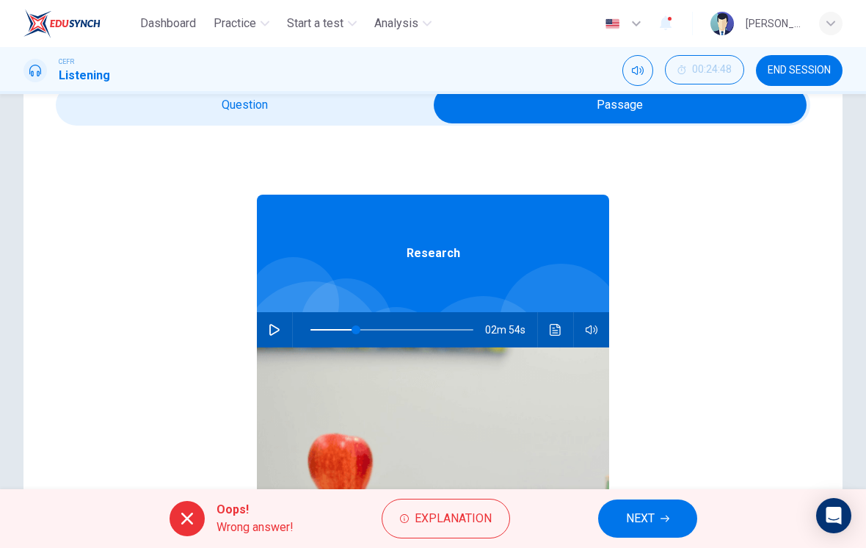
click at [358, 327] on span at bounding box center [356, 329] width 9 height 9
click at [283, 336] on button "button" at bounding box center [274, 329] width 23 height 35
click at [380, 326] on span at bounding box center [378, 329] width 9 height 9
click at [390, 327] on span at bounding box center [390, 329] width 9 height 9
type input "50"
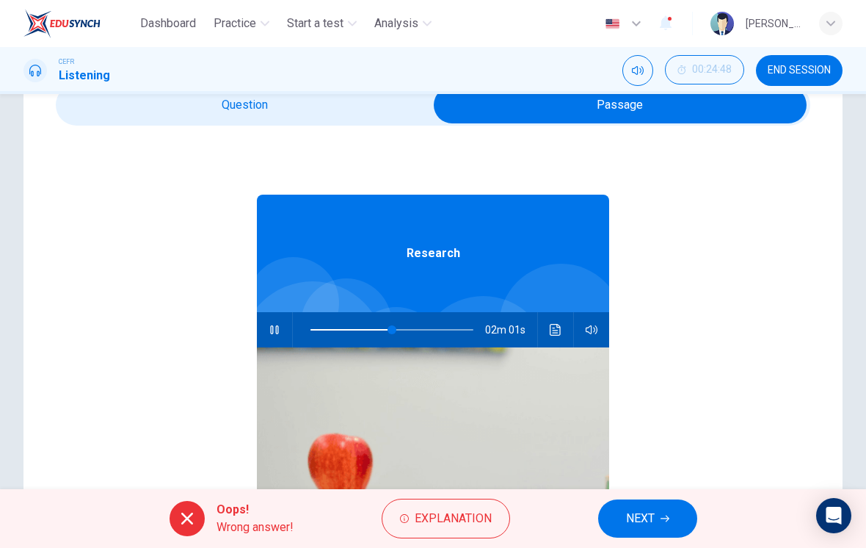
click at [364, 117] on input "checkbox" at bounding box center [620, 105] width 1132 height 37
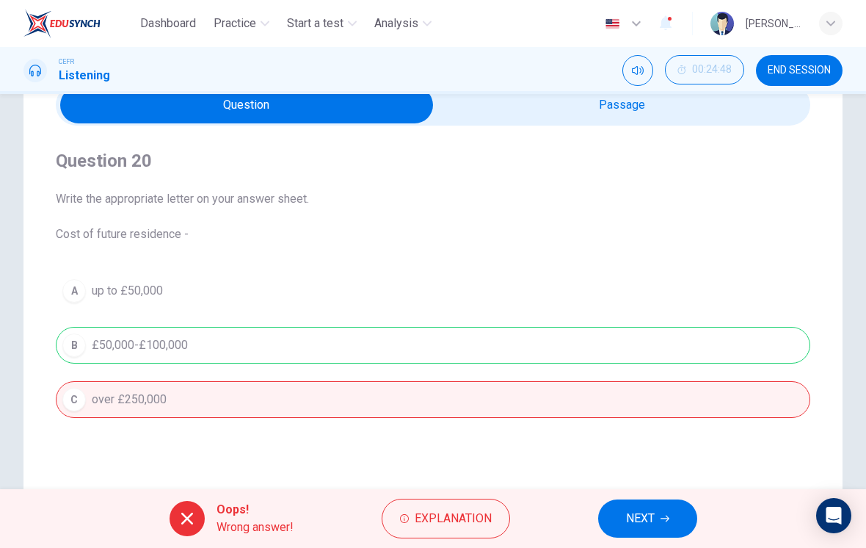
click at [617, 115] on input "checkbox" at bounding box center [247, 105] width 1132 height 37
checkbox input "true"
type input "58"
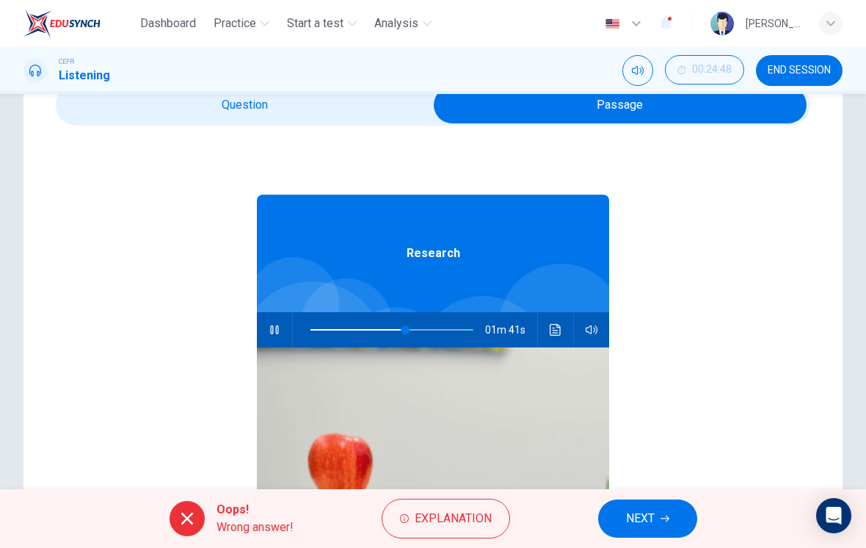
click at [331, 122] on input "checkbox" at bounding box center [620, 105] width 1132 height 37
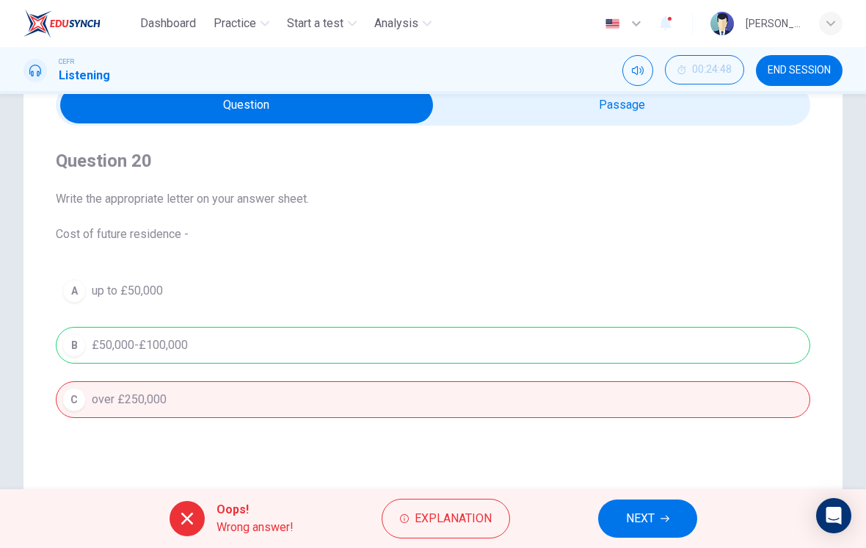
click at [541, 121] on input "checkbox" at bounding box center [247, 105] width 1132 height 37
checkbox input "true"
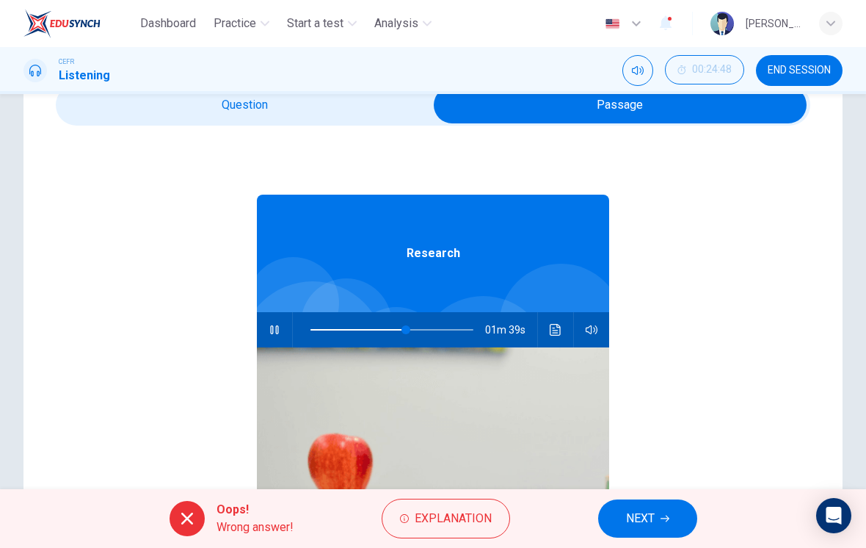
click at [278, 338] on button "button" at bounding box center [274, 329] width 23 height 35
type input "59"
click at [301, 118] on input "checkbox" at bounding box center [620, 105] width 1132 height 37
checkbox input "false"
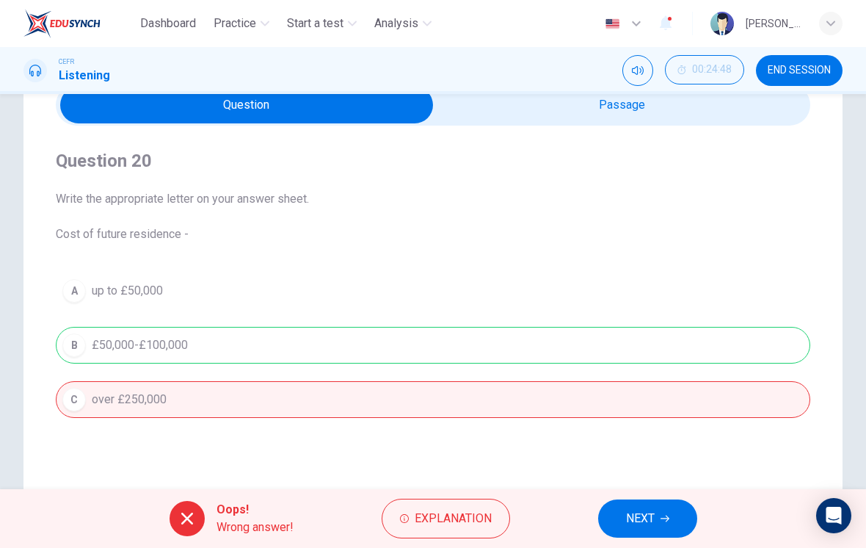
click at [634, 517] on span "NEXT" at bounding box center [640, 518] width 29 height 21
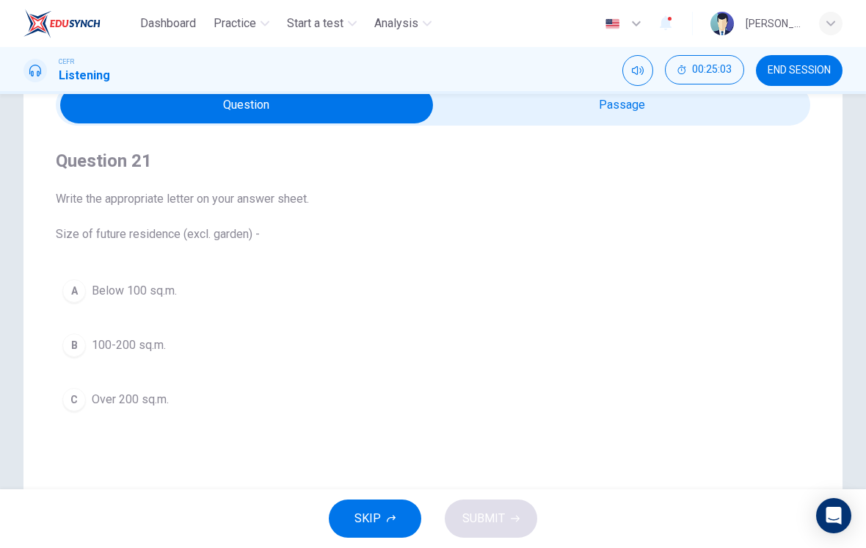
click at [159, 350] on span "100-200 sq.m." at bounding box center [129, 345] width 74 height 18
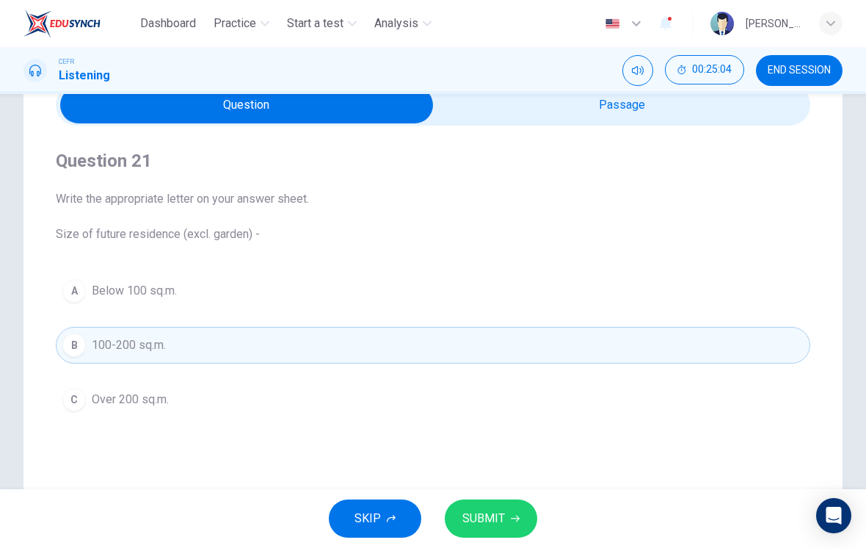
click at [507, 521] on button "SUBMIT" at bounding box center [491, 518] width 93 height 38
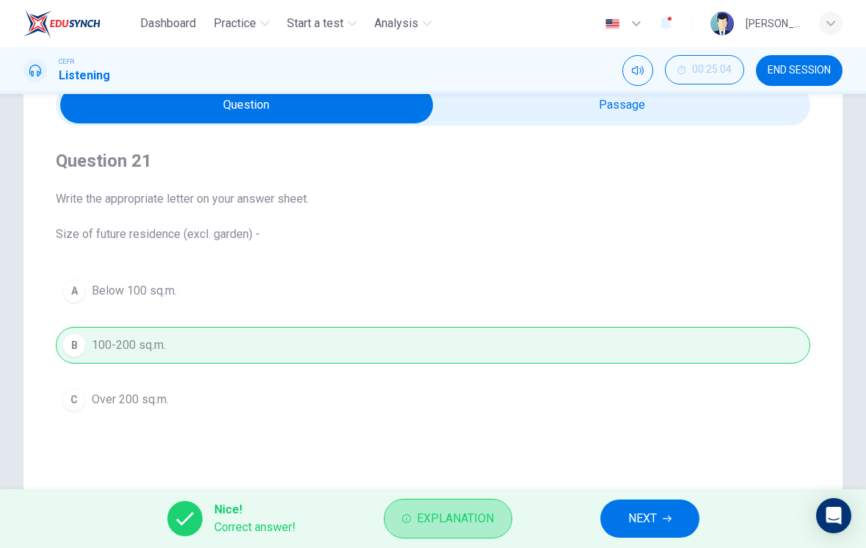
click at [460, 512] on span "Explanation" at bounding box center [455, 518] width 77 height 21
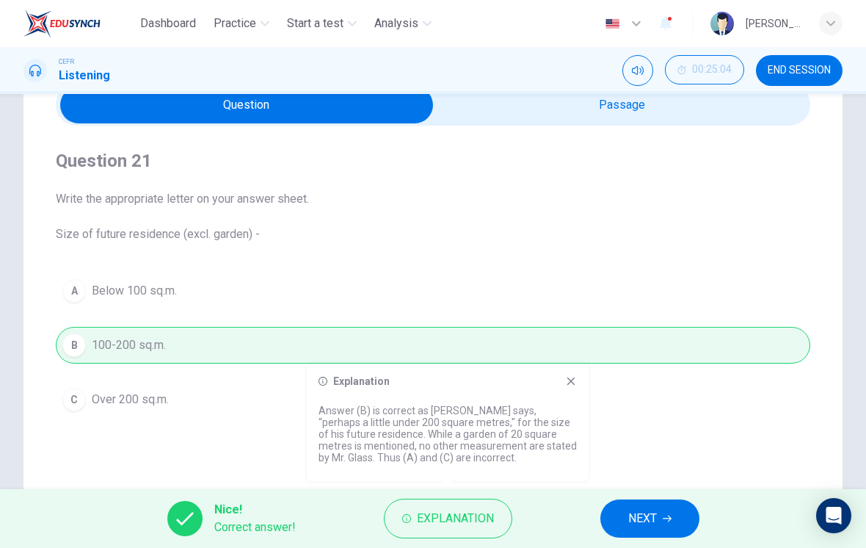
click at [644, 520] on span "NEXT" at bounding box center [642, 518] width 29 height 21
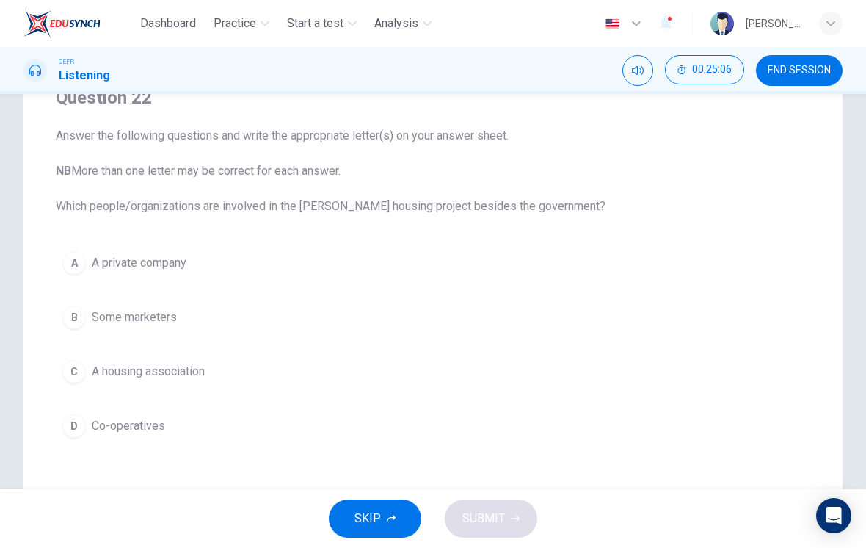
scroll to position [126, 0]
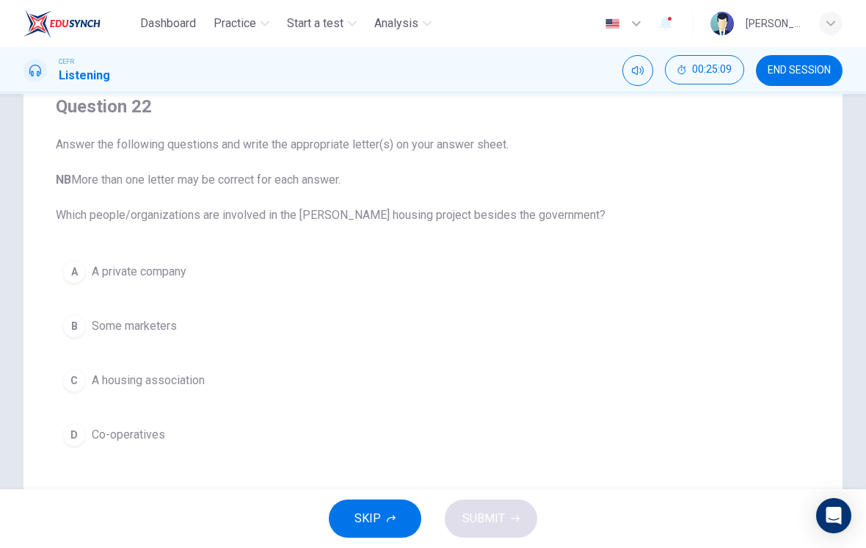
click at [164, 286] on button "A A private company" at bounding box center [433, 271] width 755 height 37
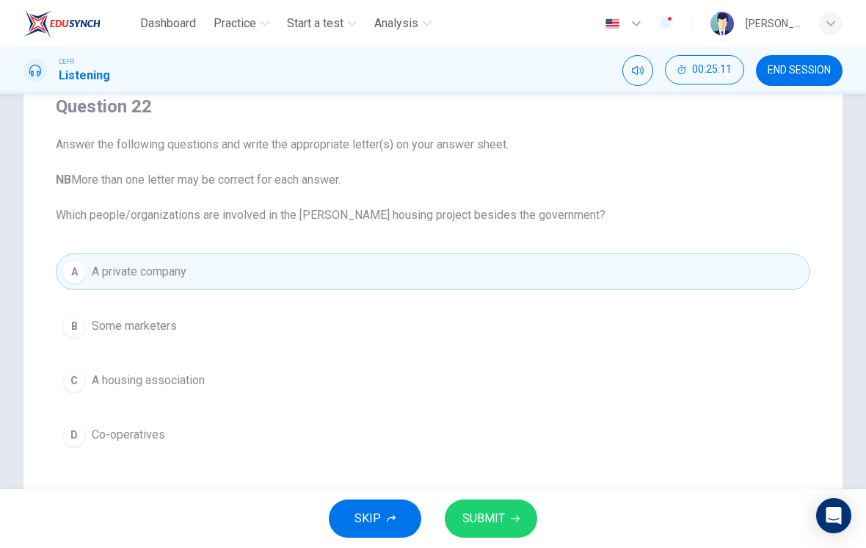
click at [501, 520] on span "SUBMIT" at bounding box center [484, 518] width 43 height 21
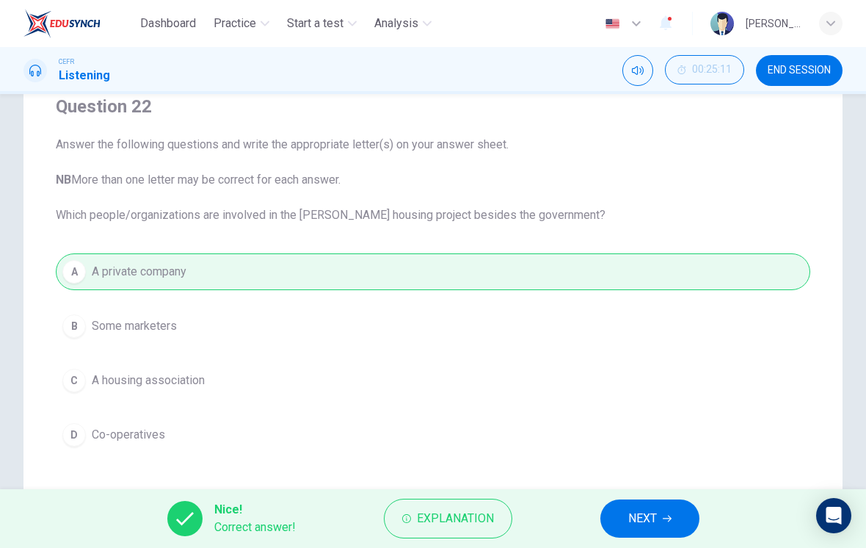
click at [667, 507] on button "NEXT" at bounding box center [650, 518] width 99 height 38
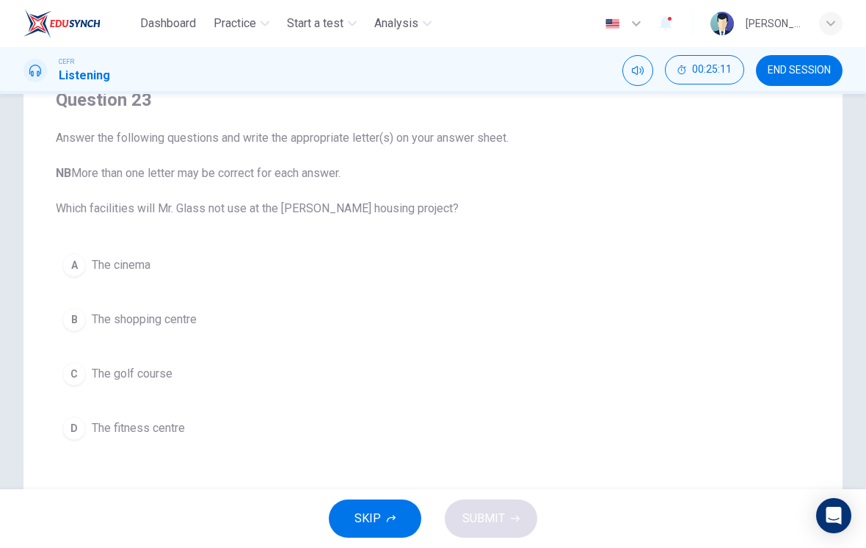
scroll to position [133, 0]
click at [183, 377] on button "C The golf course" at bounding box center [433, 373] width 755 height 37
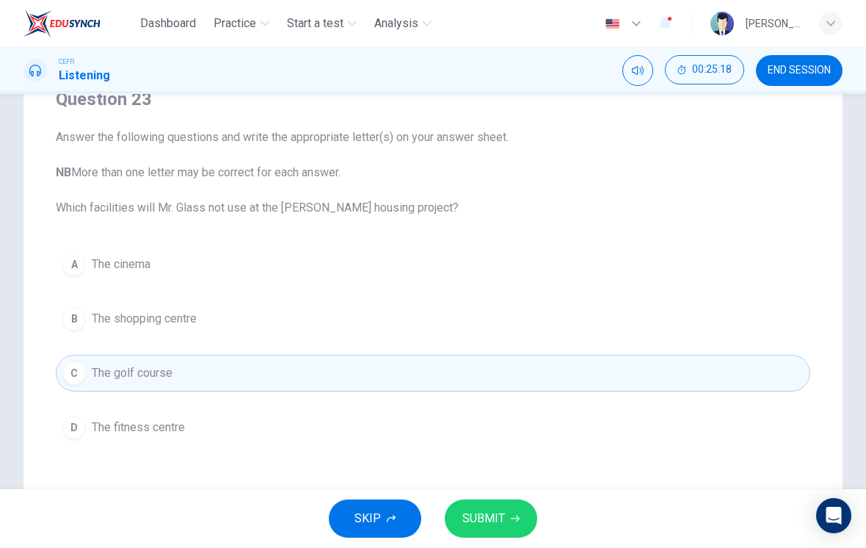
click at [497, 523] on span "SUBMIT" at bounding box center [484, 518] width 43 height 21
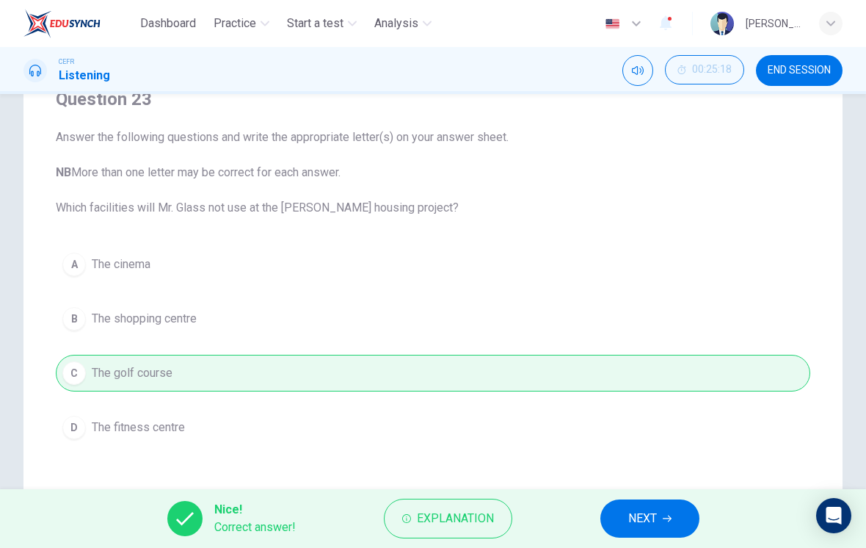
click at [648, 518] on span "NEXT" at bounding box center [642, 518] width 29 height 21
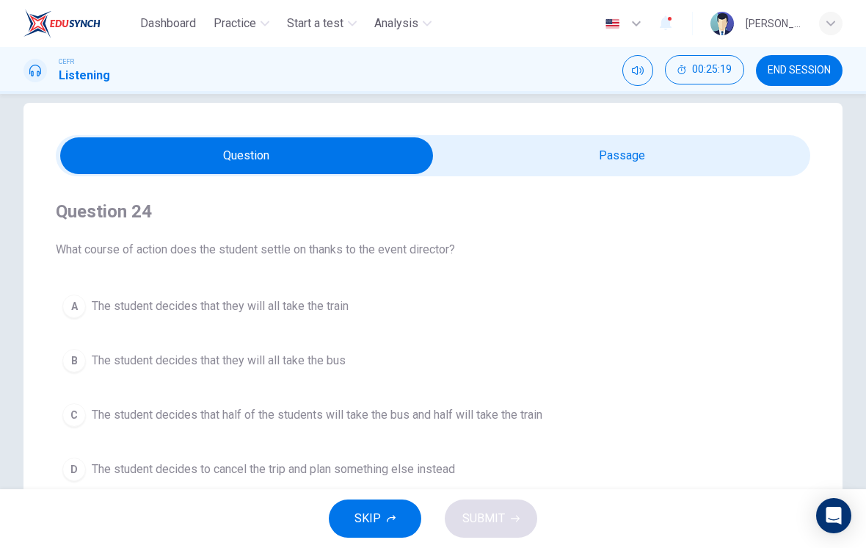
scroll to position [46, 0]
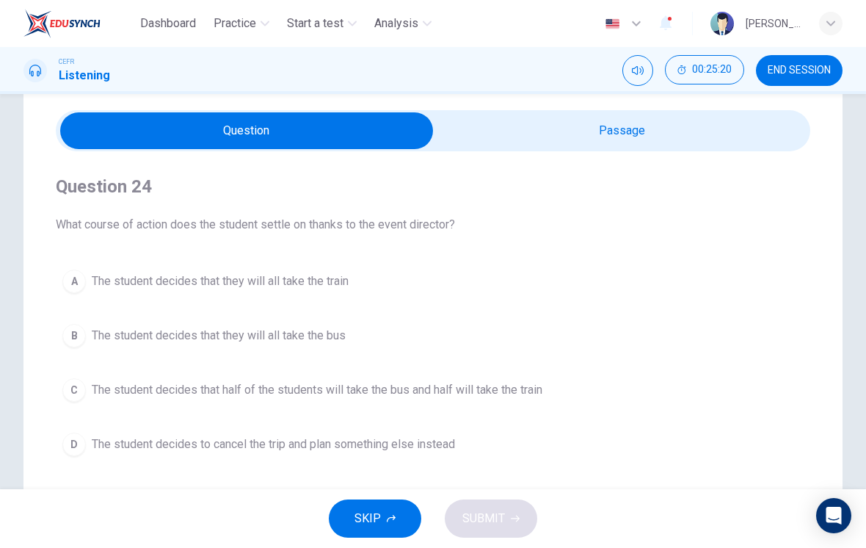
click at [741, 148] on input "checkbox" at bounding box center [247, 130] width 1132 height 37
checkbox input "true"
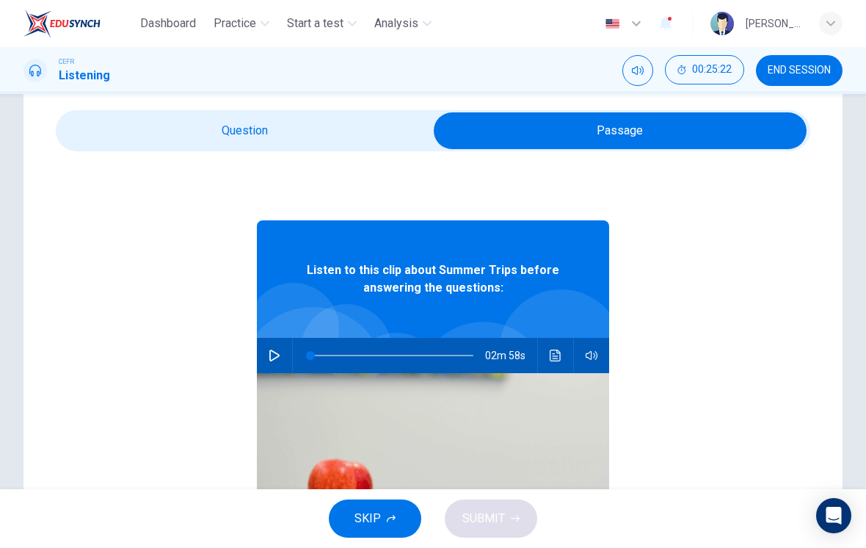
click at [273, 352] on icon "button" at bounding box center [274, 355] width 10 height 12
type input "99"
click at [321, 127] on input "checkbox" at bounding box center [620, 130] width 1132 height 37
checkbox input "false"
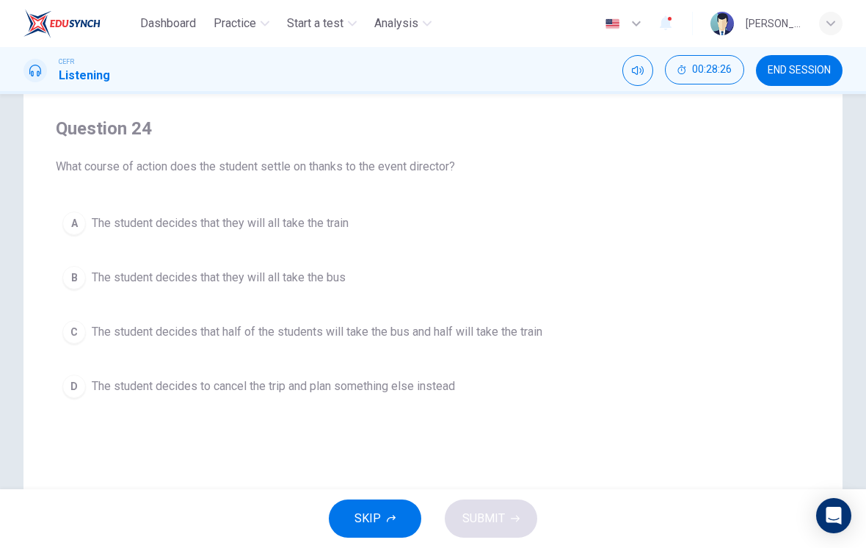
scroll to position [104, 0]
click at [524, 348] on button "C The student decides that half of the students will take the bus and half will…" at bounding box center [433, 331] width 755 height 37
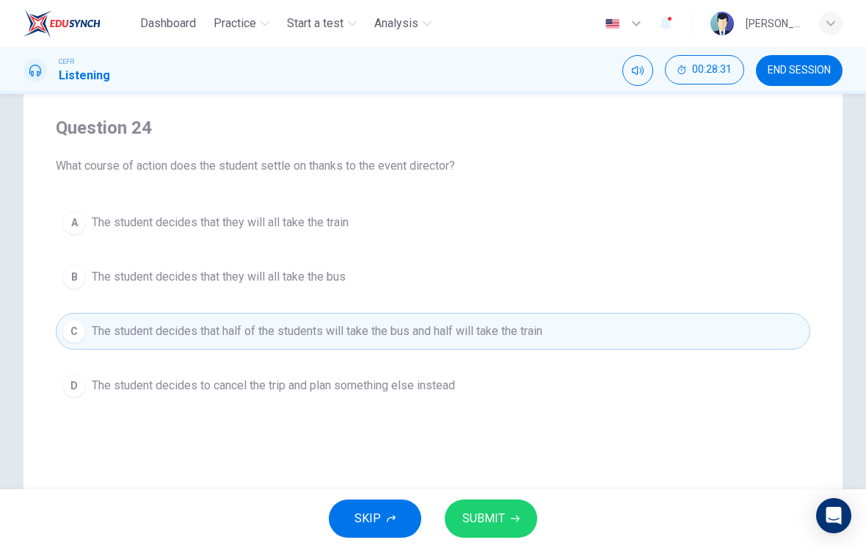
click at [501, 510] on span "SUBMIT" at bounding box center [484, 518] width 43 height 21
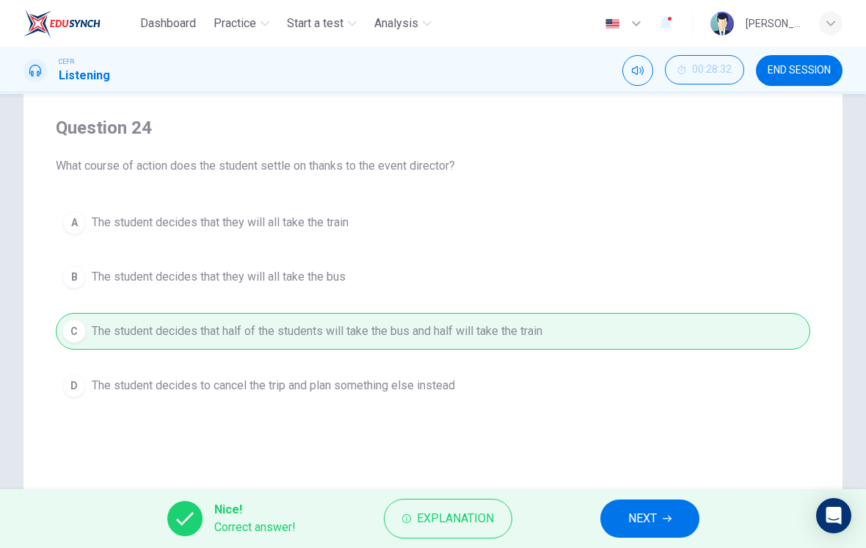
click at [639, 523] on span "NEXT" at bounding box center [642, 518] width 29 height 21
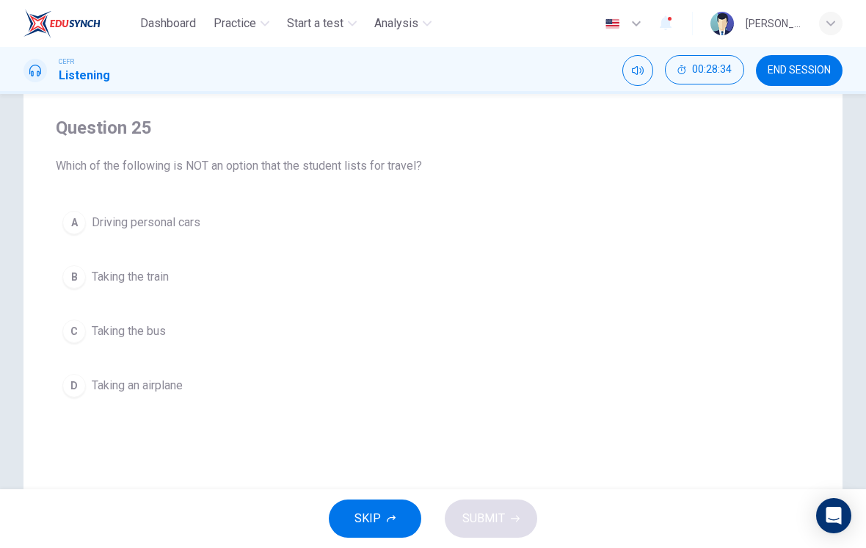
click at [185, 209] on button "A Driving personal cars" at bounding box center [433, 222] width 755 height 37
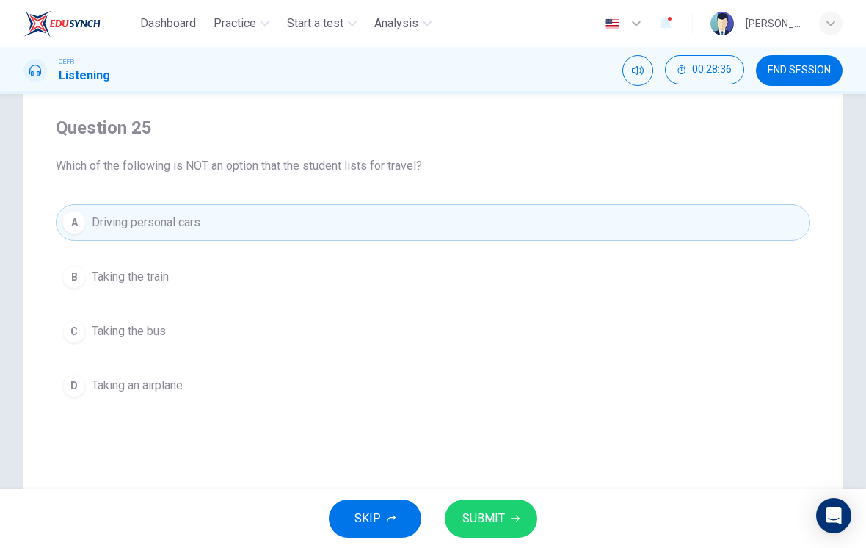
click at [507, 521] on button "SUBMIT" at bounding box center [491, 518] width 93 height 38
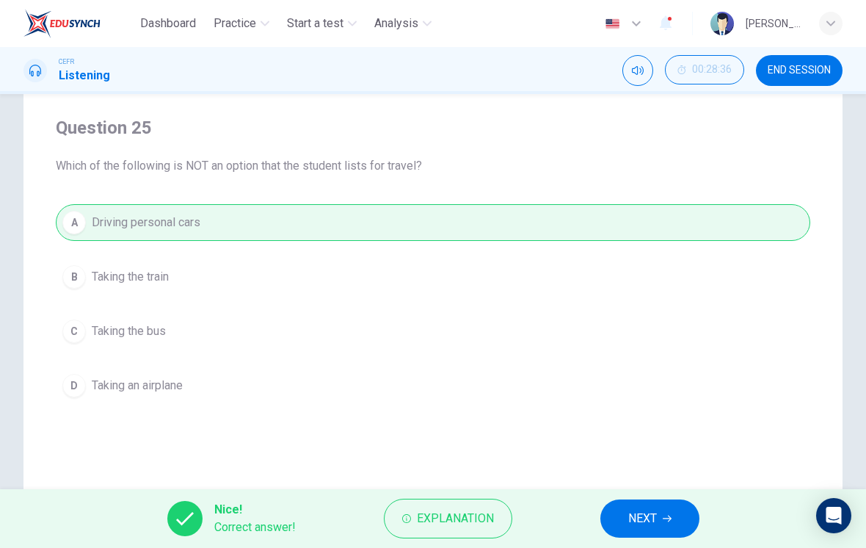
click at [666, 520] on icon "button" at bounding box center [667, 518] width 9 height 9
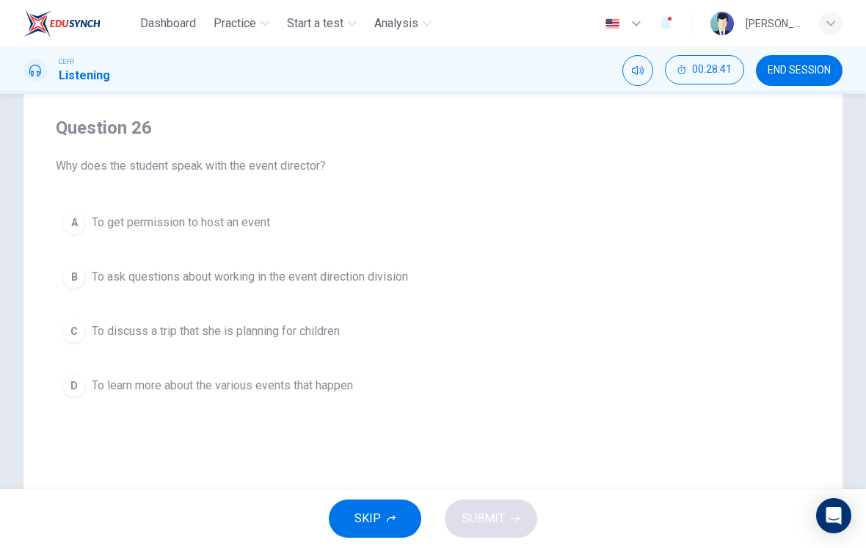
click at [340, 339] on span "To discuss a trip that she is planning for children" at bounding box center [216, 331] width 248 height 18
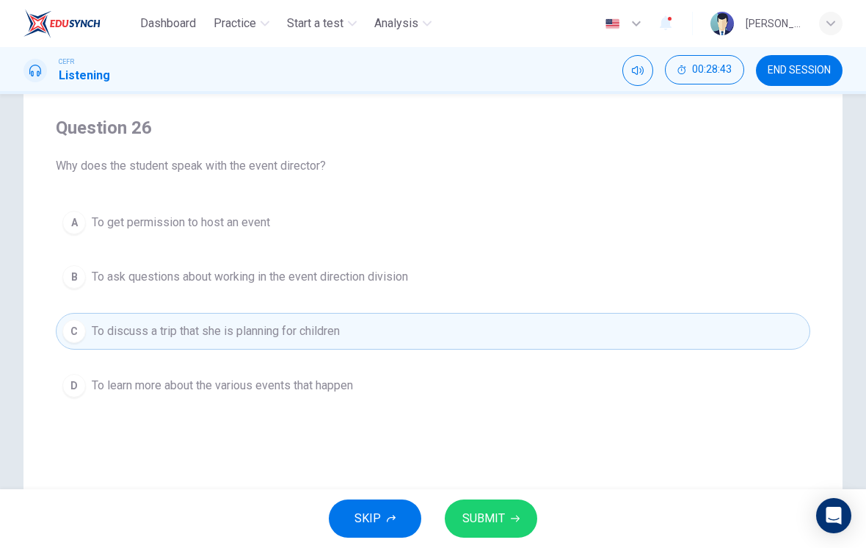
click at [495, 510] on span "SUBMIT" at bounding box center [484, 518] width 43 height 21
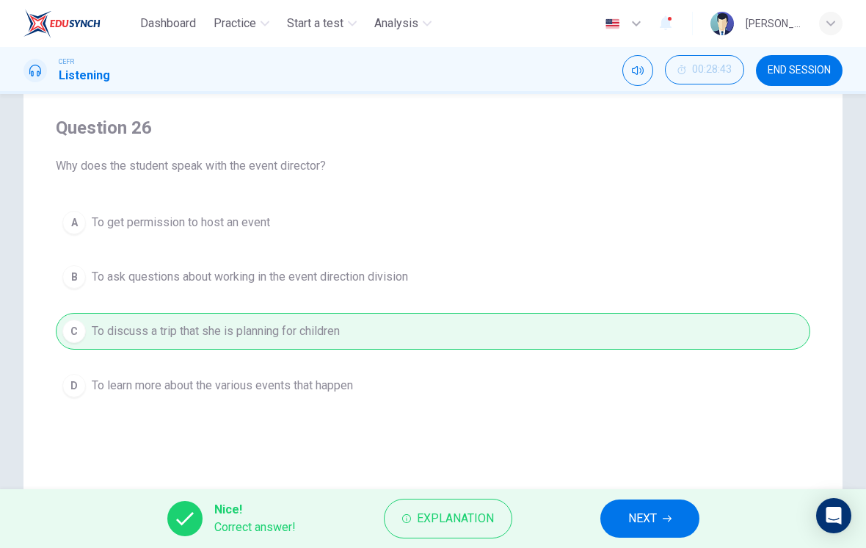
click at [629, 518] on span "NEXT" at bounding box center [642, 518] width 29 height 21
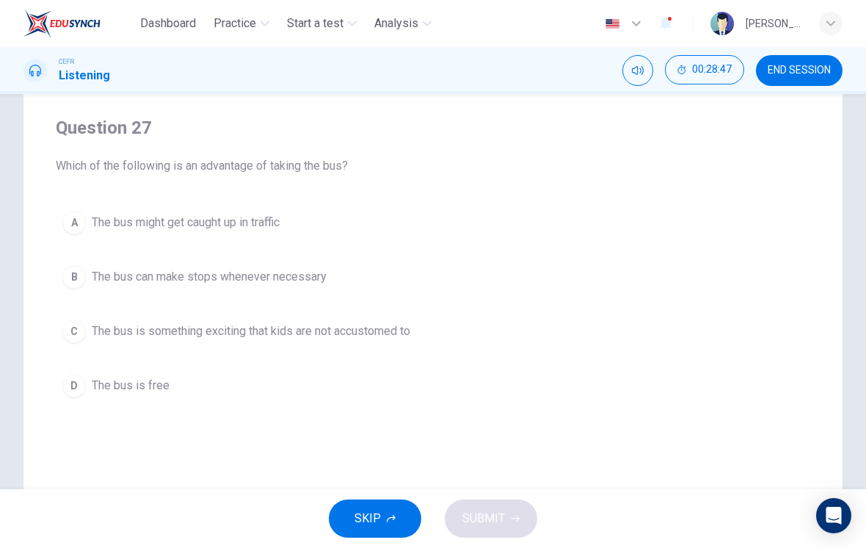
click at [272, 278] on span "The bus can make stops whenever necessary" at bounding box center [209, 277] width 235 height 18
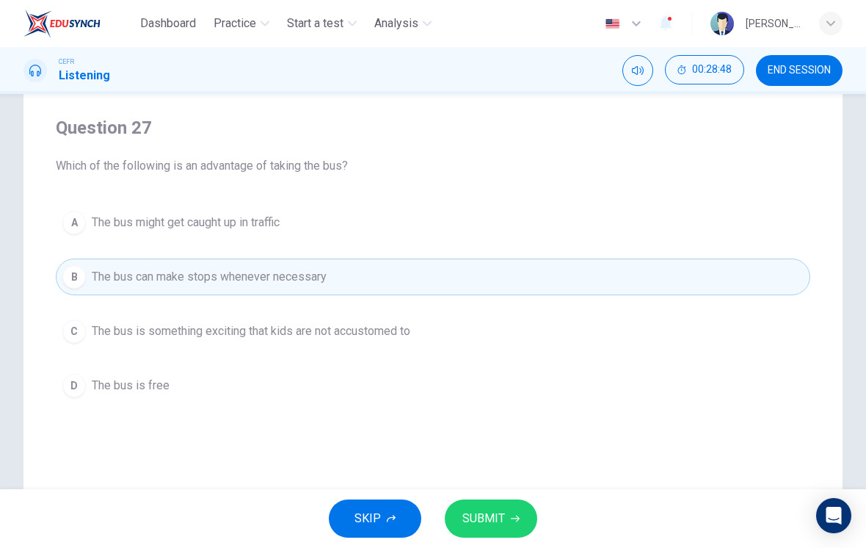
click at [499, 523] on span "SUBMIT" at bounding box center [484, 518] width 43 height 21
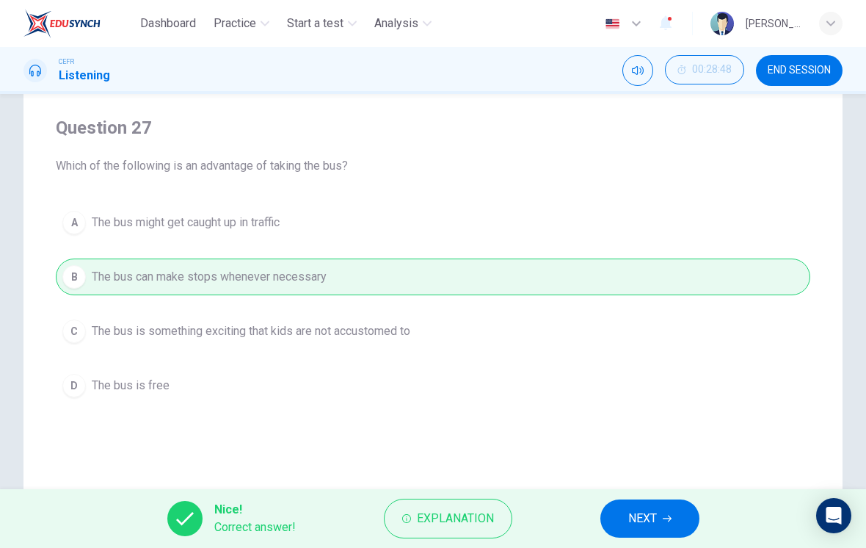
scroll to position [139, 0]
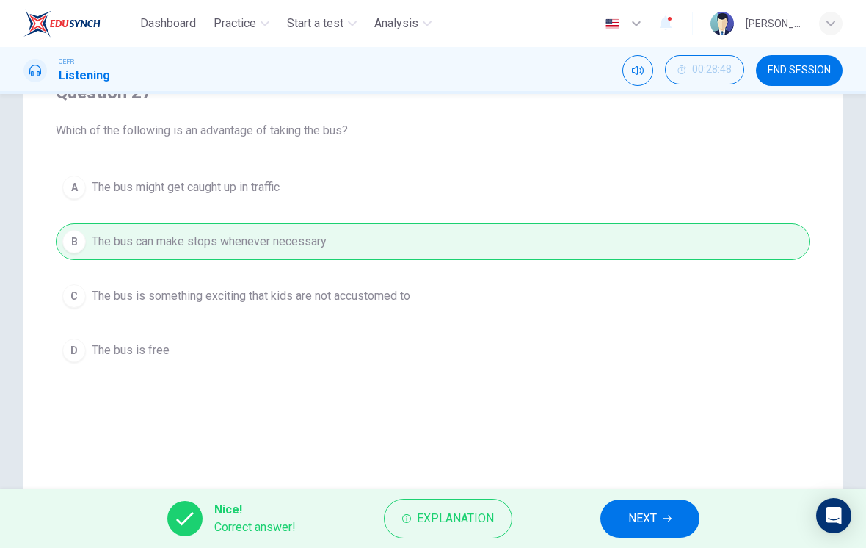
click at [653, 516] on span "NEXT" at bounding box center [642, 518] width 29 height 21
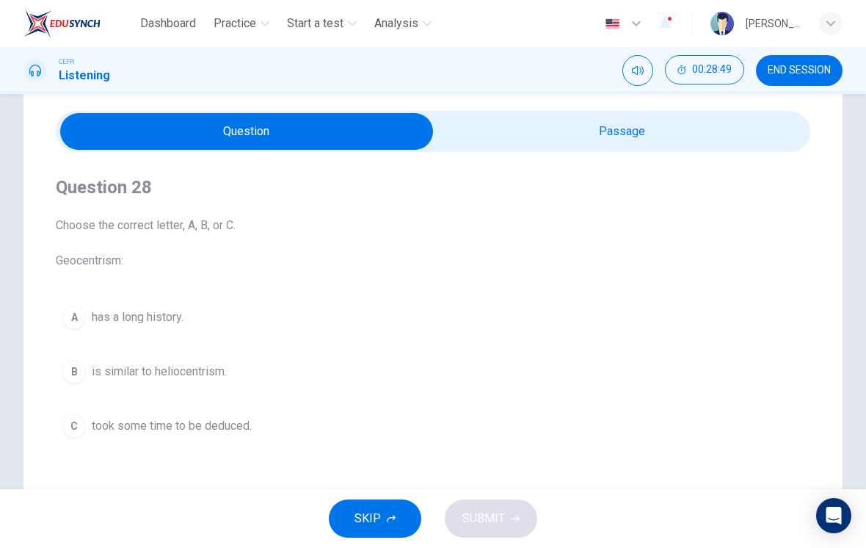
scroll to position [68, 0]
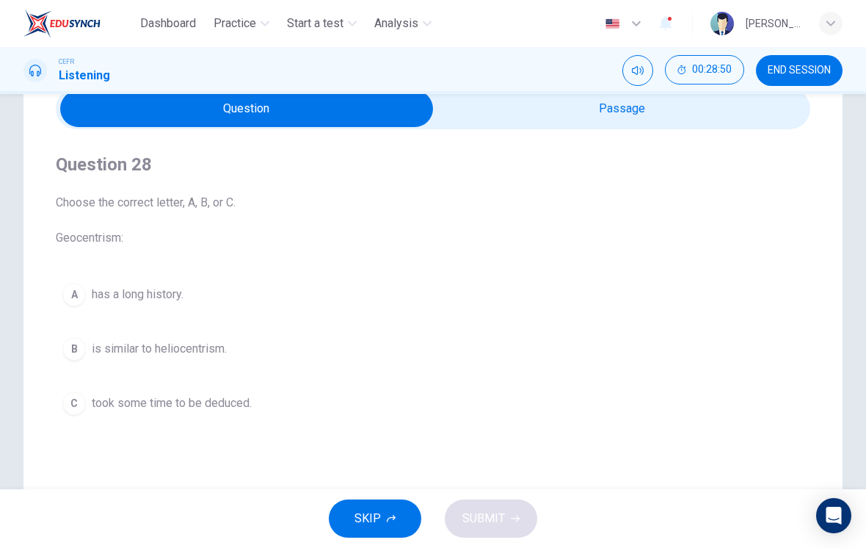
click at [701, 125] on input "checkbox" at bounding box center [247, 108] width 1132 height 37
checkbox input "true"
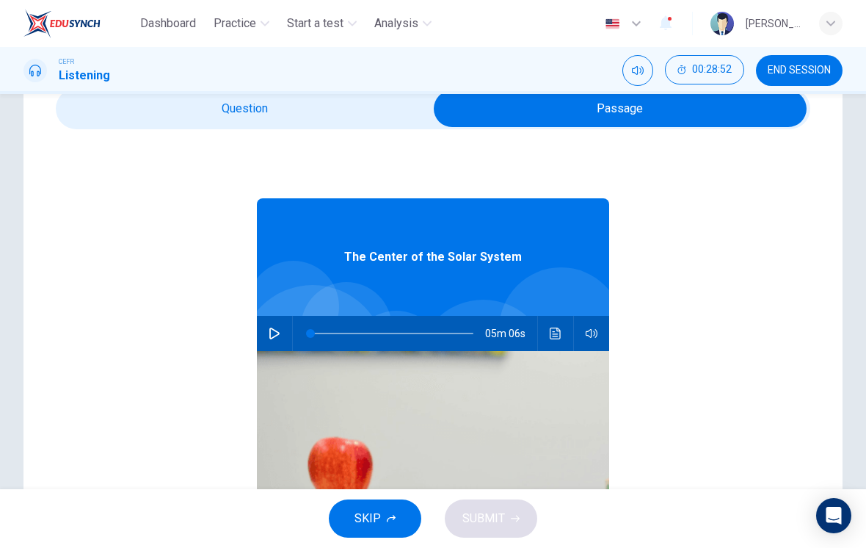
click at [809, 73] on span "END SESSION" at bounding box center [799, 71] width 63 height 12
